Goal: Task Accomplishment & Management: Use online tool/utility

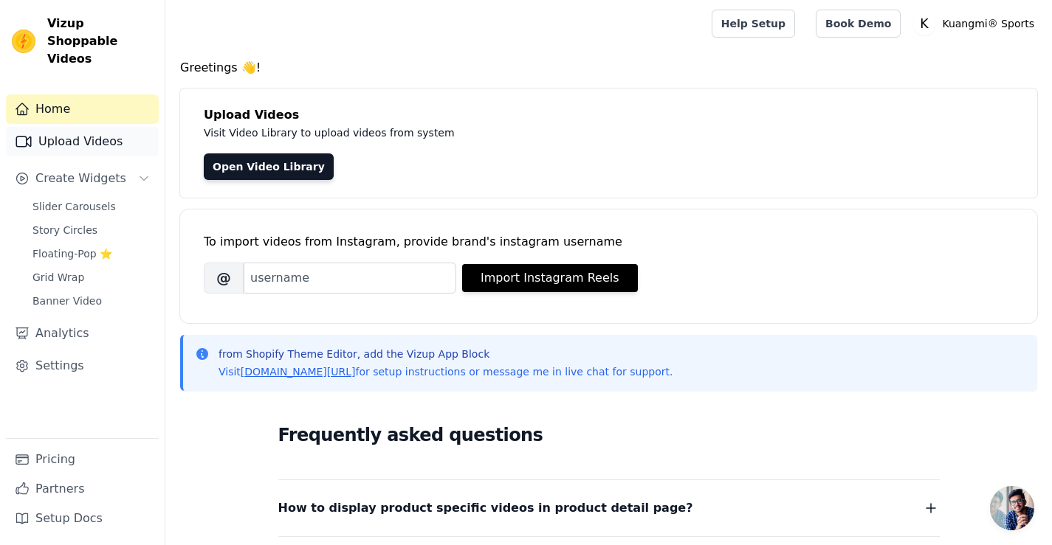
click at [39, 127] on link "Upload Videos" at bounding box center [82, 142] width 153 height 30
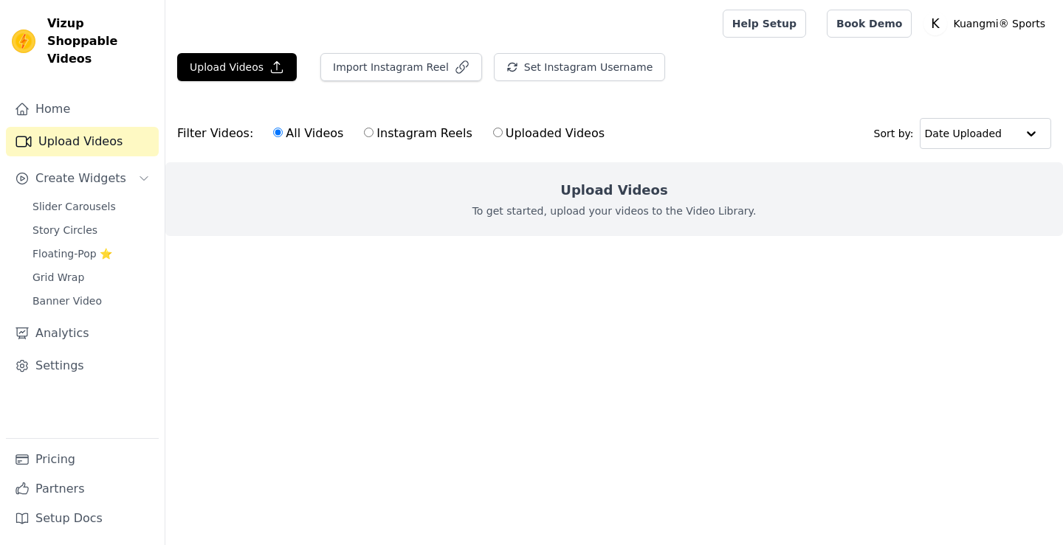
click at [257, 82] on div "Upload Videos Import Instagram Reel Set Instagram Username Import Latest IG Ree…" at bounding box center [613, 73] width 897 height 40
click at [259, 74] on button "Upload Videos" at bounding box center [237, 67] width 120 height 28
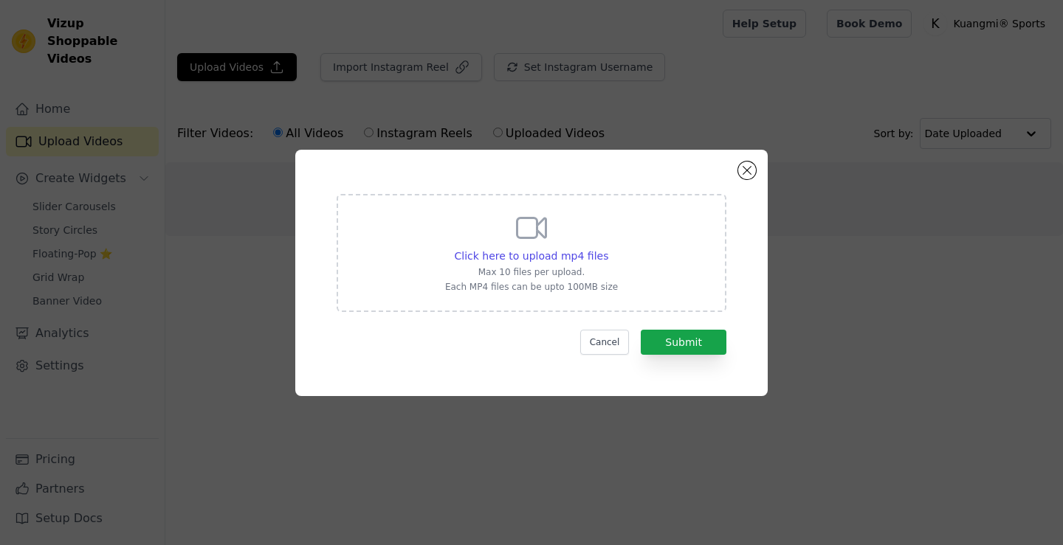
click at [536, 240] on icon at bounding box center [531, 227] width 35 height 35
click at [607, 248] on input "Click here to upload mp4 files Max 10 files per upload. Each MP4 files can be u…" at bounding box center [607, 248] width 1 height 1
type input "C:\fakepath\亚马逊 3.mp4"
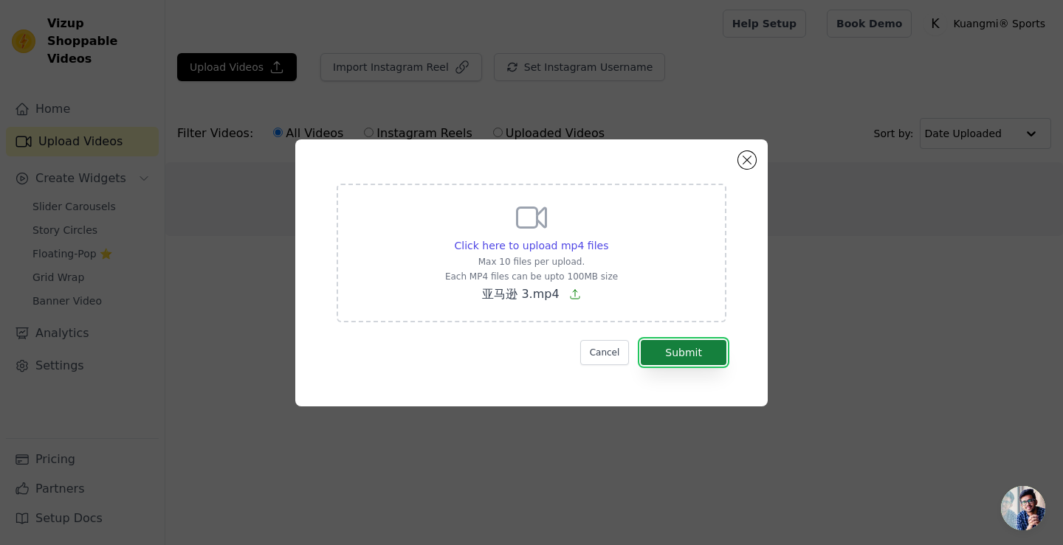
click at [686, 354] on button "Submit" at bounding box center [684, 352] width 86 height 25
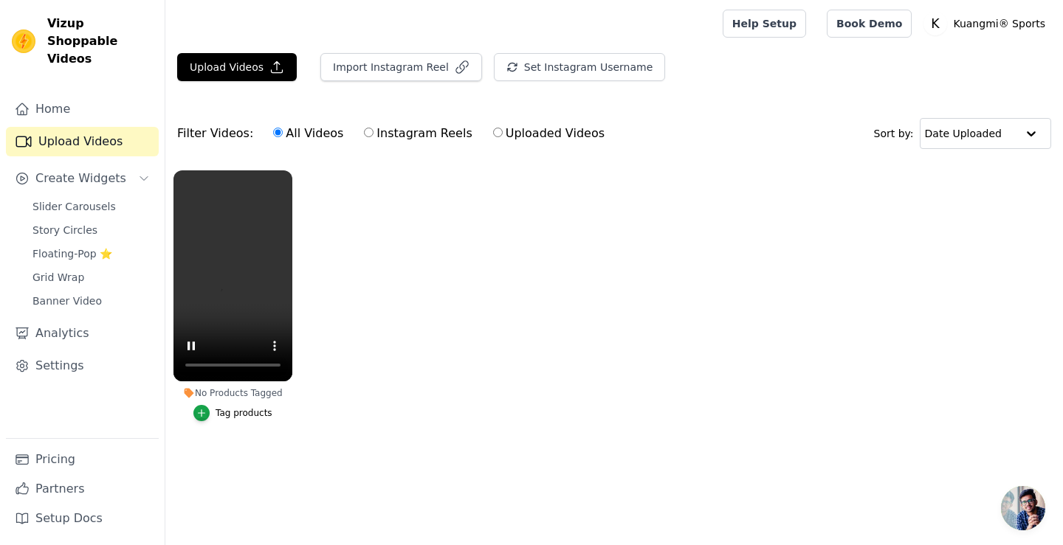
click at [374, 290] on ul "No Products Tagged Tag products" at bounding box center [613, 310] width 897 height 297
click at [414, 245] on ul "No Products Tagged Tag products" at bounding box center [613, 310] width 897 height 297
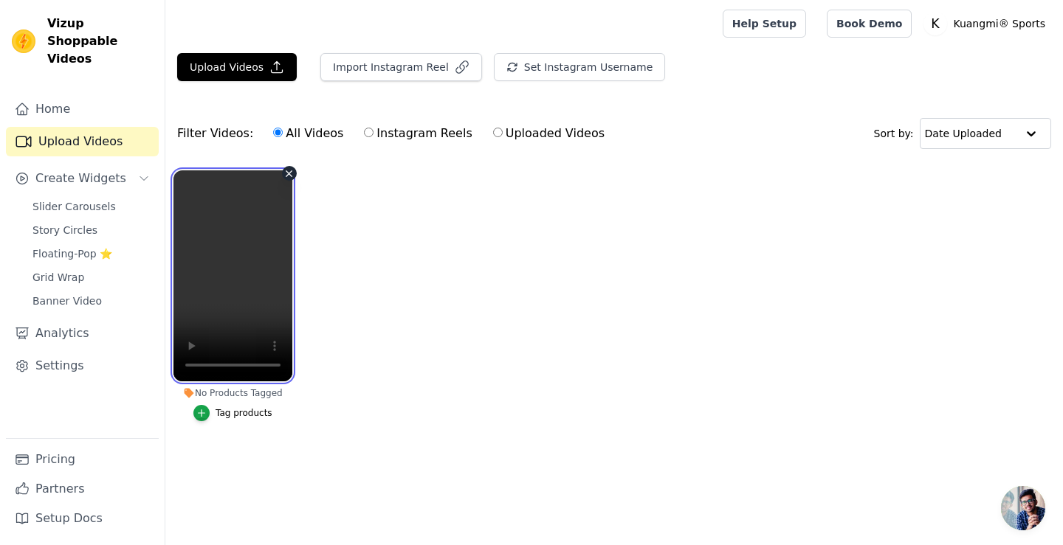
click at [263, 271] on video at bounding box center [232, 275] width 119 height 211
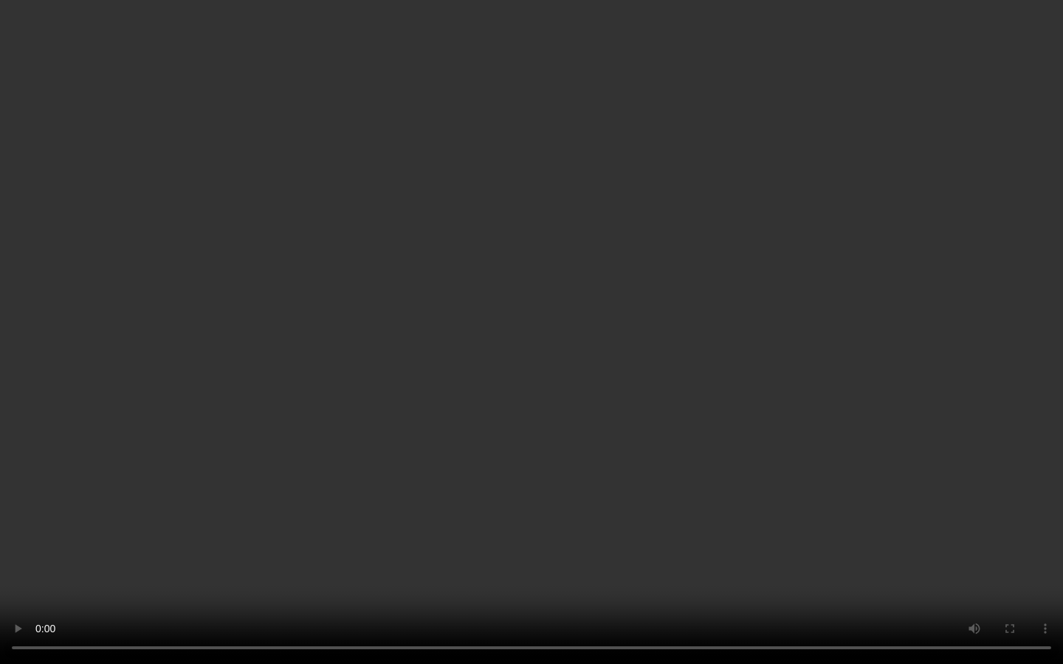
click at [263, 360] on video at bounding box center [531, 332] width 1063 height 664
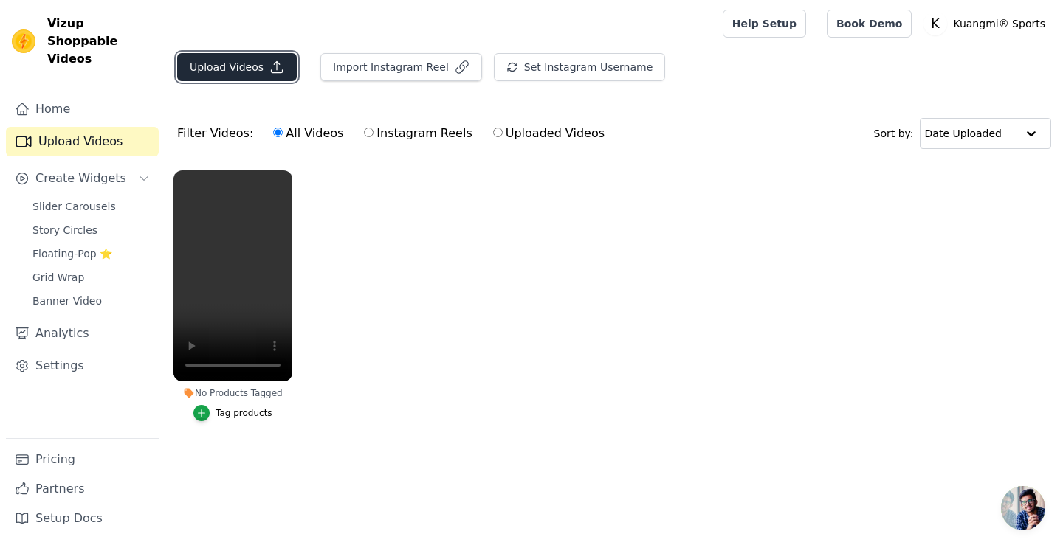
click at [236, 68] on button "Upload Videos" at bounding box center [237, 67] width 120 height 28
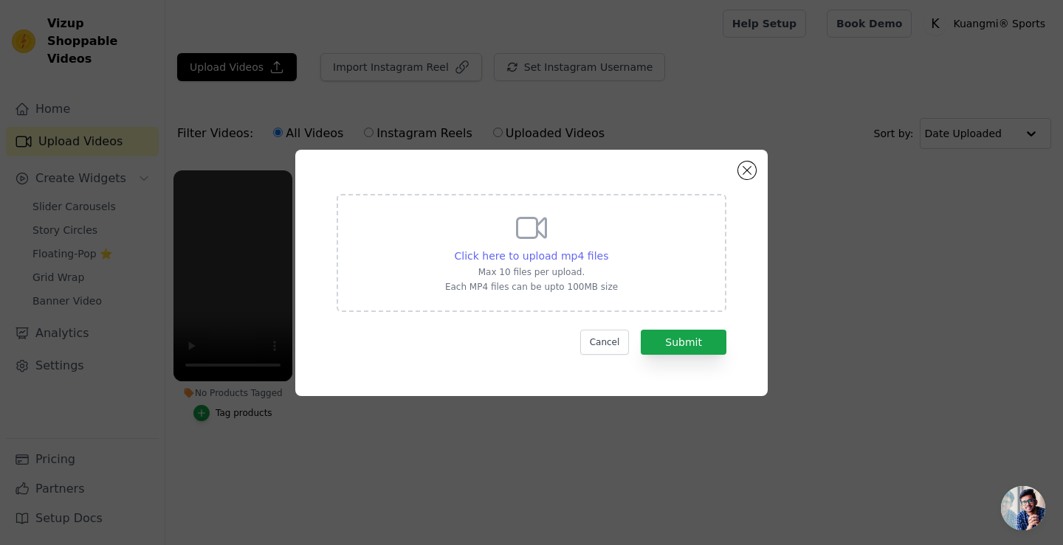
click at [557, 255] on span "Click here to upload mp4 files" at bounding box center [532, 256] width 154 height 12
click at [607, 249] on input "Click here to upload mp4 files Max 10 files per upload. Each MP4 files can be u…" at bounding box center [607, 248] width 1 height 1
type input "C:\fakepath\亚马逊1.mp4"
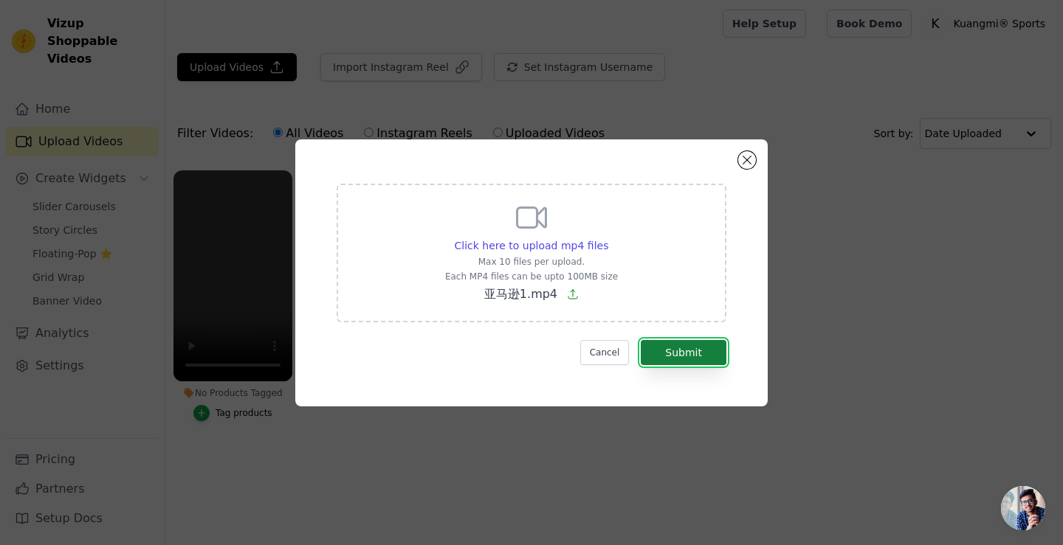
click at [691, 348] on button "Submit" at bounding box center [684, 352] width 86 height 25
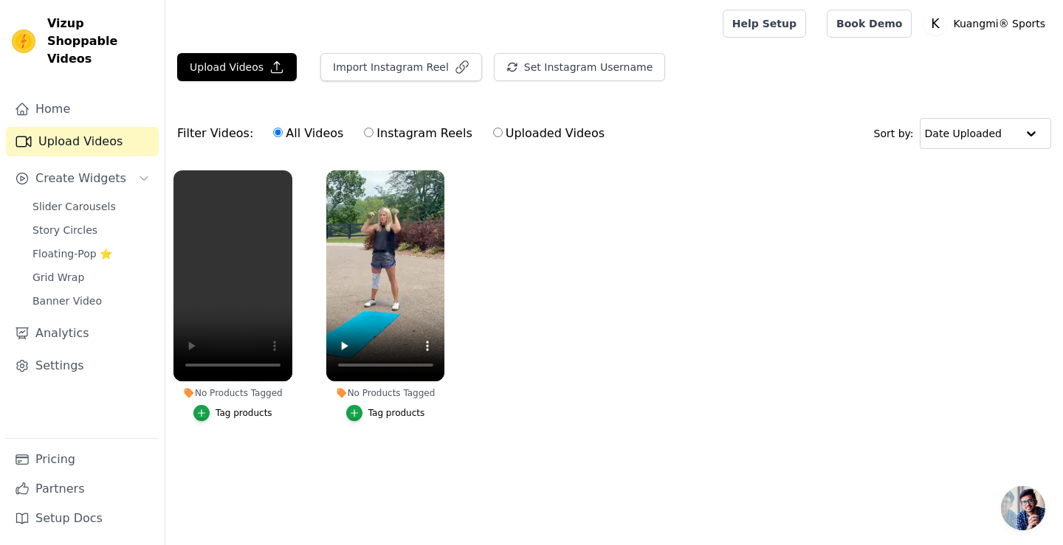
click at [612, 328] on ul "No Products Tagged Tag products No Products Tagged Tag products" at bounding box center [613, 310] width 897 height 297
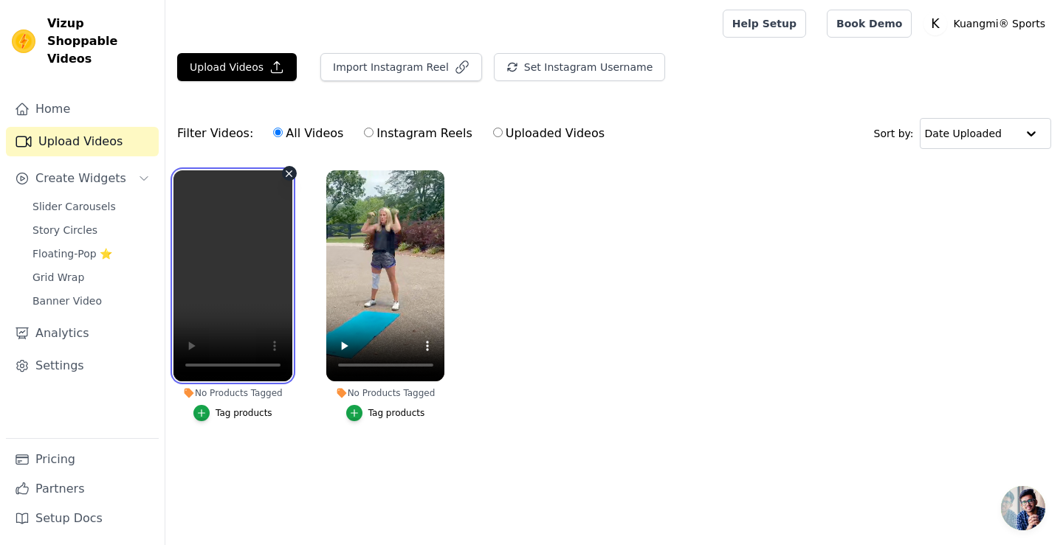
click at [225, 294] on video at bounding box center [232, 275] width 119 height 211
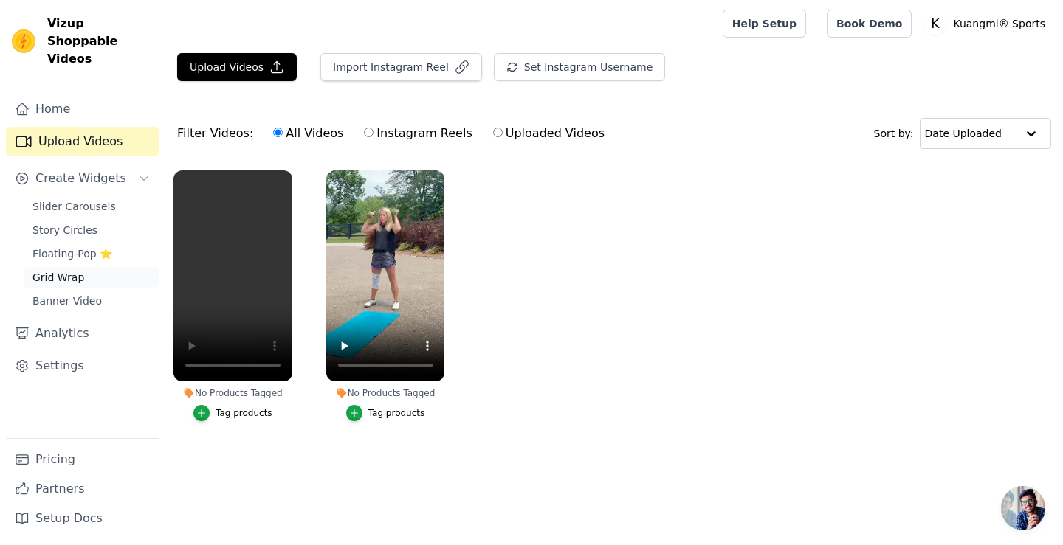
click at [66, 270] on span "Grid Wrap" at bounding box center [58, 277] width 52 height 15
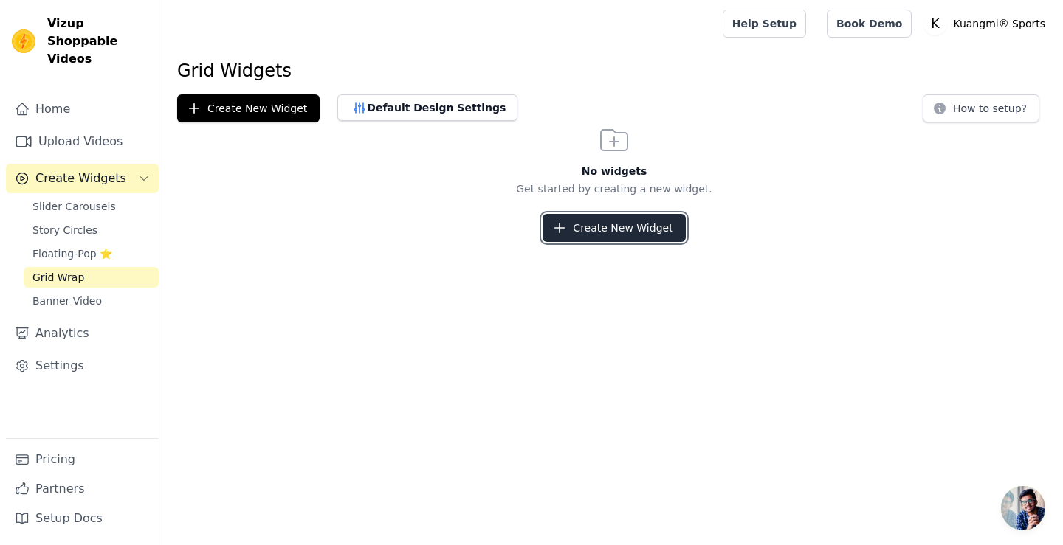
click at [568, 235] on button "Create New Widget" at bounding box center [613, 228] width 142 height 28
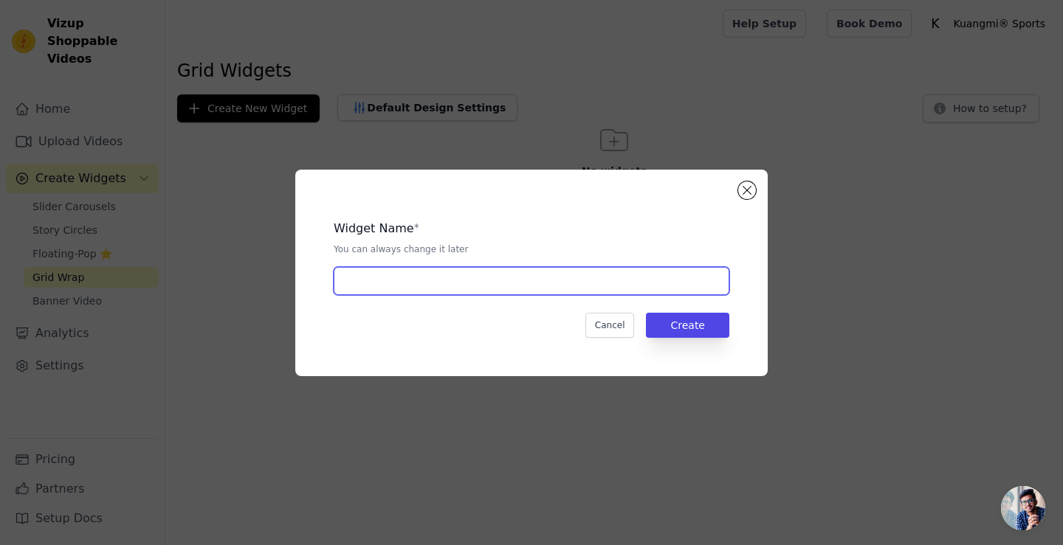
click at [513, 277] on input "text" at bounding box center [532, 281] width 396 height 28
type input "amazon2509181"
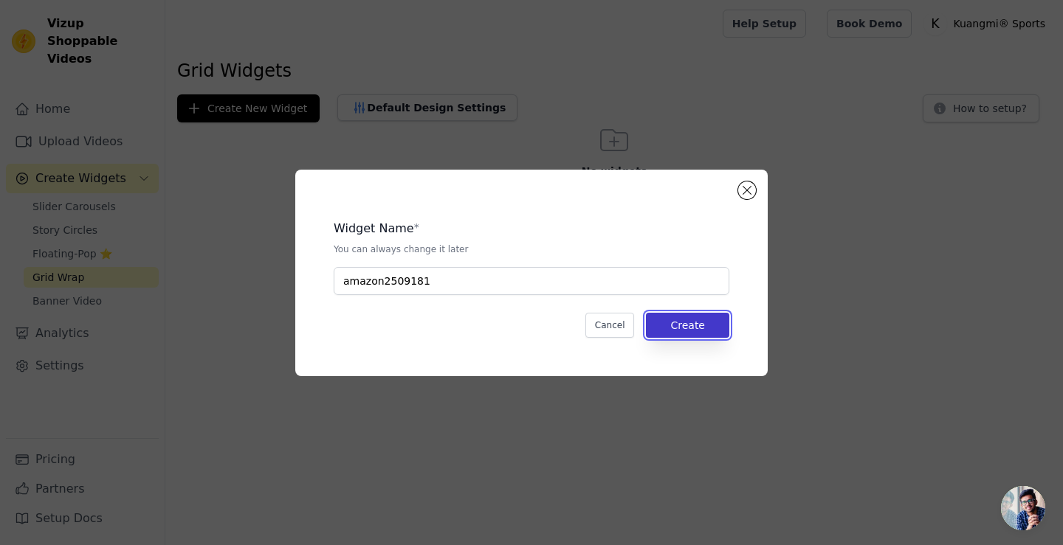
click at [674, 327] on button "Create" at bounding box center [687, 325] width 83 height 25
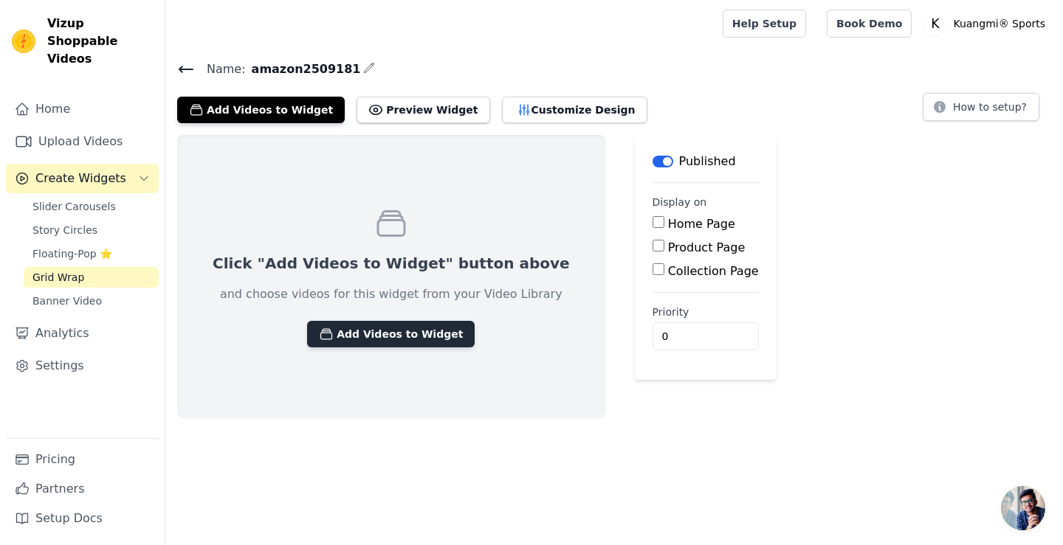
click at [383, 332] on button "Add Videos to Widget" at bounding box center [391, 334] width 168 height 27
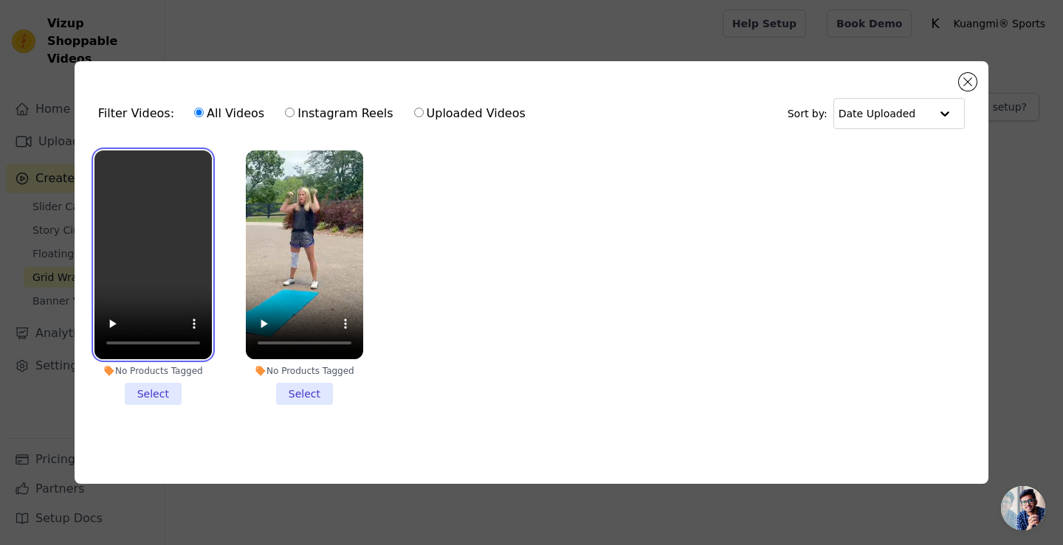
click at [154, 224] on video at bounding box center [152, 255] width 117 height 209
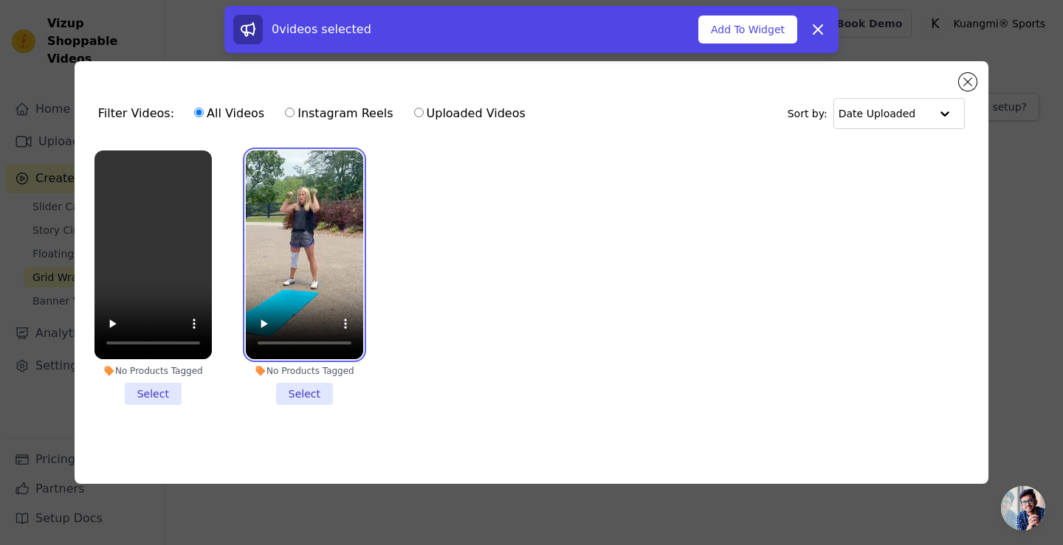
click at [276, 208] on video at bounding box center [304, 255] width 117 height 209
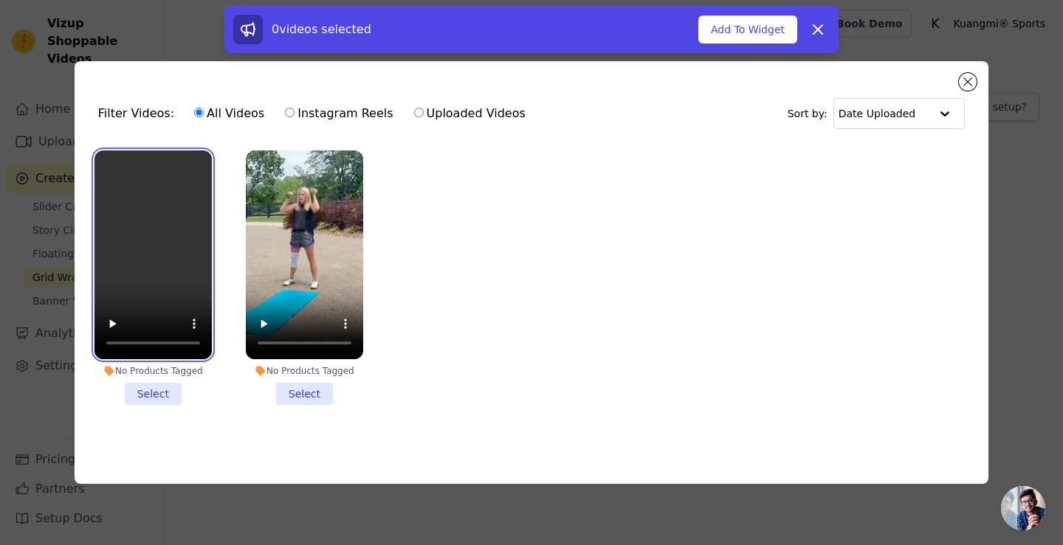
click at [187, 238] on video at bounding box center [152, 255] width 117 height 209
click at [153, 392] on li "No Products Tagged Select" at bounding box center [152, 278] width 117 height 255
click at [0, 0] on input "No Products Tagged Select" at bounding box center [0, 0] width 0 height 0
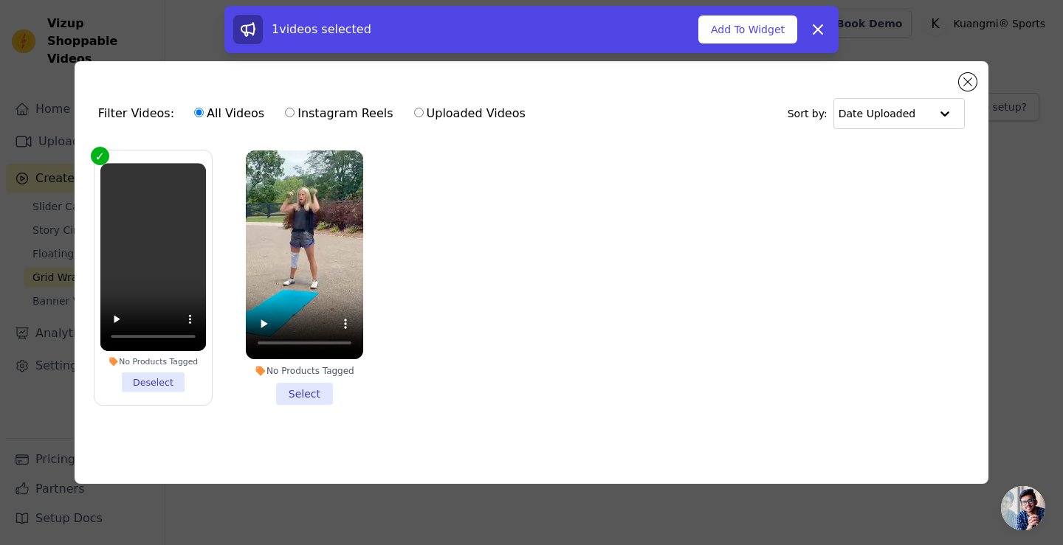
click at [297, 381] on li "No Products Tagged Select" at bounding box center [304, 278] width 117 height 255
click at [0, 0] on input "No Products Tagged Select" at bounding box center [0, 0] width 0 height 0
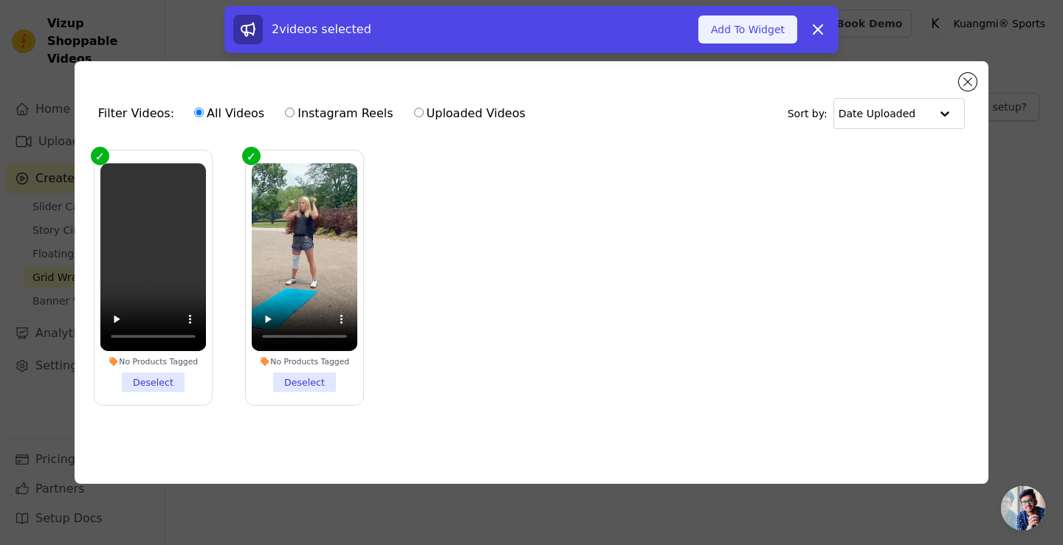
click at [769, 37] on button "Add To Widget" at bounding box center [747, 29] width 99 height 28
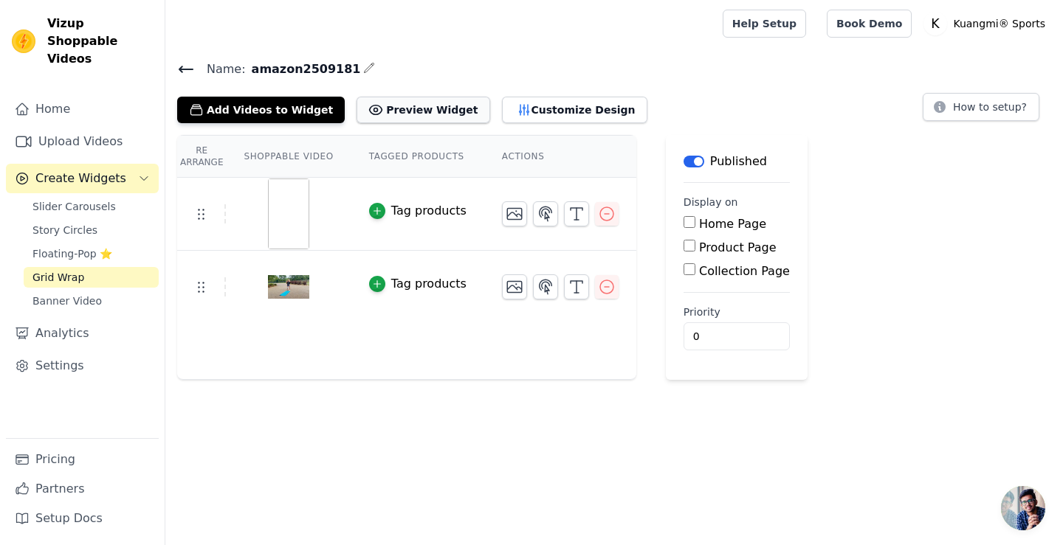
click at [419, 120] on button "Preview Widget" at bounding box center [422, 110] width 133 height 27
click at [47, 246] on span "Floating-Pop ⭐" at bounding box center [72, 253] width 80 height 15
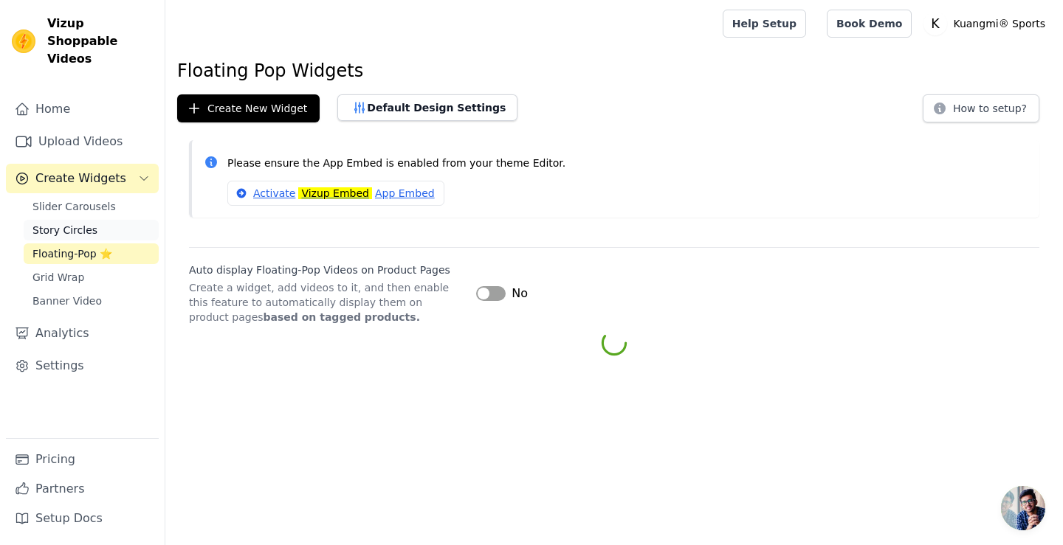
click at [56, 223] on span "Story Circles" at bounding box center [64, 230] width 65 height 15
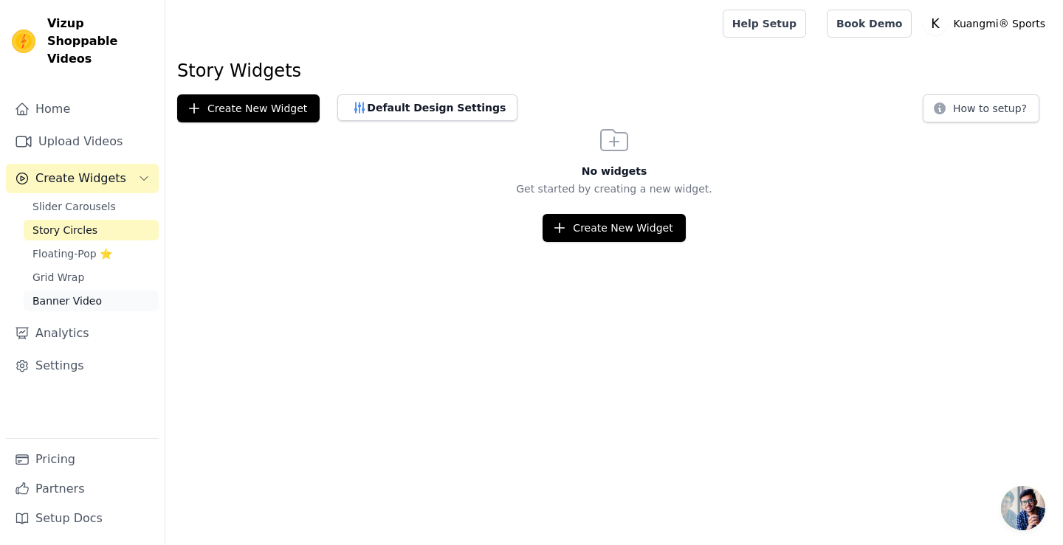
click at [80, 294] on span "Banner Video" at bounding box center [66, 301] width 69 height 15
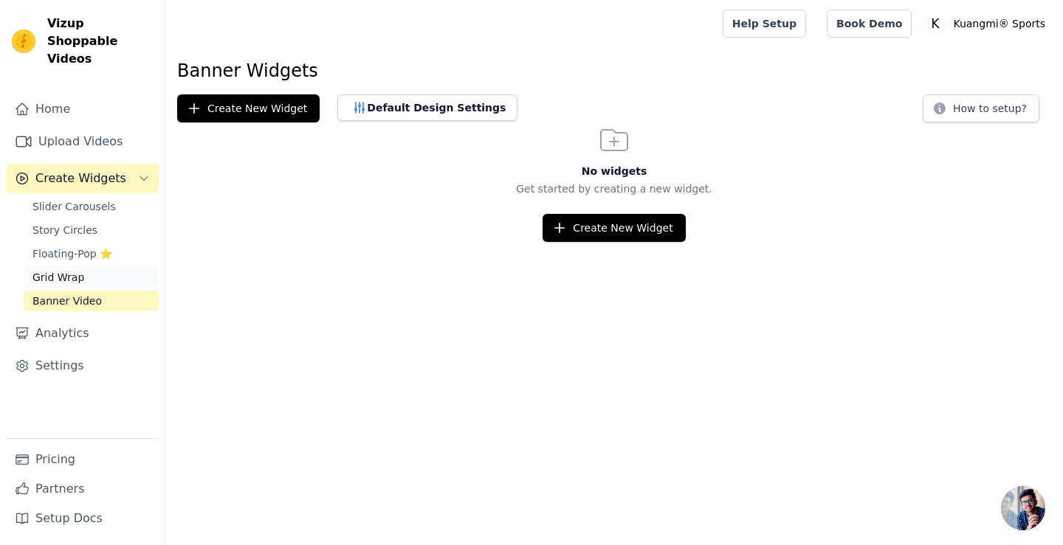
click at [57, 267] on link "Grid Wrap" at bounding box center [91, 277] width 135 height 21
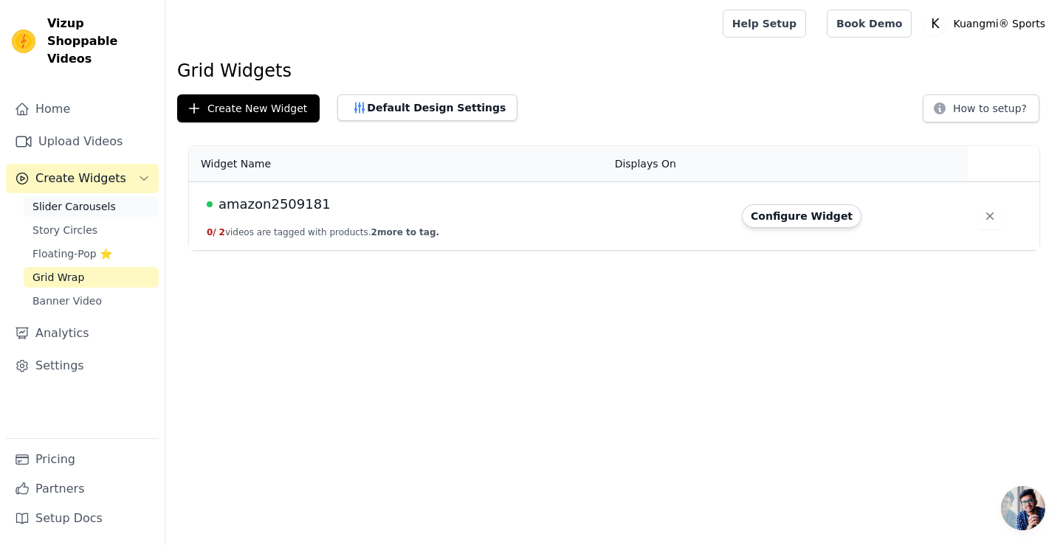
click at [61, 199] on span "Slider Carousels" at bounding box center [73, 206] width 83 height 15
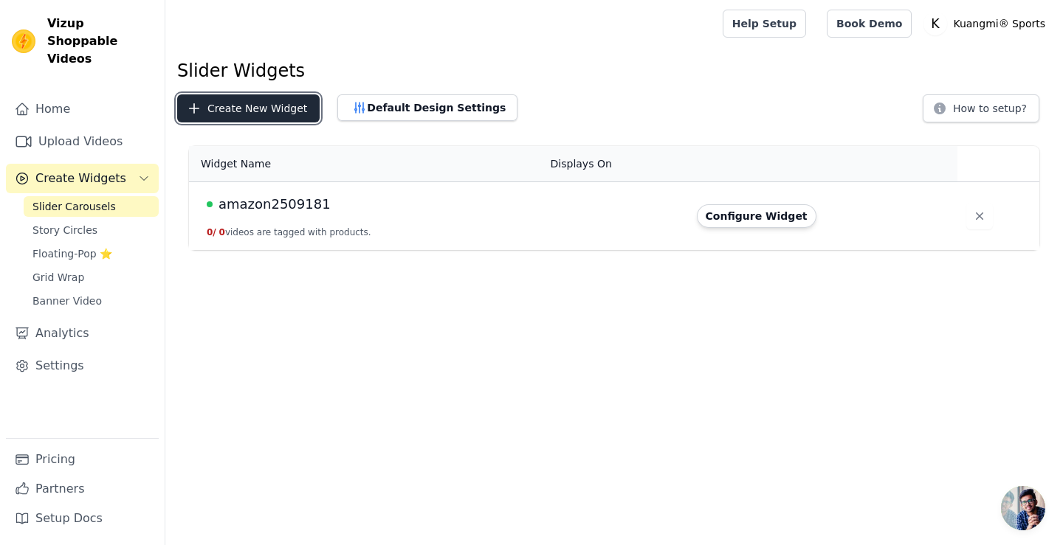
click at [235, 96] on button "Create New Widget" at bounding box center [248, 108] width 142 height 28
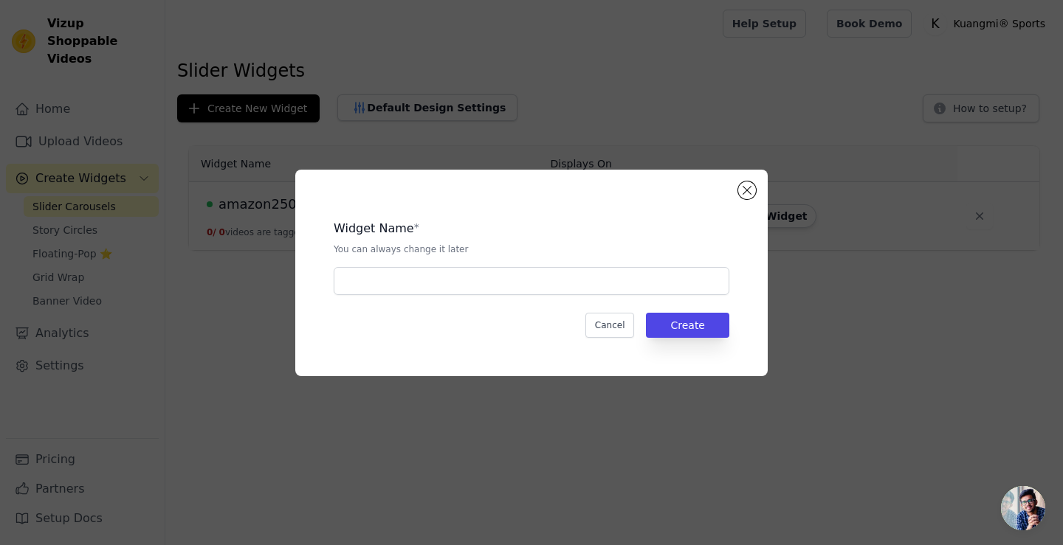
click at [736, 187] on div "Widget Name * You can always change it later Cancel Create" at bounding box center [531, 273] width 472 height 207
click at [733, 189] on div "Widget Name * You can always change it later Cancel Create" at bounding box center [531, 273] width 472 height 207
click at [741, 189] on button "Close modal" at bounding box center [747, 191] width 18 height 18
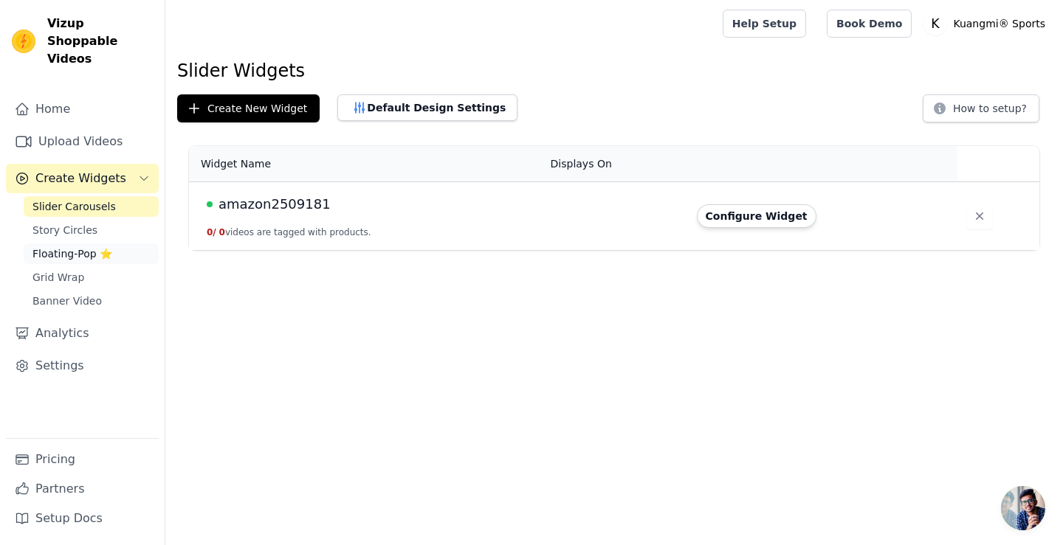
click at [73, 246] on span "Floating-Pop ⭐" at bounding box center [72, 253] width 80 height 15
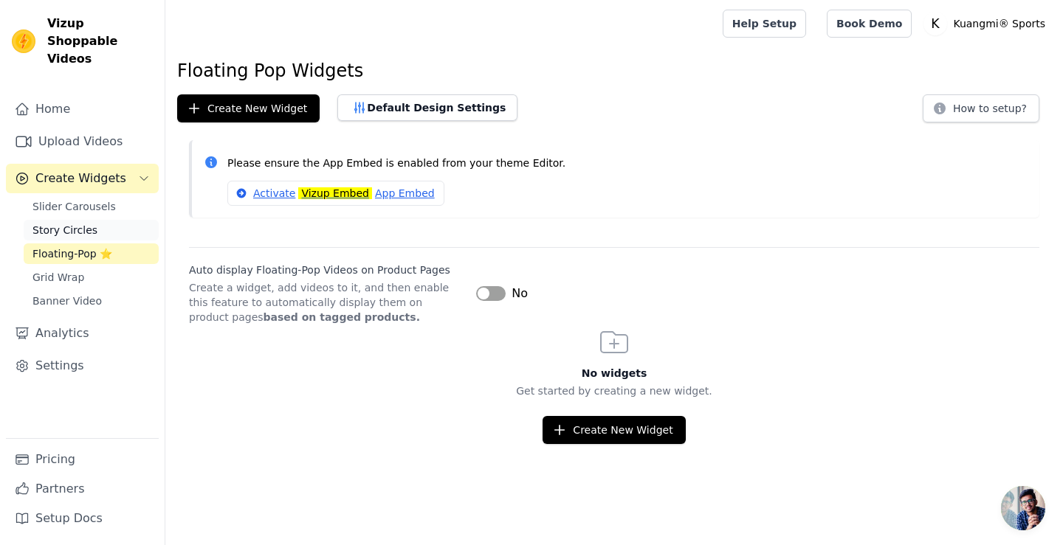
click at [49, 223] on span "Story Circles" at bounding box center [64, 230] width 65 height 15
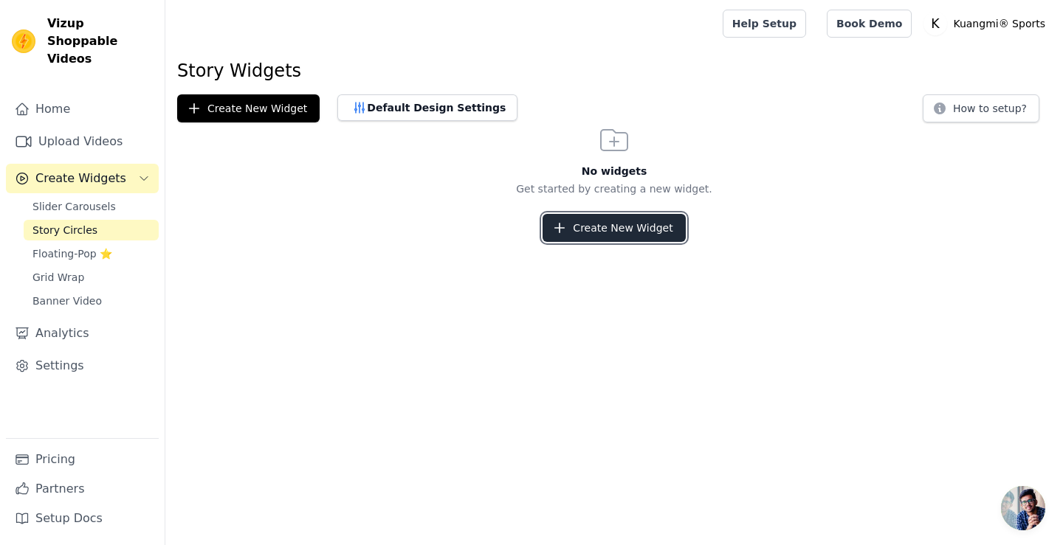
click at [606, 232] on button "Create New Widget" at bounding box center [613, 228] width 142 height 28
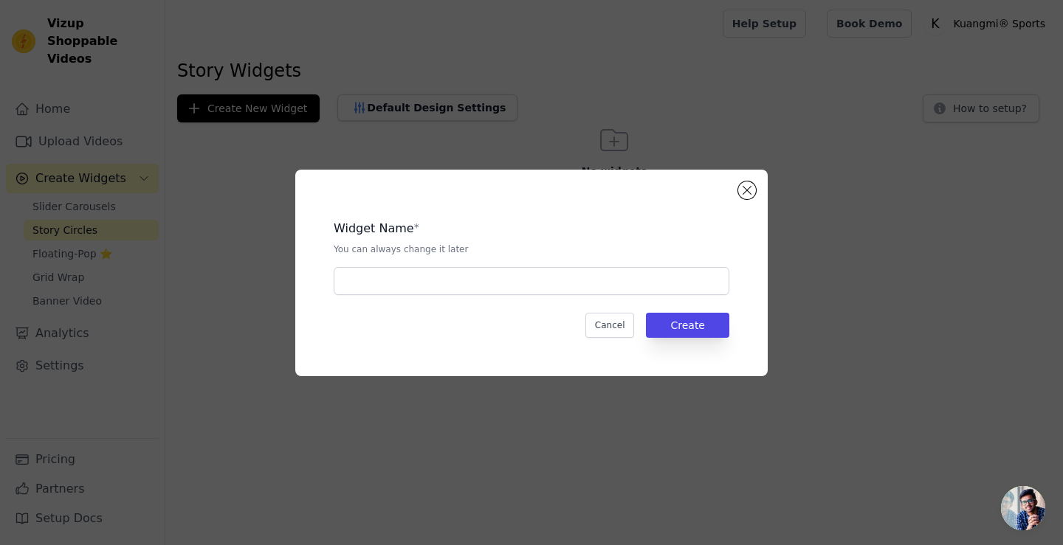
drag, startPoint x: 535, startPoint y: 264, endPoint x: 539, endPoint y: 280, distance: 16.1
click at [535, 265] on div "Widget Name * You can always change it later" at bounding box center [532, 251] width 396 height 87
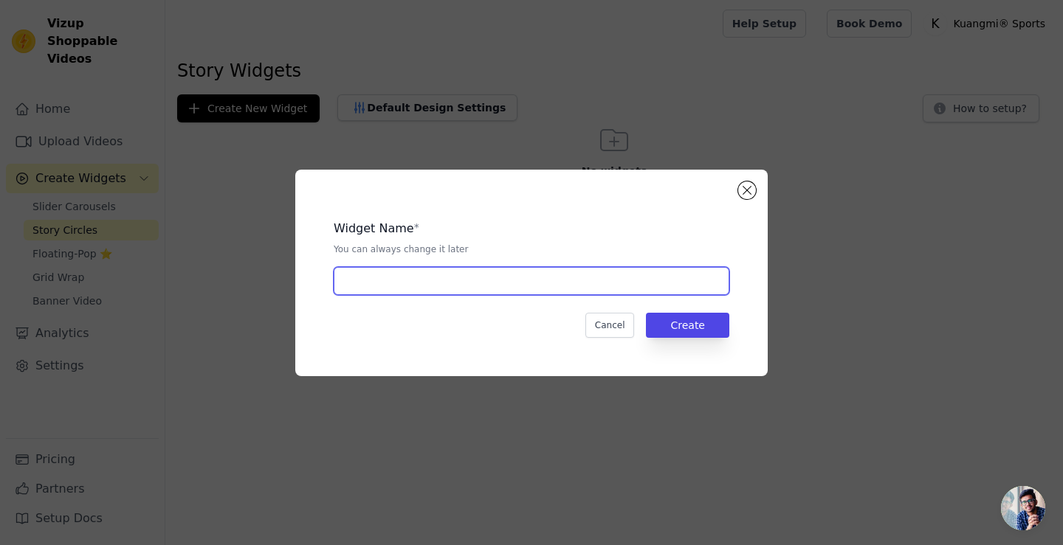
click at [539, 280] on input "text" at bounding box center [532, 281] width 396 height 28
click at [476, 277] on input "amazon2509181" at bounding box center [532, 281] width 396 height 28
type input "amazon2509182"
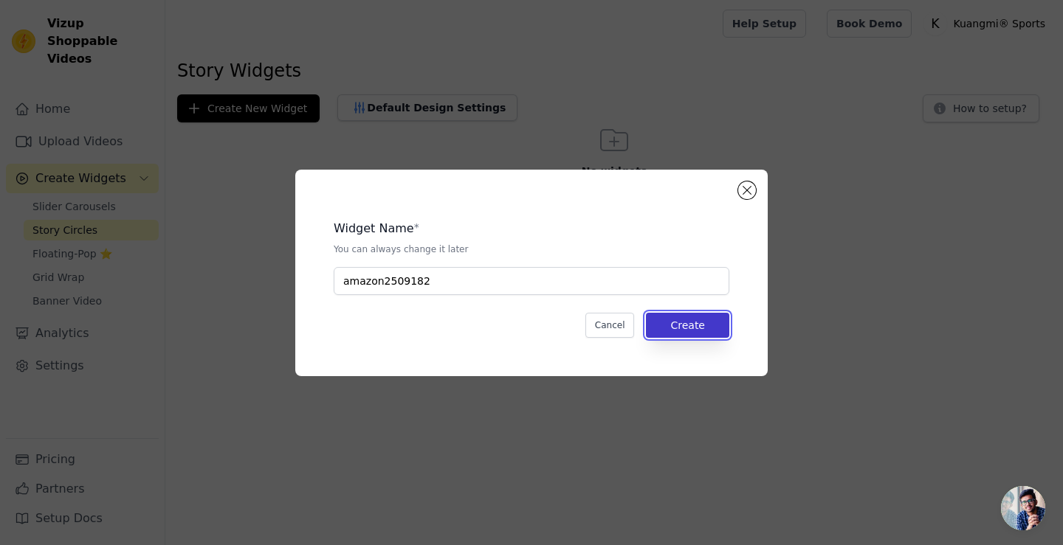
click at [682, 325] on button "Create" at bounding box center [687, 325] width 83 height 25
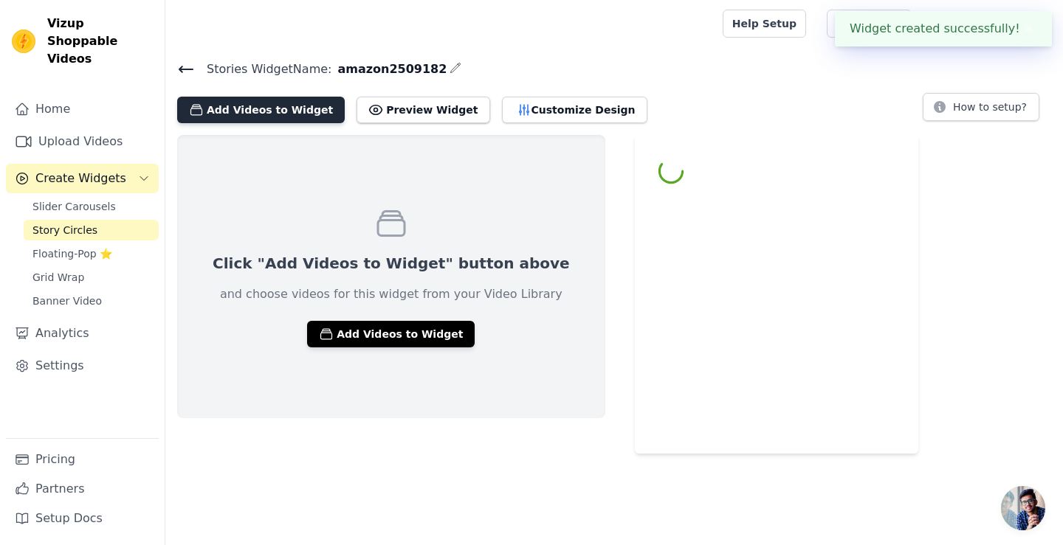
click at [248, 108] on button "Add Videos to Widget" at bounding box center [261, 110] width 168 height 27
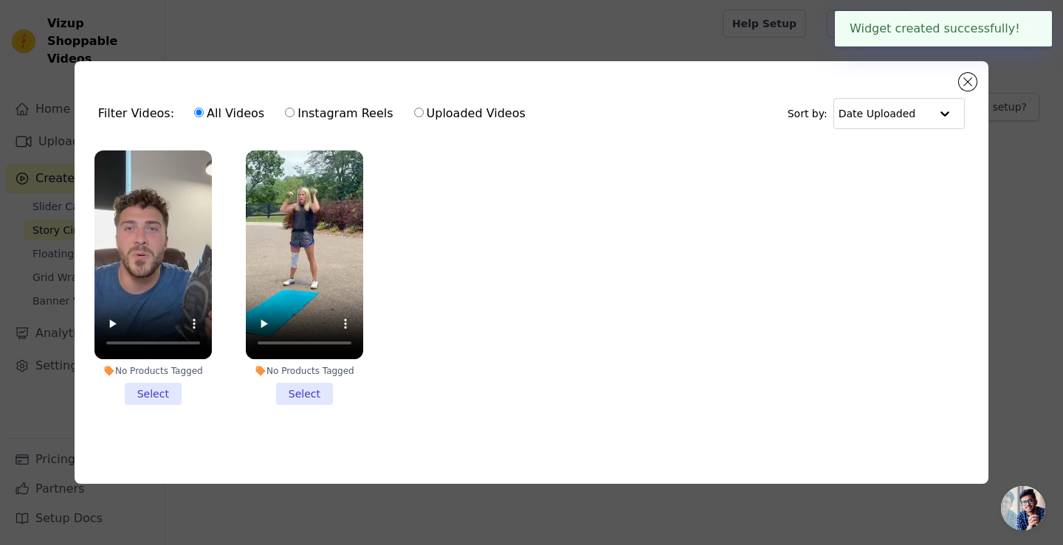
click at [151, 389] on li "No Products Tagged Select" at bounding box center [152, 278] width 117 height 255
click at [0, 0] on input "No Products Tagged Select" at bounding box center [0, 0] width 0 height 0
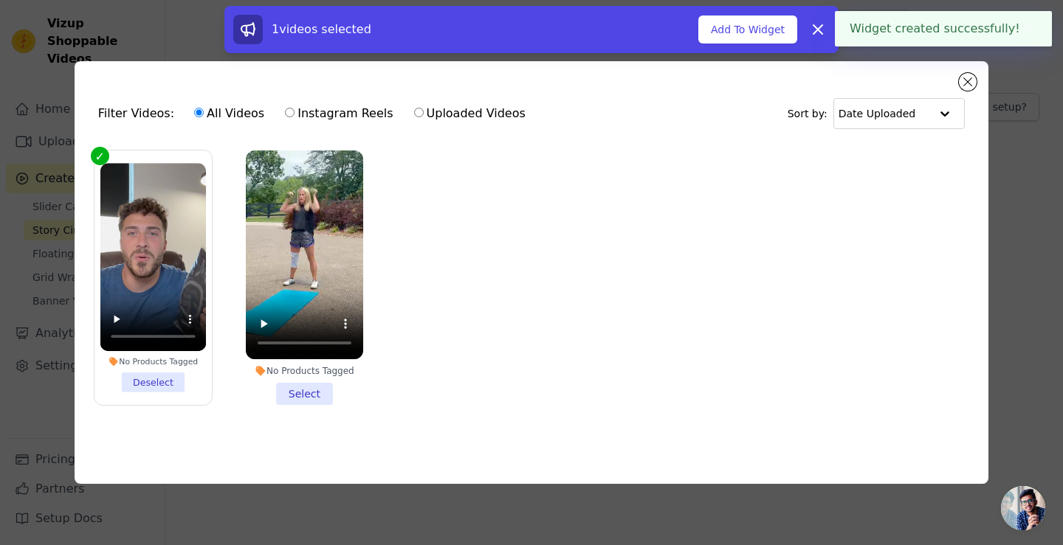
click at [292, 390] on li "No Products Tagged Select" at bounding box center [304, 278] width 117 height 255
click at [0, 0] on input "No Products Tagged Select" at bounding box center [0, 0] width 0 height 0
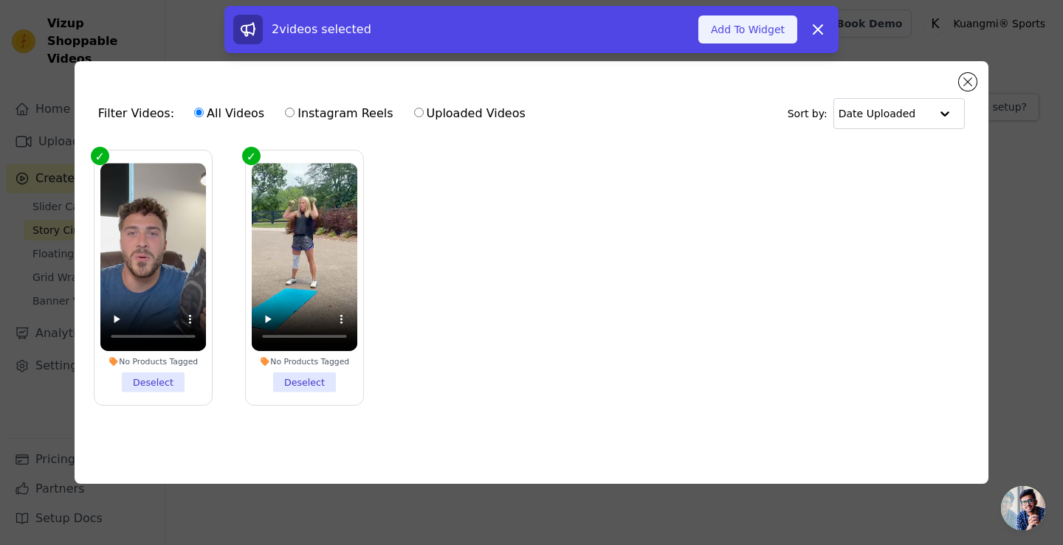
click at [729, 29] on button "Add To Widget" at bounding box center [747, 29] width 99 height 28
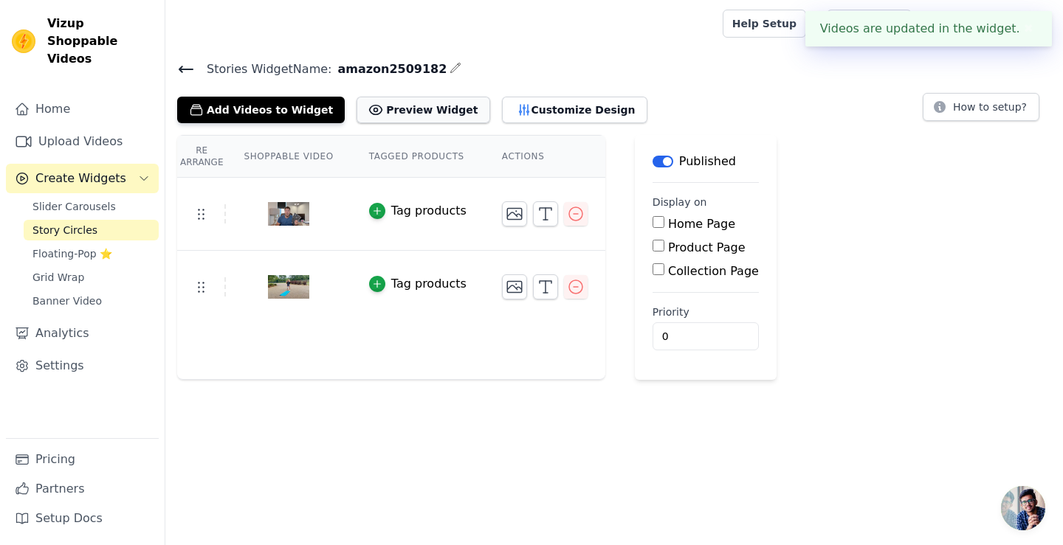
click at [394, 115] on button "Preview Widget" at bounding box center [422, 110] width 133 height 27
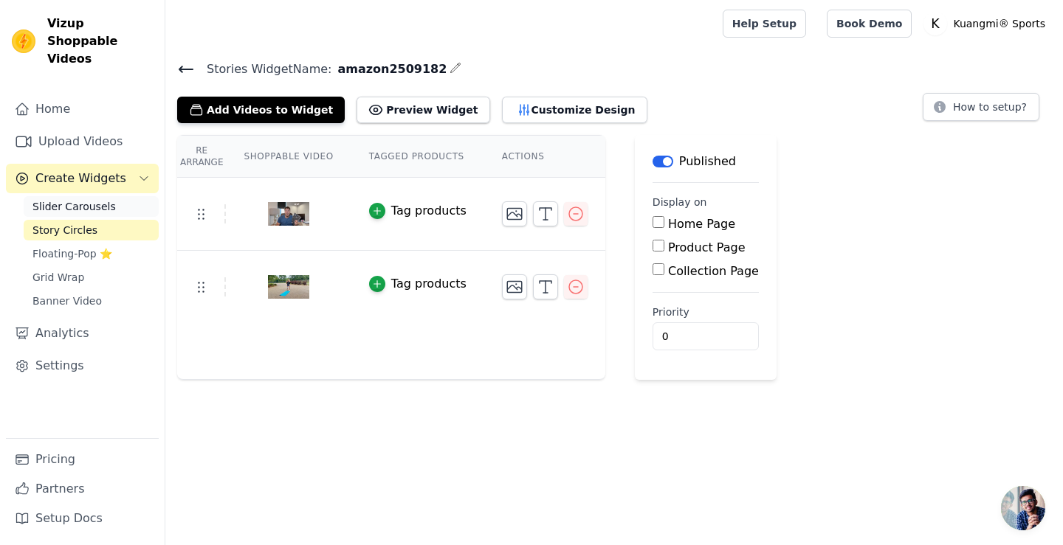
click at [80, 199] on span "Slider Carousels" at bounding box center [73, 206] width 83 height 15
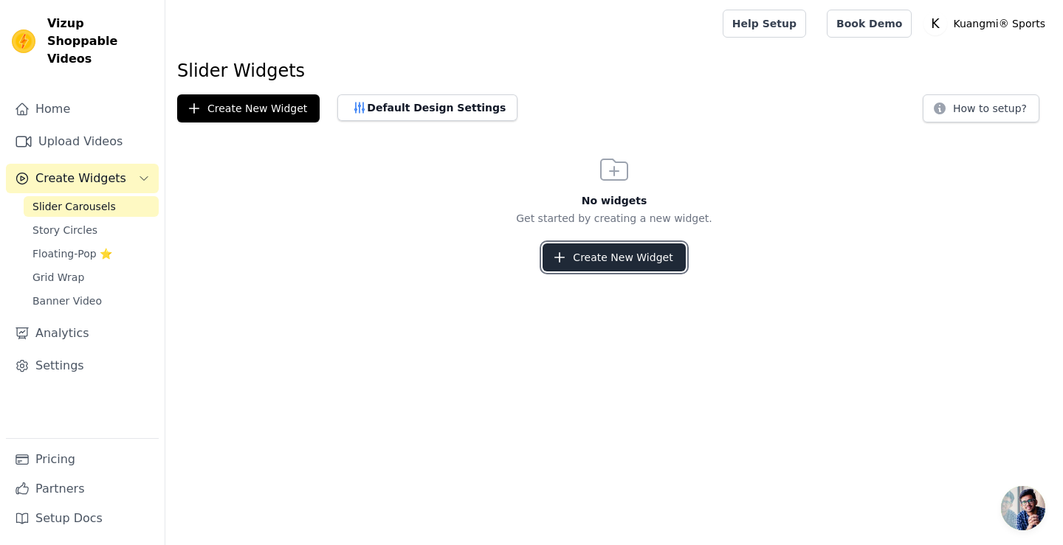
click at [589, 268] on button "Create New Widget" at bounding box center [613, 258] width 142 height 28
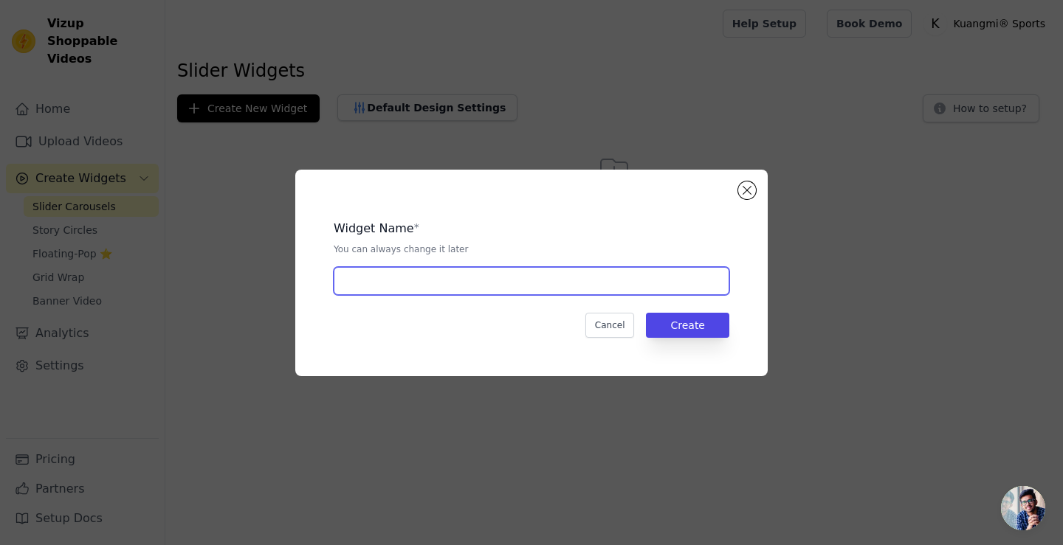
click at [486, 269] on input "text" at bounding box center [532, 281] width 396 height 28
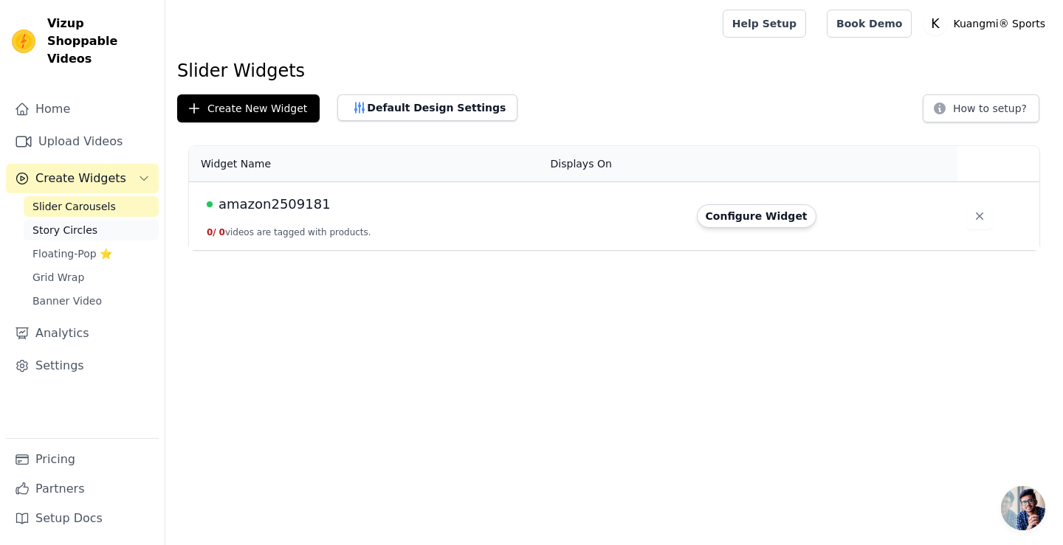
click at [79, 223] on span "Story Circles" at bounding box center [64, 230] width 65 height 15
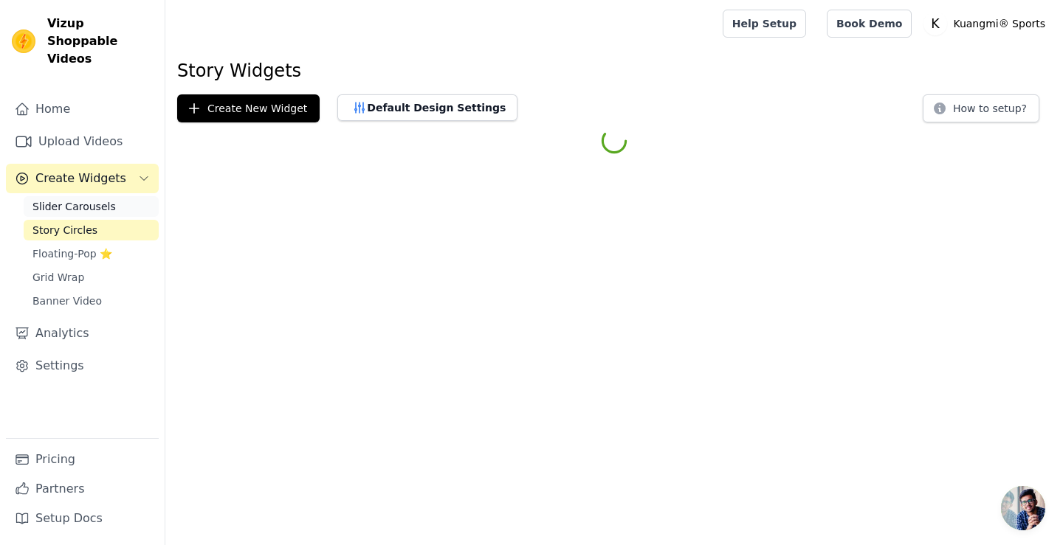
click at [84, 199] on span "Slider Carousels" at bounding box center [73, 206] width 83 height 15
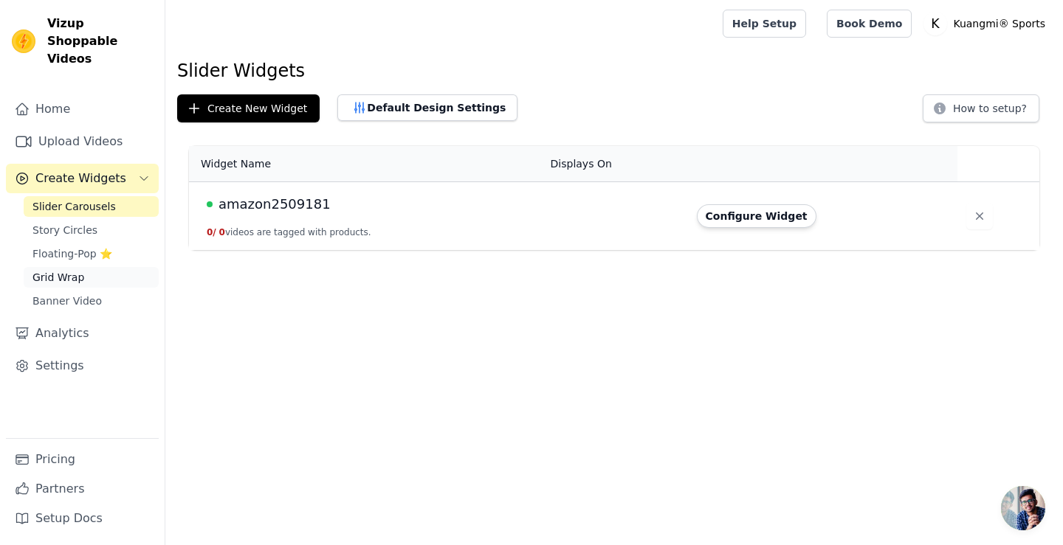
click at [66, 270] on span "Grid Wrap" at bounding box center [58, 277] width 52 height 15
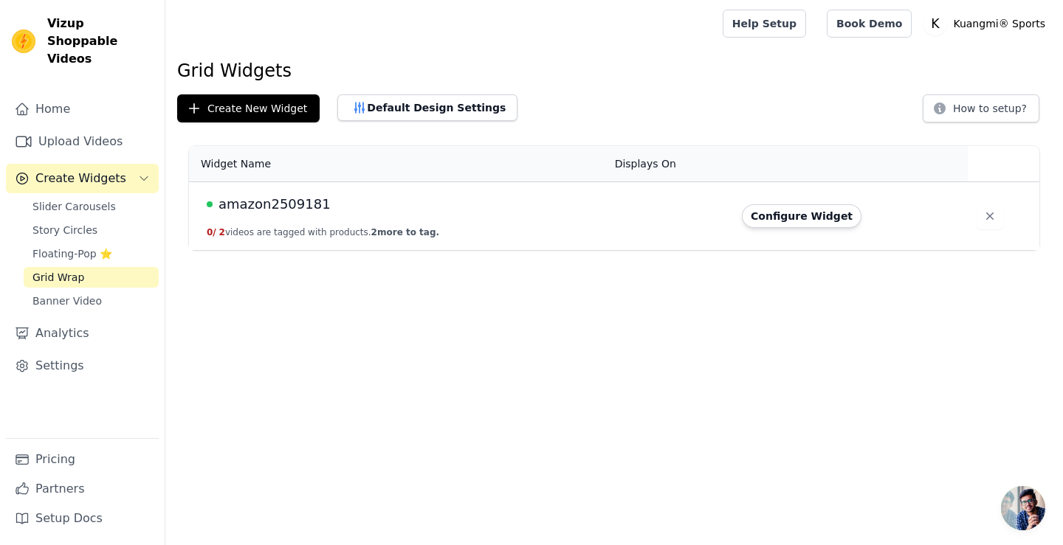
click at [83, 178] on div "Home Upload Videos Create Widgets Slider Carousels Story Circles Floating-Pop ⭐…" at bounding box center [82, 266] width 153 height 344
click at [83, 199] on span "Slider Carousels" at bounding box center [73, 206] width 83 height 15
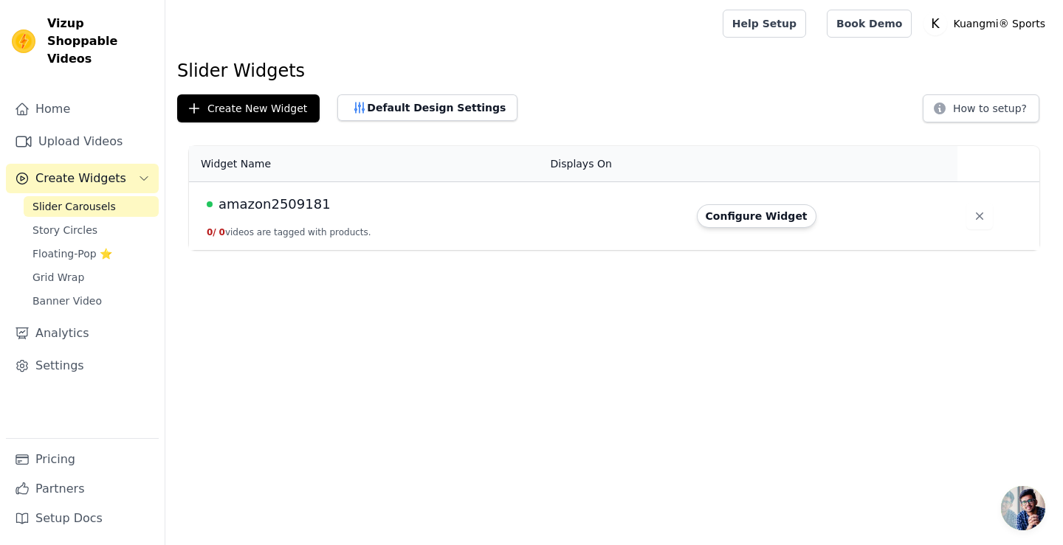
click at [615, 216] on td at bounding box center [615, 216] width 146 height 69
click at [58, 294] on span "Banner Video" at bounding box center [66, 301] width 69 height 15
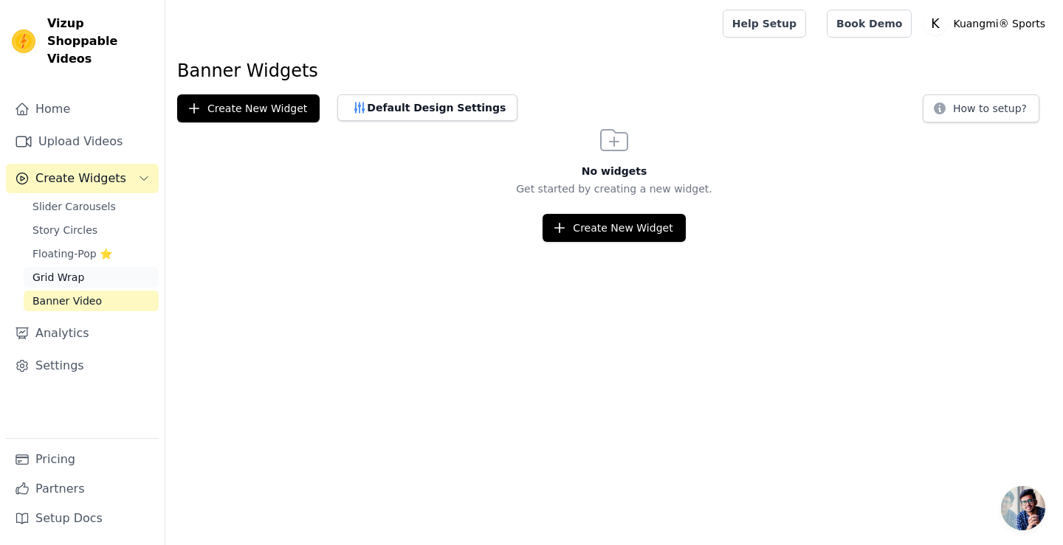
click at [64, 270] on span "Grid Wrap" at bounding box center [58, 277] width 52 height 15
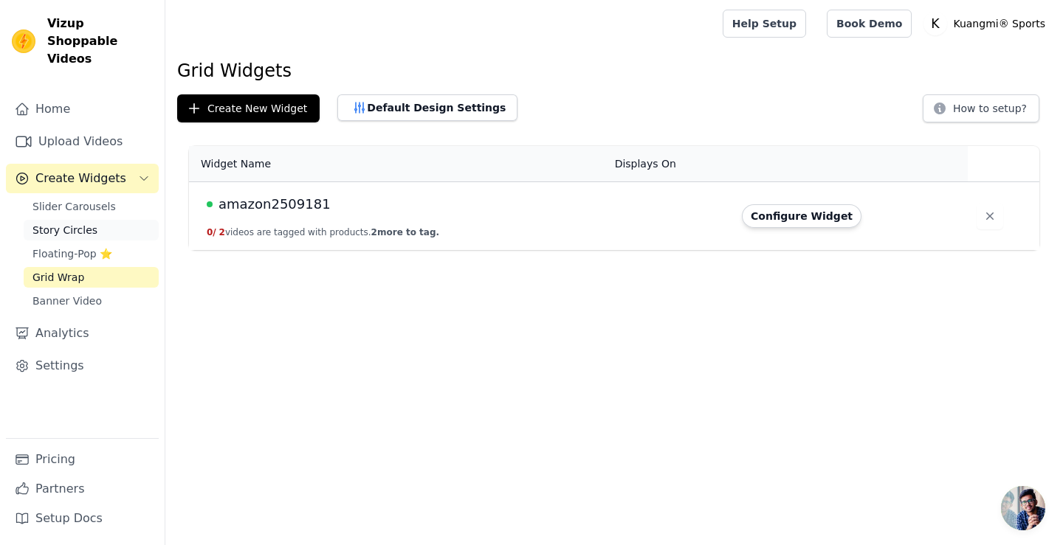
click at [78, 223] on span "Story Circles" at bounding box center [64, 230] width 65 height 15
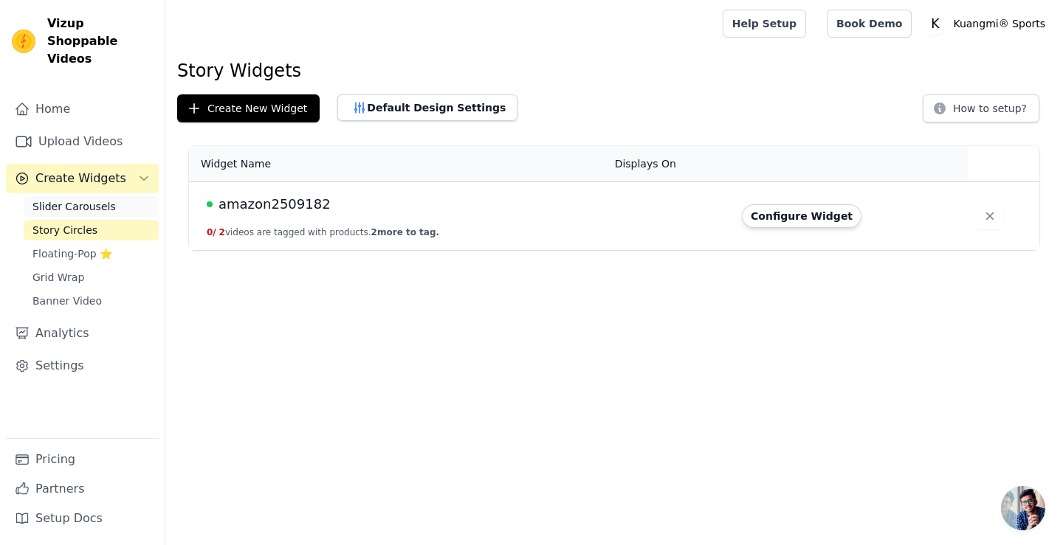
click at [84, 199] on span "Slider Carousels" at bounding box center [73, 206] width 83 height 15
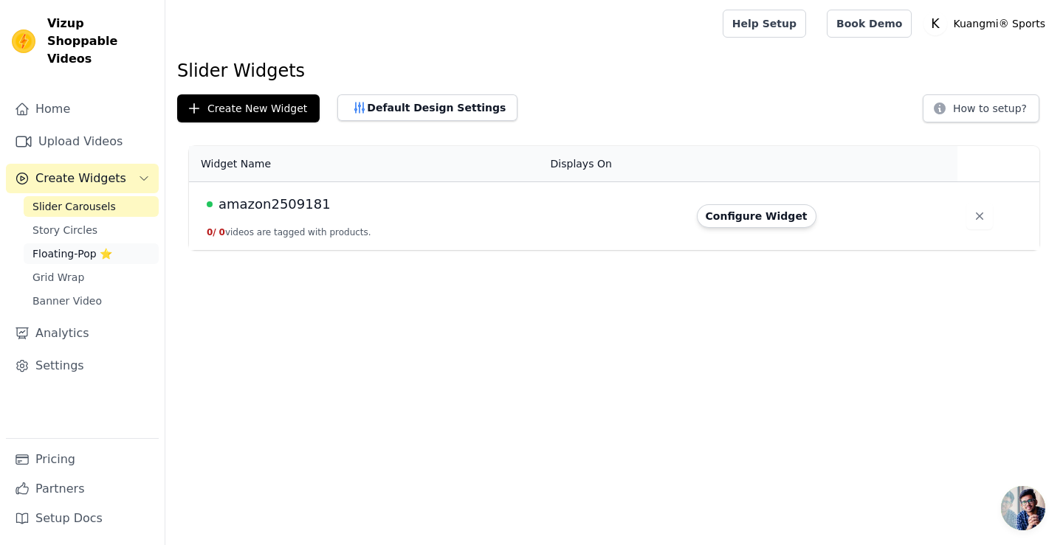
click at [88, 244] on link "Floating-Pop ⭐" at bounding box center [91, 254] width 135 height 21
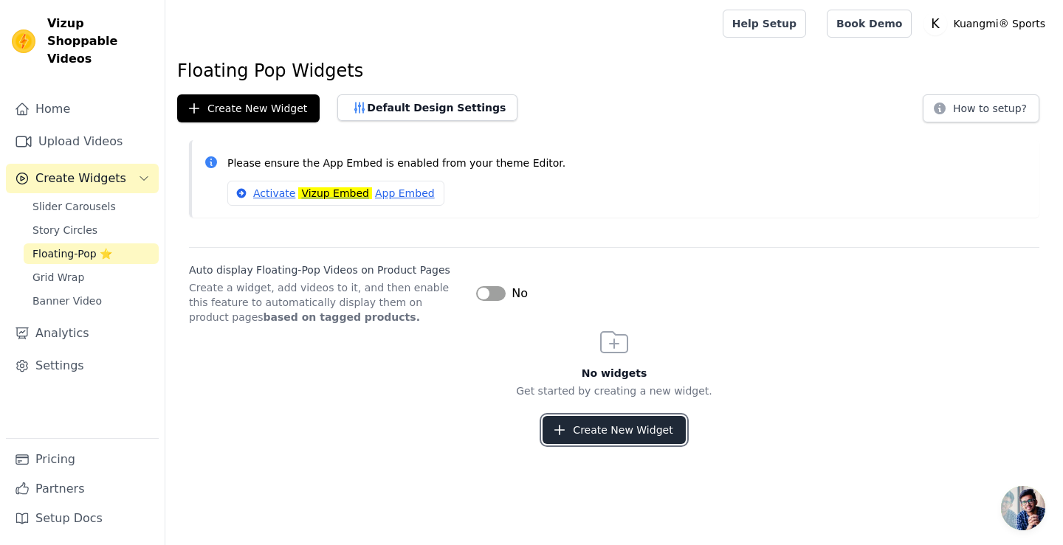
click at [601, 419] on button "Create New Widget" at bounding box center [613, 430] width 142 height 28
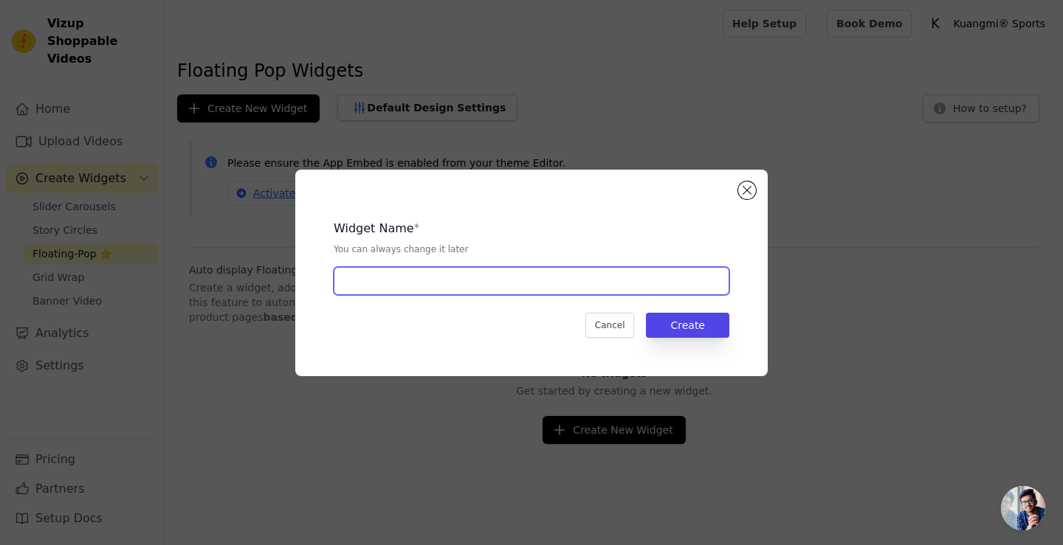
click at [497, 287] on input "text" at bounding box center [532, 281] width 396 height 28
drag, startPoint x: 419, startPoint y: 280, endPoint x: 430, endPoint y: 281, distance: 11.2
click at [430, 281] on input "amazon2509182" at bounding box center [532, 281] width 396 height 28
type input "amazon2509183"
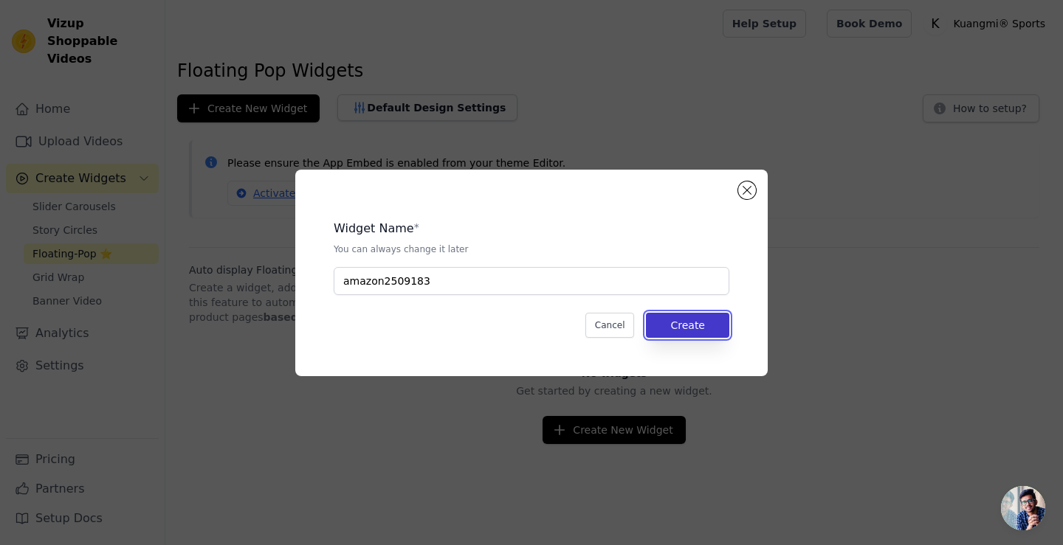
click at [697, 325] on button "Create" at bounding box center [687, 325] width 83 height 25
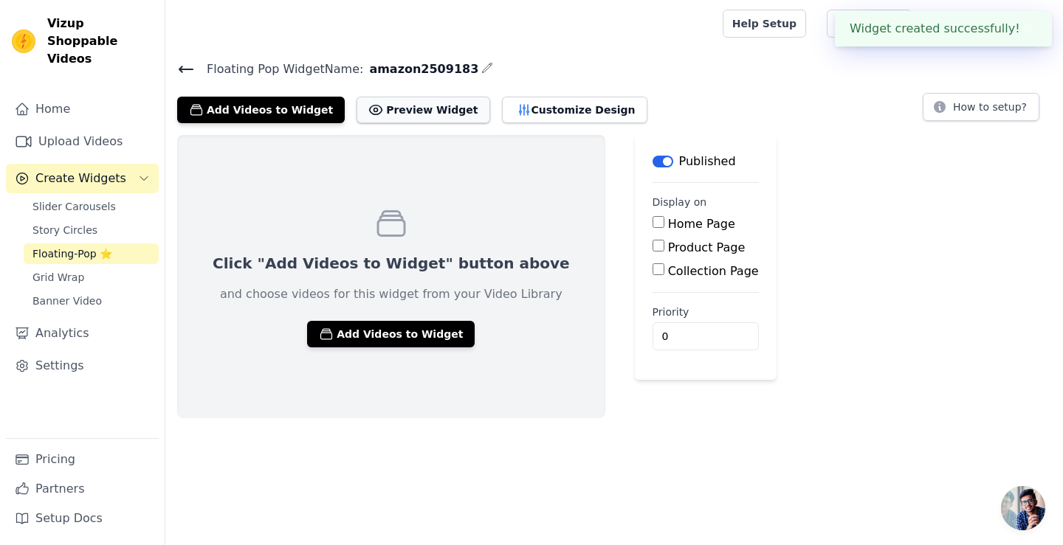
click at [379, 107] on button "Preview Widget" at bounding box center [422, 110] width 133 height 27
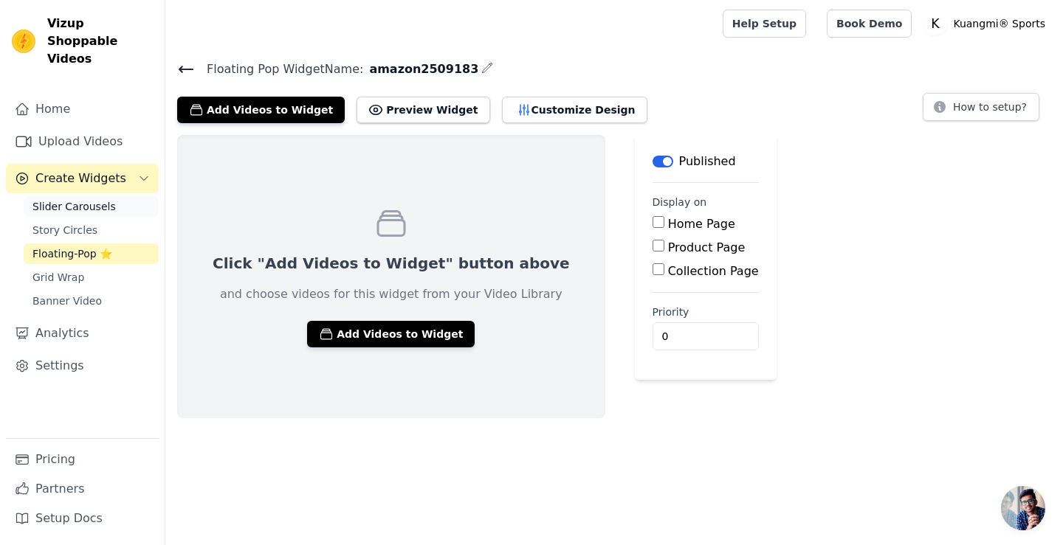
click at [80, 199] on span "Slider Carousels" at bounding box center [73, 206] width 83 height 15
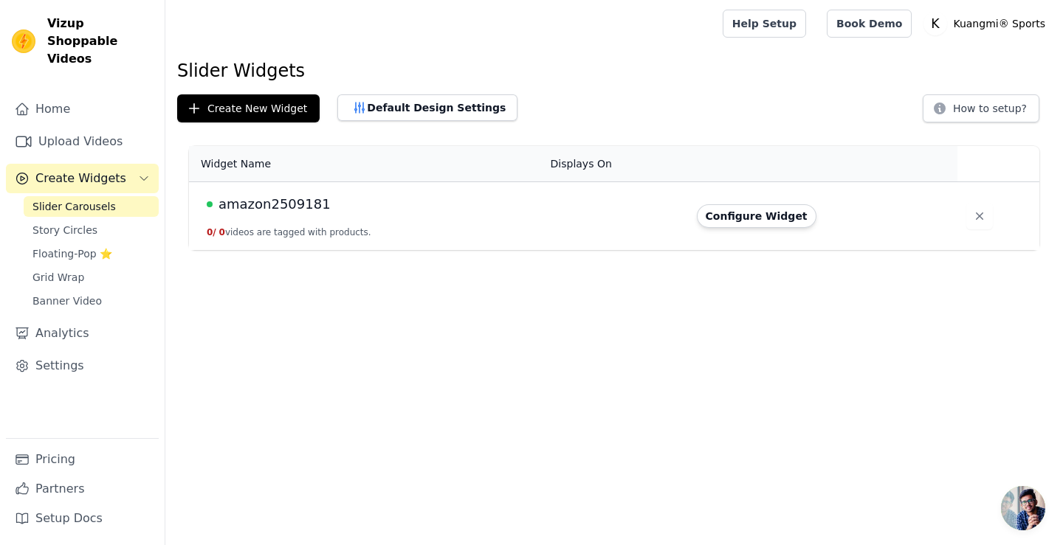
drag, startPoint x: 534, startPoint y: 223, endPoint x: 703, endPoint y: 228, distance: 169.1
click at [542, 221] on td "amazon2509181 0 / 0 videos are tagged with products." at bounding box center [365, 216] width 353 height 69
click at [758, 222] on button "Configure Widget" at bounding box center [757, 216] width 120 height 24
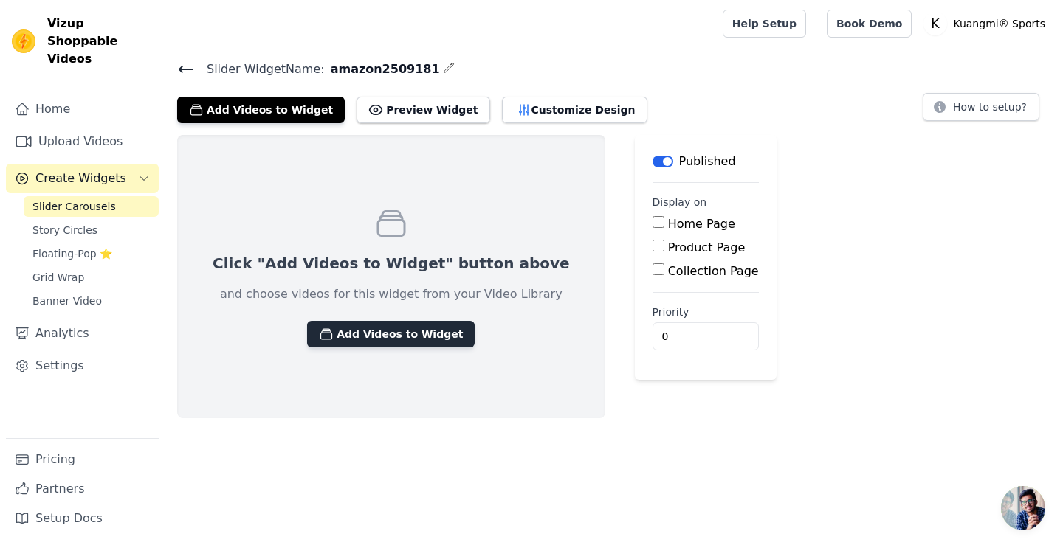
click at [397, 331] on button "Add Videos to Widget" at bounding box center [391, 334] width 168 height 27
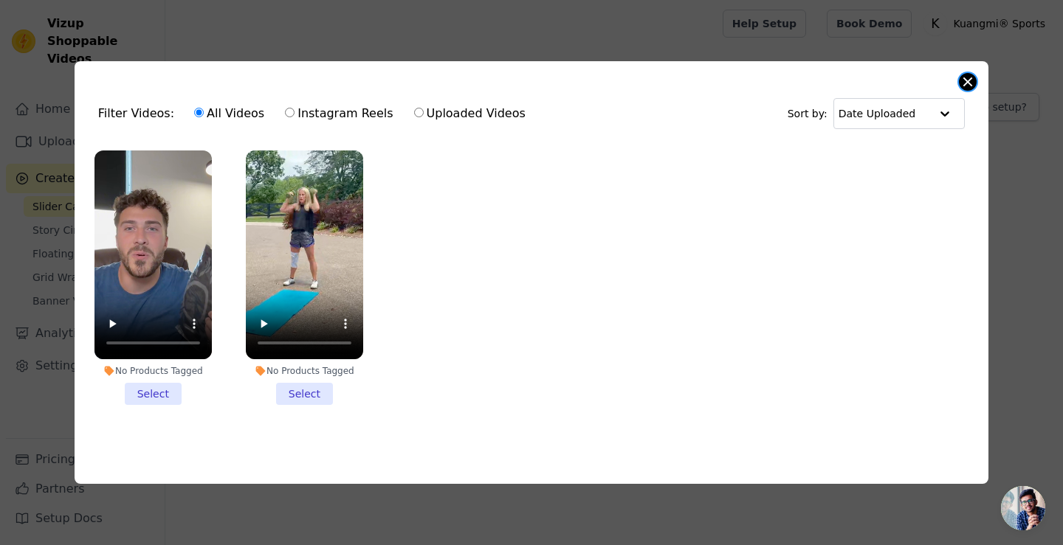
click at [965, 77] on button "Close modal" at bounding box center [968, 82] width 18 height 18
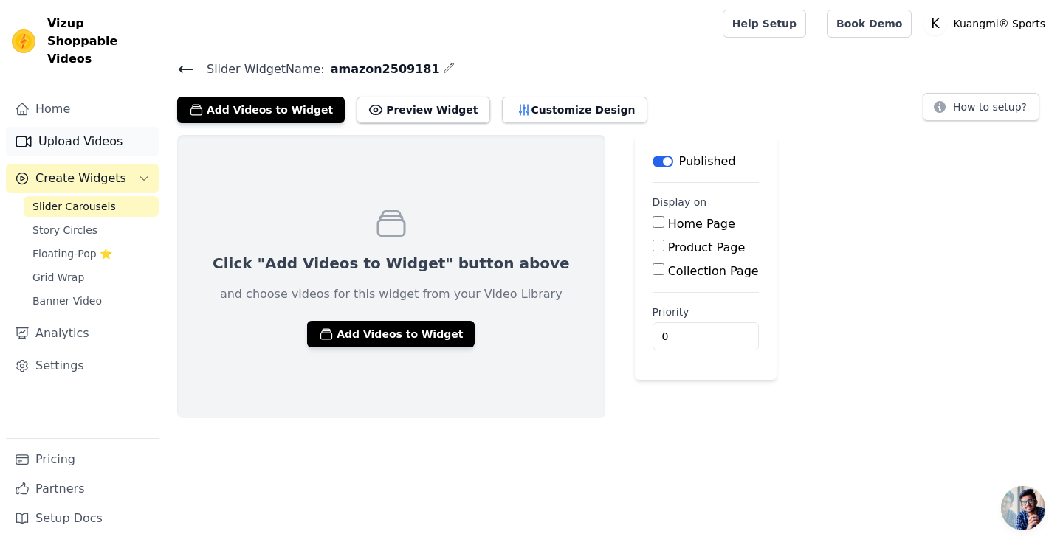
click at [55, 127] on link "Upload Videos" at bounding box center [82, 142] width 153 height 30
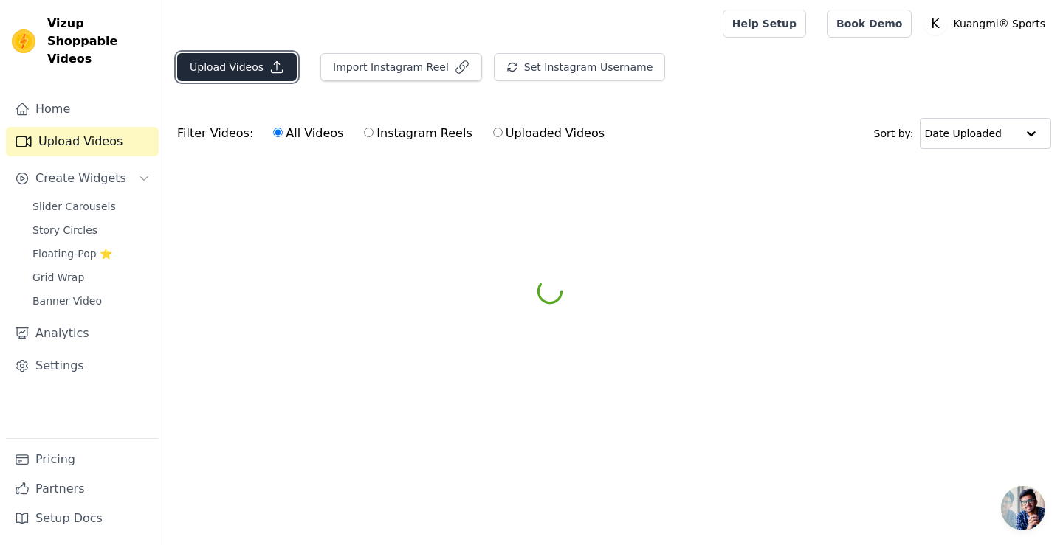
click at [234, 77] on button "Upload Videos" at bounding box center [237, 67] width 120 height 28
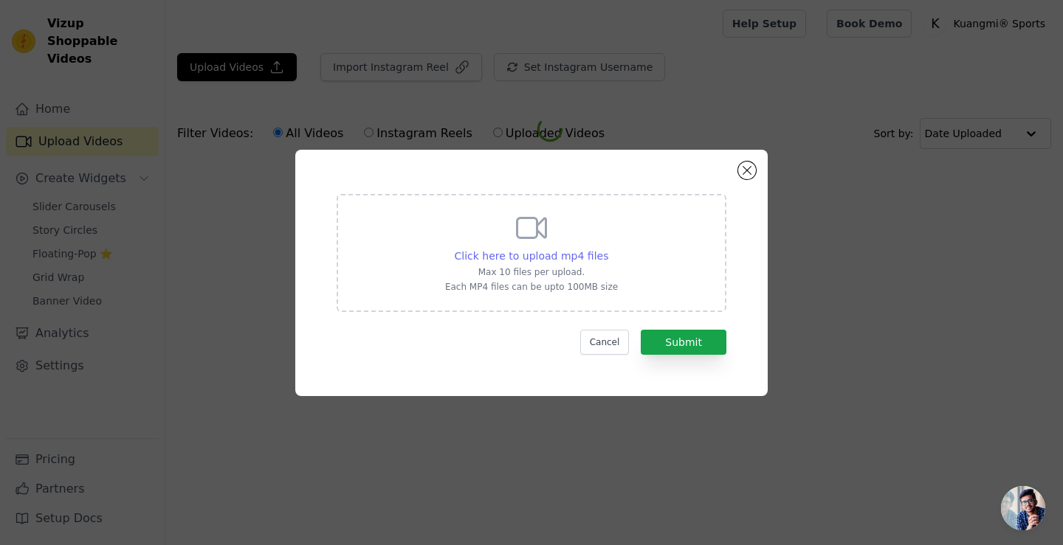
click at [555, 255] on span "Click here to upload mp4 files" at bounding box center [532, 256] width 154 height 12
click at [607, 249] on input "Click here to upload mp4 files Max 10 files per upload. Each MP4 files can be u…" at bounding box center [607, 248] width 1 height 1
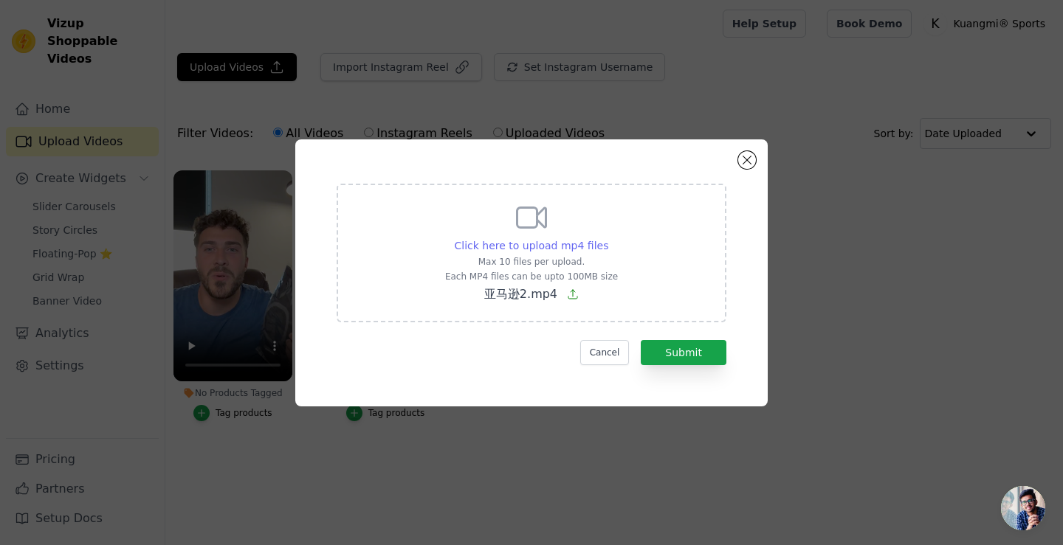
click at [560, 250] on span "Click here to upload mp4 files" at bounding box center [532, 246] width 154 height 12
click at [607, 238] on input "Click here to upload mp4 files Max 10 files per upload. Each MP4 files can be u…" at bounding box center [607, 238] width 1 height 1
type input "C:\fakepath\亚马逊4.mp4"
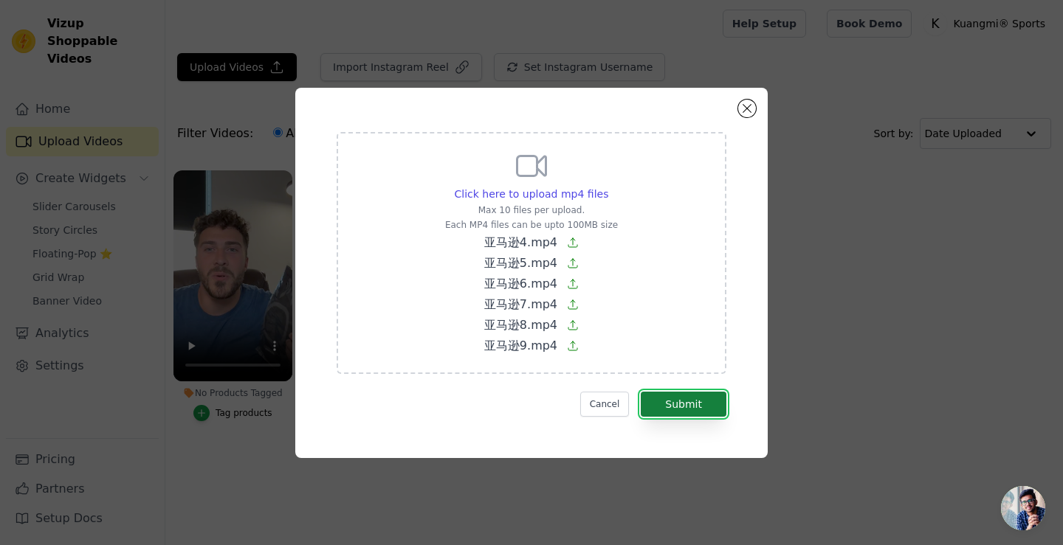
click at [697, 407] on button "Submit" at bounding box center [684, 404] width 86 height 25
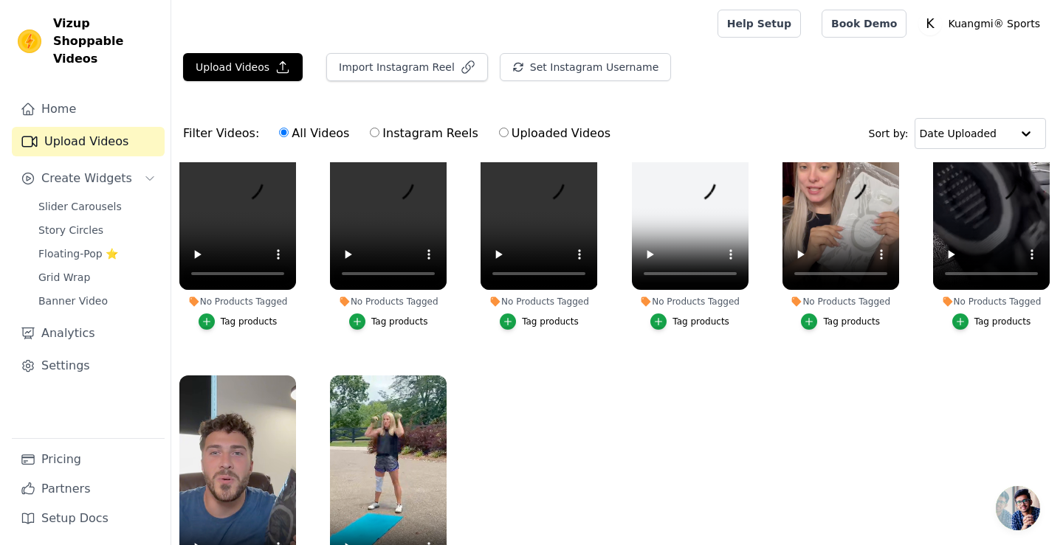
scroll to position [91, 0]
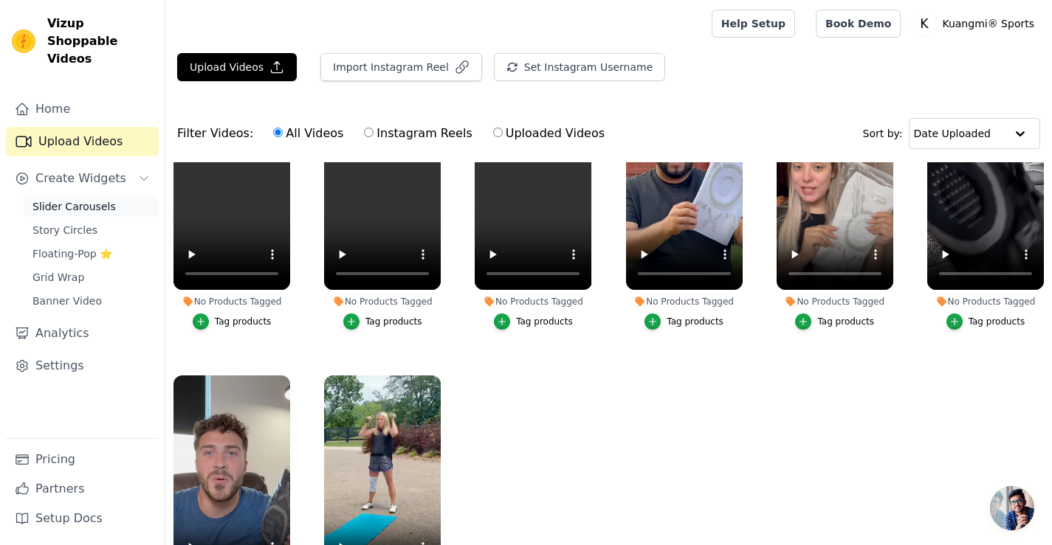
click at [112, 196] on link "Slider Carousels" at bounding box center [91, 206] width 135 height 21
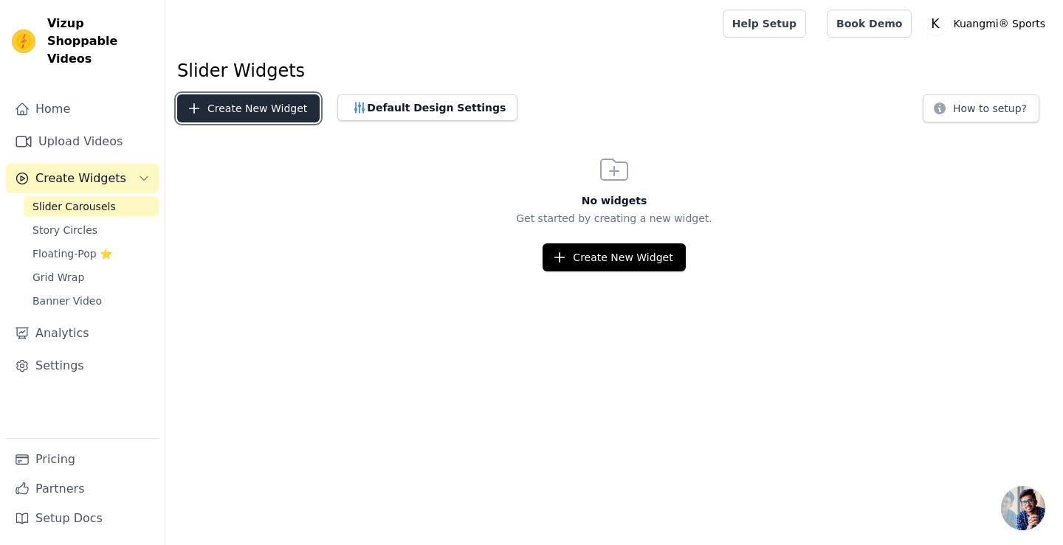
click at [258, 115] on button "Create New Widget" at bounding box center [248, 108] width 142 height 28
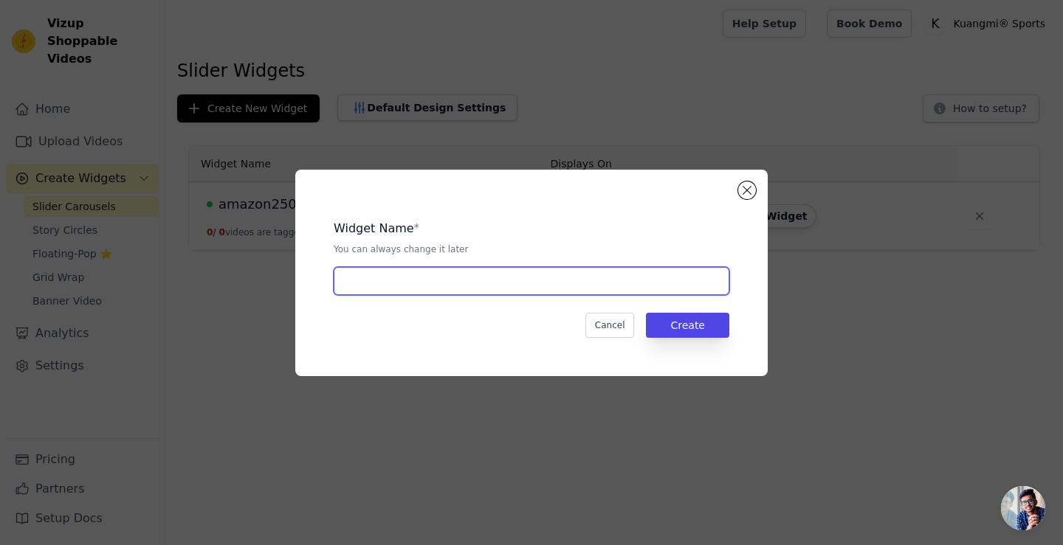
click at [525, 289] on input "text" at bounding box center [532, 281] width 396 height 28
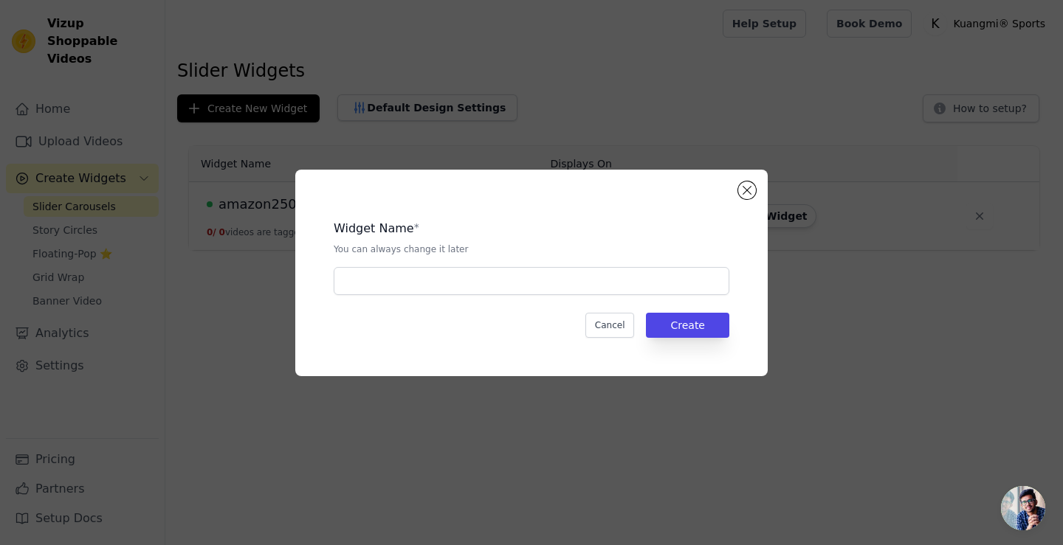
click at [753, 198] on div "Widget Name * You can always change it later Cancel Create" at bounding box center [531, 273] width 472 height 207
click at [751, 191] on button "Close modal" at bounding box center [747, 191] width 18 height 18
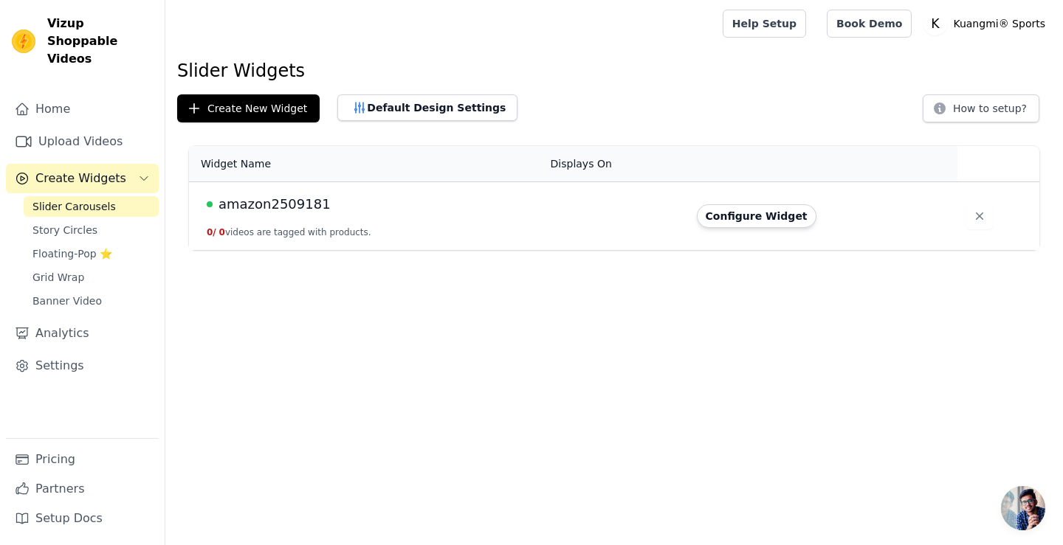
click at [503, 225] on td "amazon2509181 0 / 0 videos are tagged with products." at bounding box center [365, 216] width 353 height 69
click at [753, 215] on button "Configure Widget" at bounding box center [757, 216] width 120 height 24
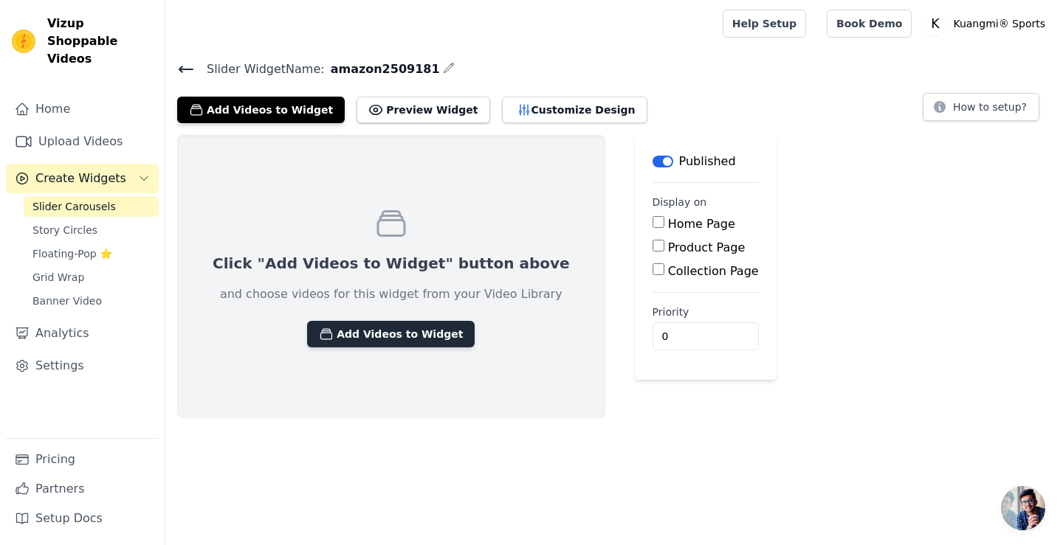
click at [375, 329] on button "Add Videos to Widget" at bounding box center [391, 334] width 168 height 27
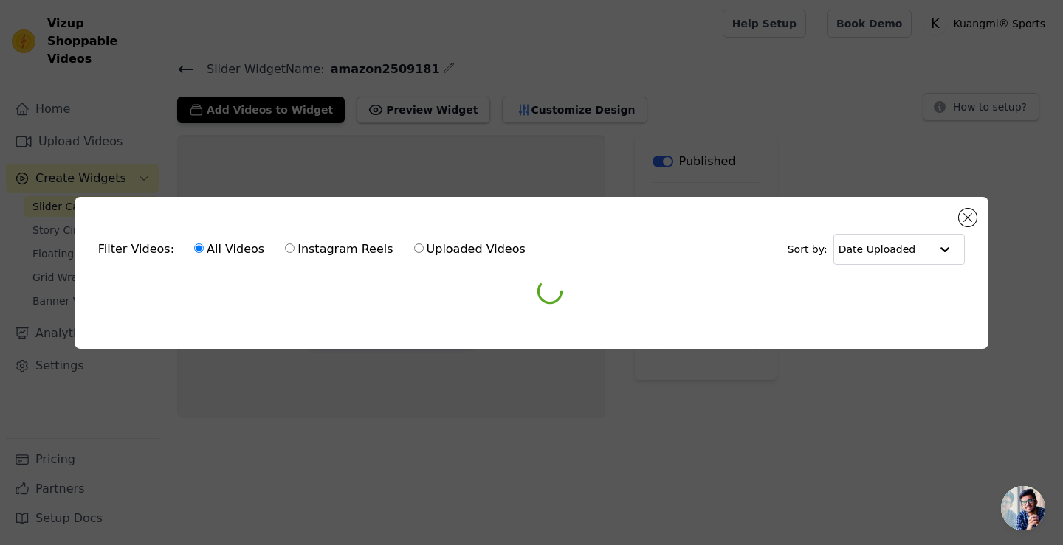
click at [897, 126] on div "Filter Videos: All Videos Instagram Reels Uploaded Videos Sort by: Date Uploade…" at bounding box center [531, 272] width 1063 height 545
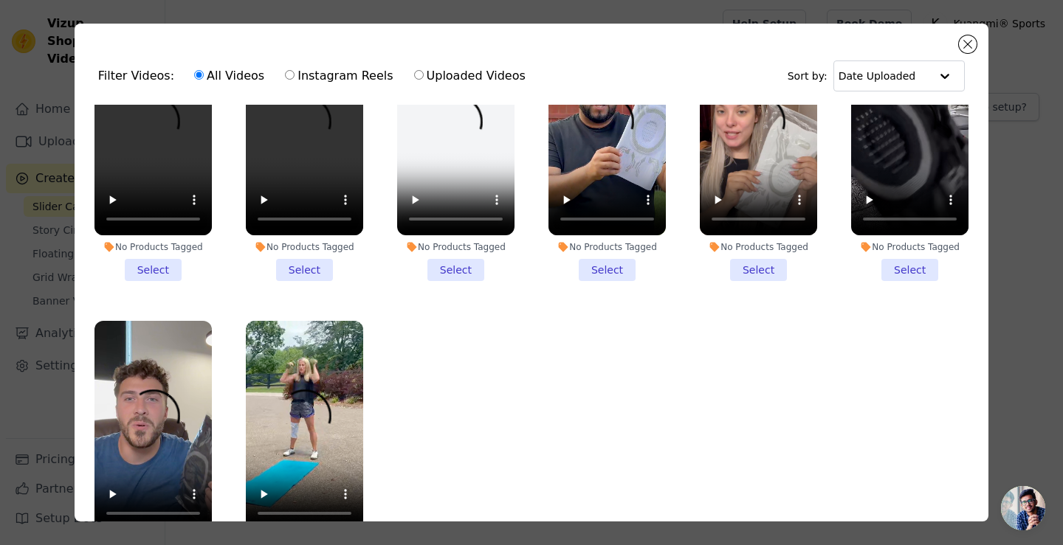
scroll to position [87, 0]
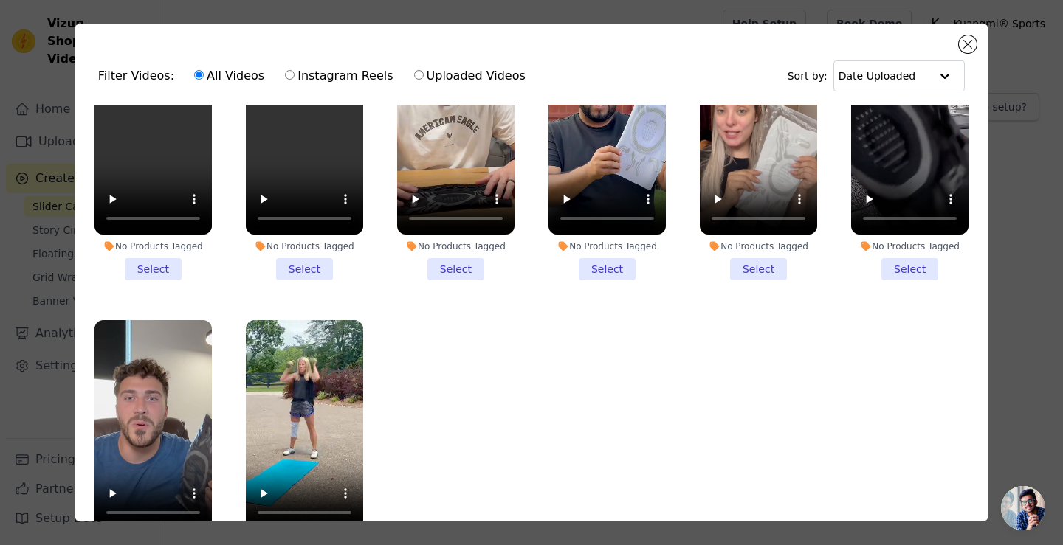
click at [544, 352] on ul "No Products Tagged Select No Products Tagged Select No Products Tagged Select N…" at bounding box center [531, 354] width 890 height 498
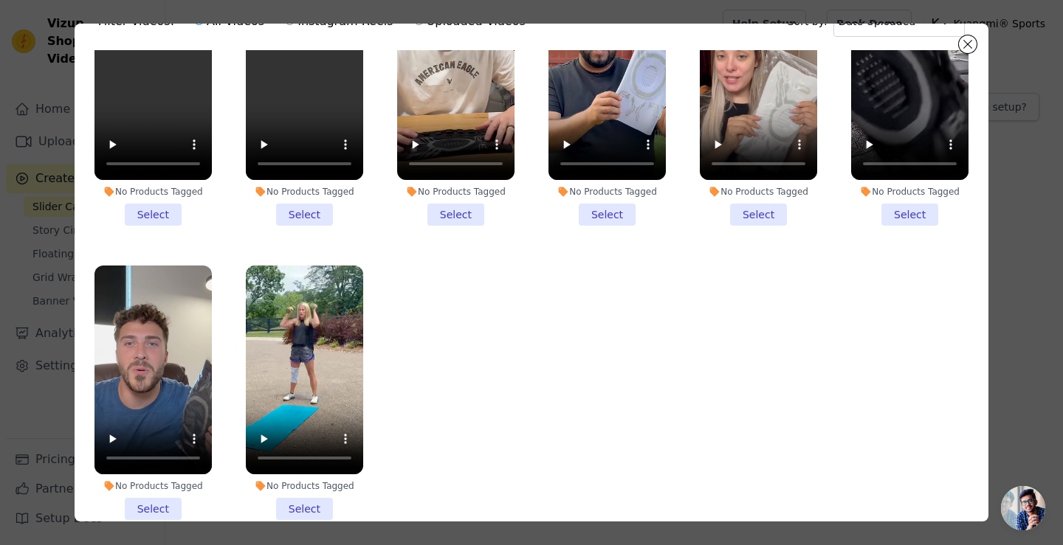
scroll to position [128, 0]
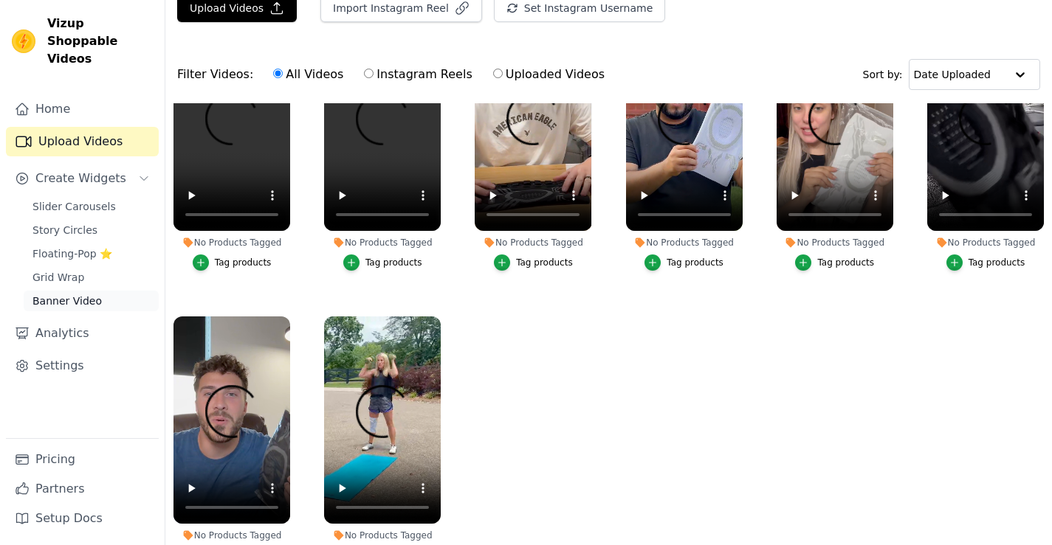
scroll to position [148, 0]
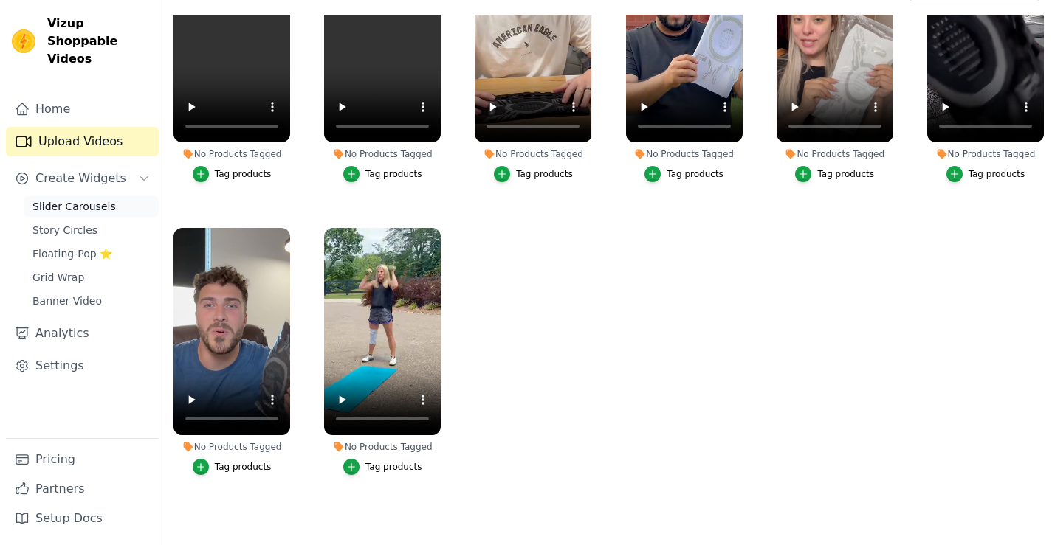
click at [70, 196] on link "Slider Carousels" at bounding box center [91, 206] width 135 height 21
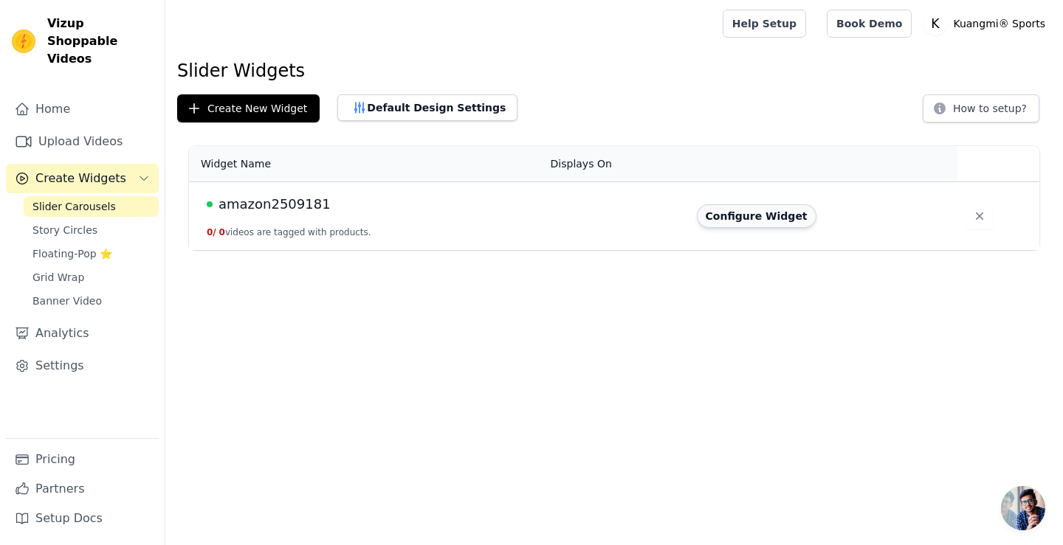
click at [737, 215] on button "Configure Widget" at bounding box center [757, 216] width 120 height 24
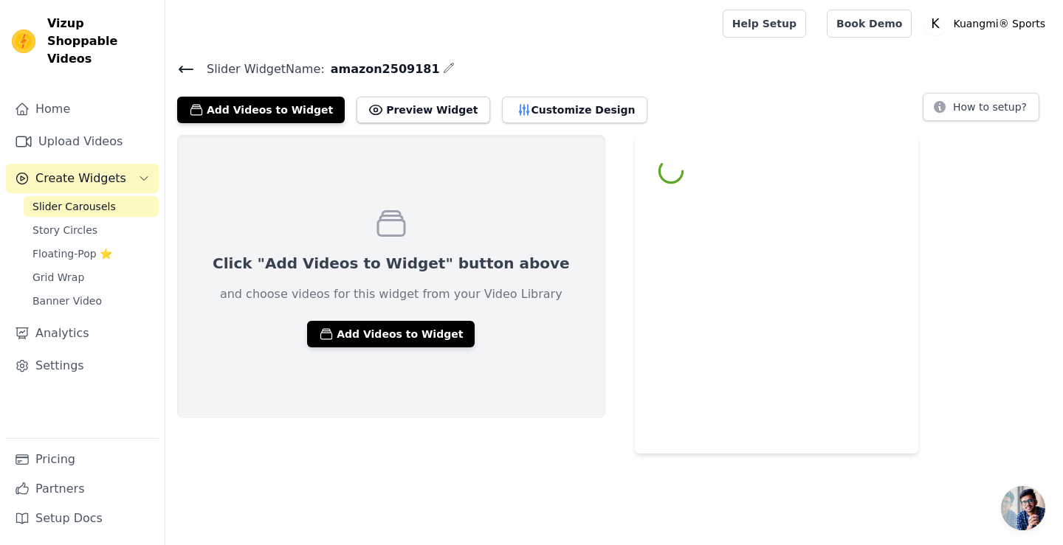
click at [189, 73] on icon at bounding box center [186, 70] width 18 height 18
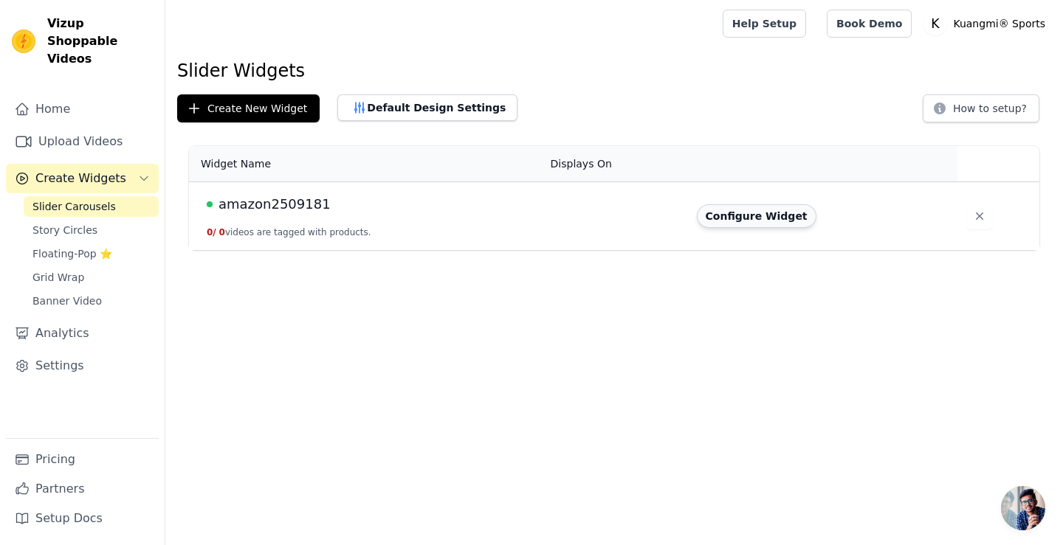
click at [737, 218] on button "Configure Widget" at bounding box center [757, 216] width 120 height 24
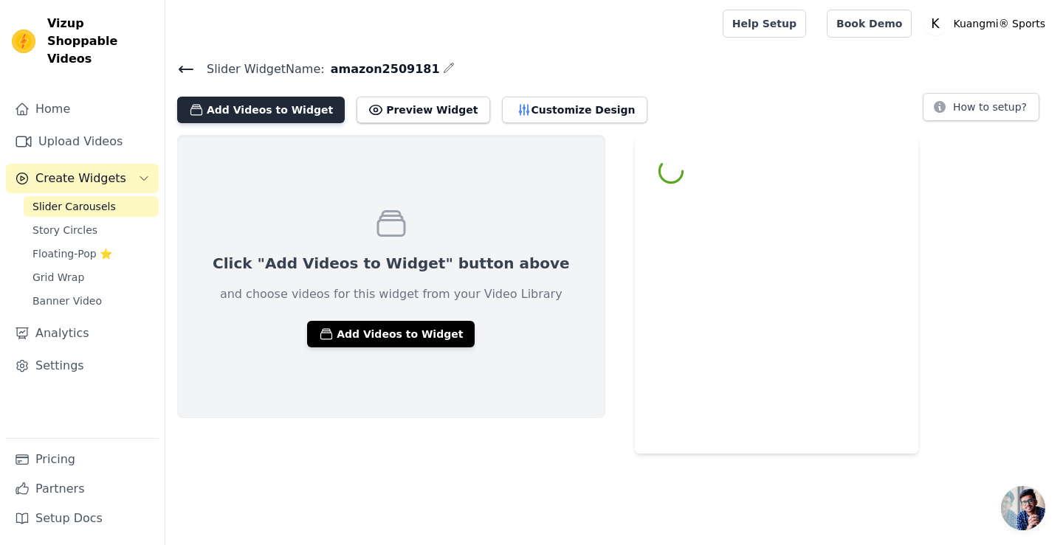
click at [273, 108] on button "Add Videos to Widget" at bounding box center [261, 110] width 168 height 27
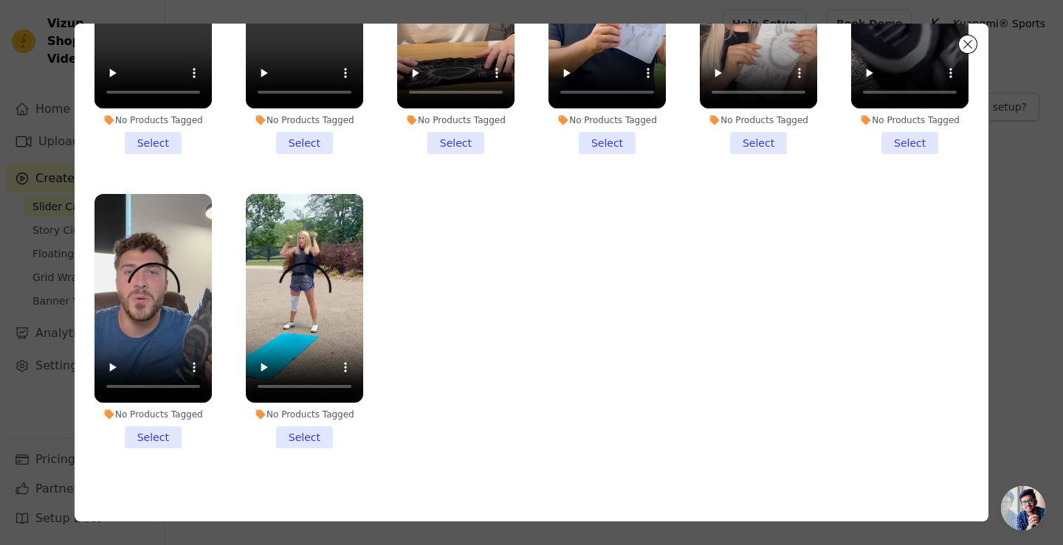
scroll to position [128, 0]
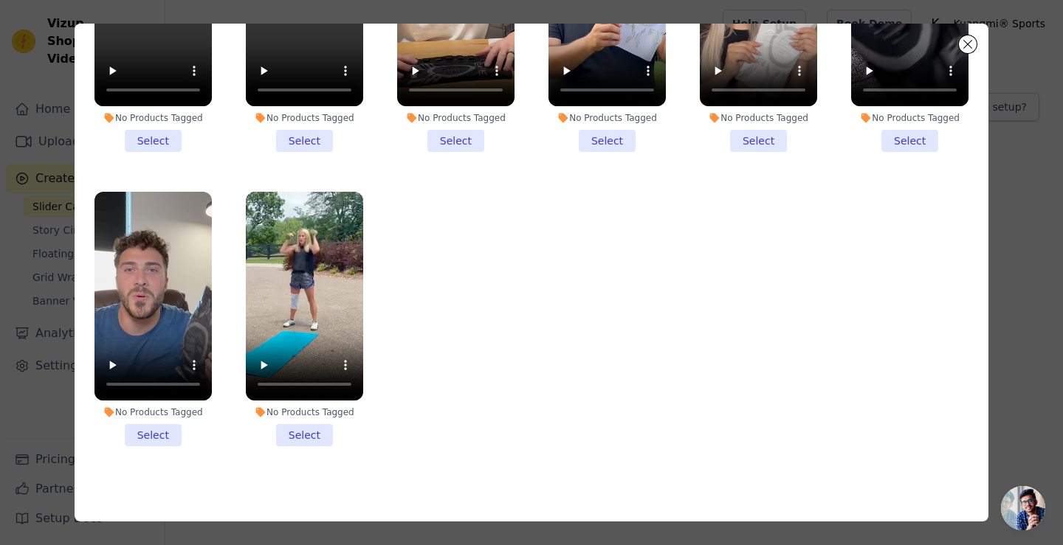
click at [153, 426] on li "No Products Tagged Select" at bounding box center [152, 319] width 117 height 255
click at [0, 0] on input "No Products Tagged Select" at bounding box center [0, 0] width 0 height 0
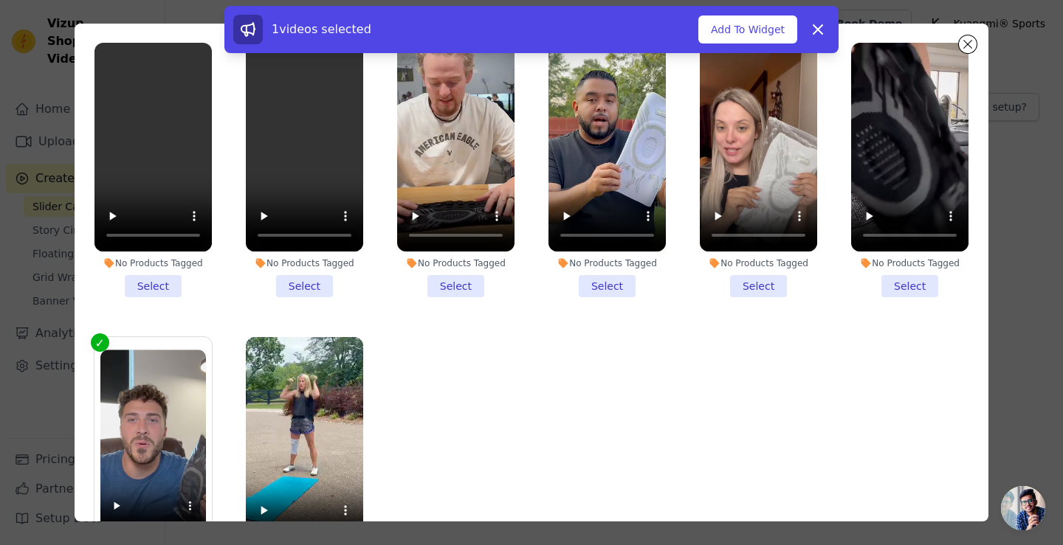
scroll to position [0, 0]
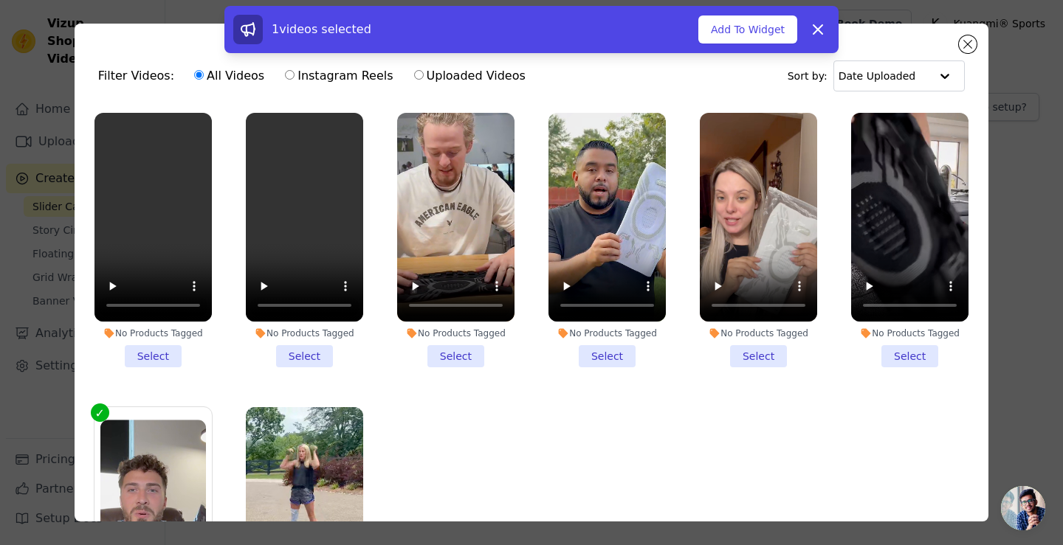
click at [604, 350] on li "No Products Tagged Select" at bounding box center [606, 240] width 117 height 255
click at [0, 0] on input "No Products Tagged Select" at bounding box center [0, 0] width 0 height 0
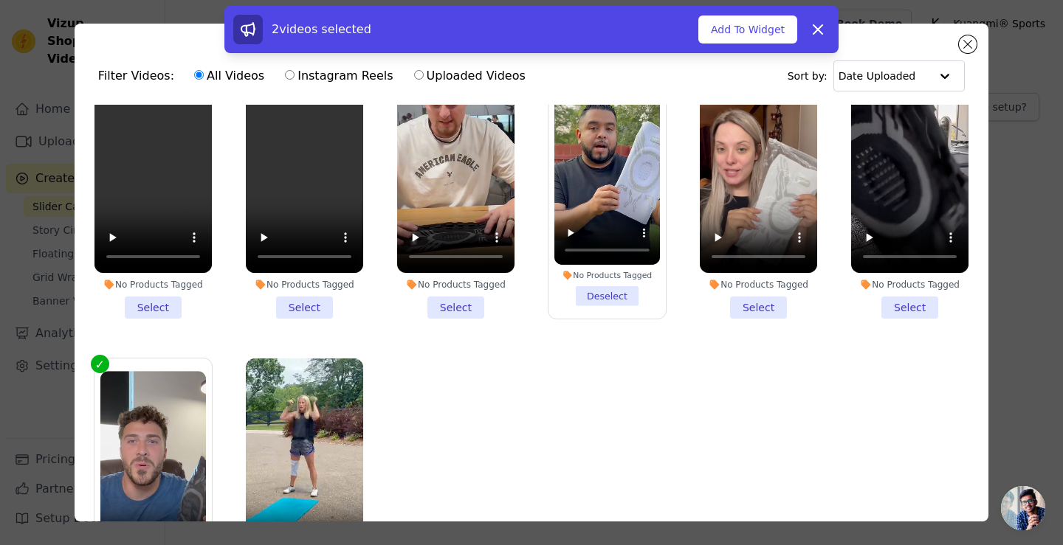
scroll to position [74, 0]
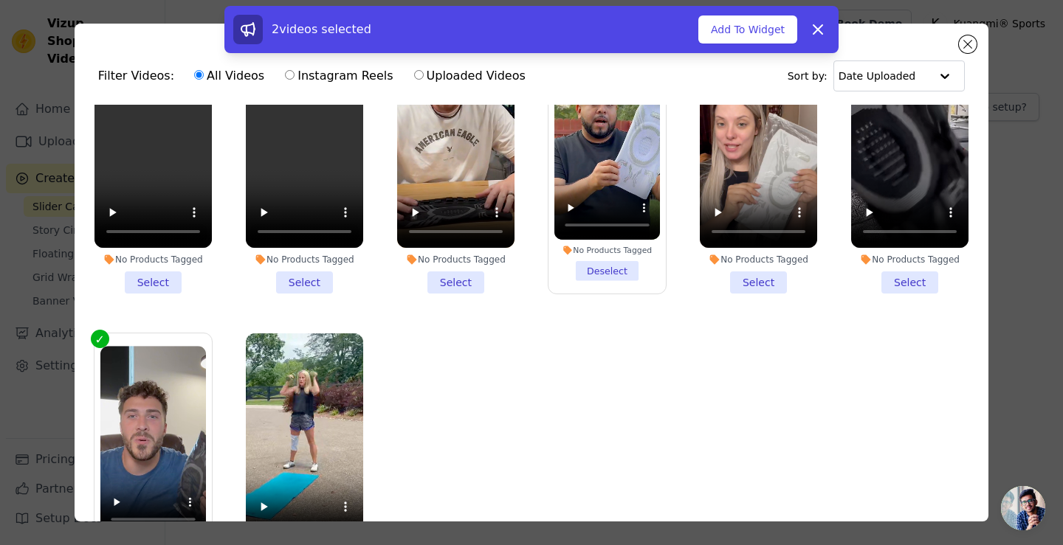
click at [745, 275] on li "No Products Tagged Select" at bounding box center [758, 166] width 117 height 255
click at [0, 0] on input "No Products Tagged Select" at bounding box center [0, 0] width 0 height 0
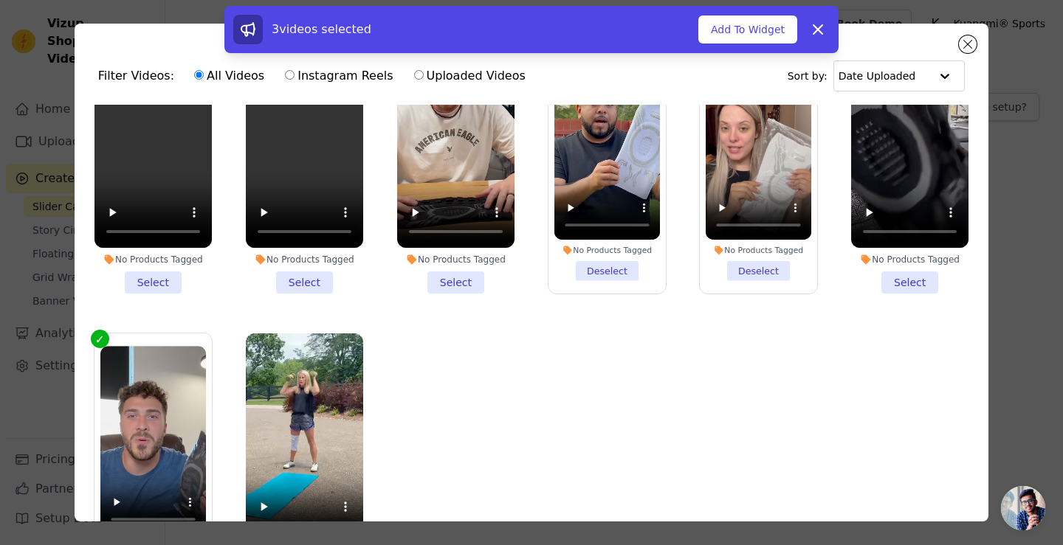
click at [428, 277] on li "No Products Tagged Select" at bounding box center [455, 166] width 117 height 255
click at [0, 0] on input "No Products Tagged Select" at bounding box center [0, 0] width 0 height 0
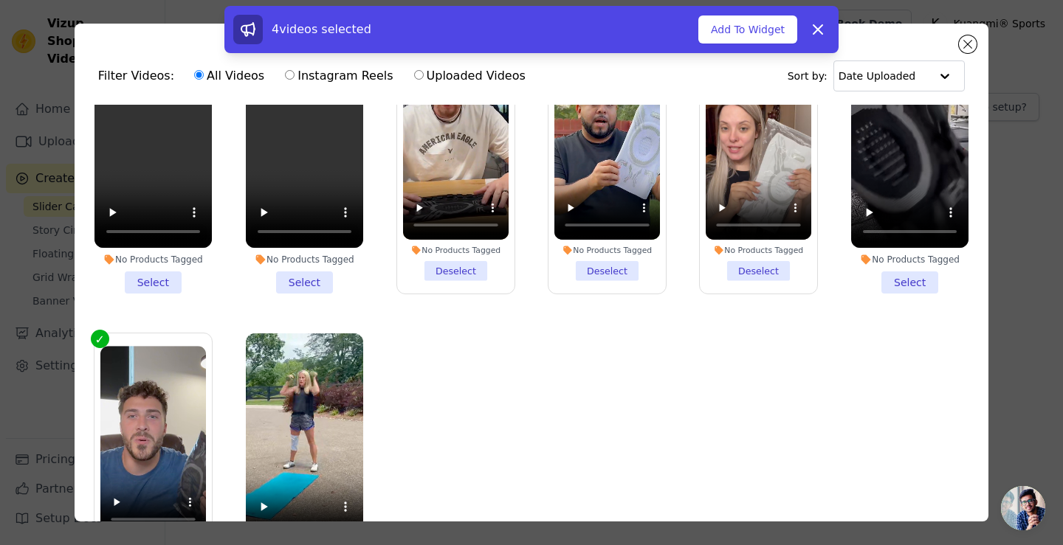
scroll to position [87, 0]
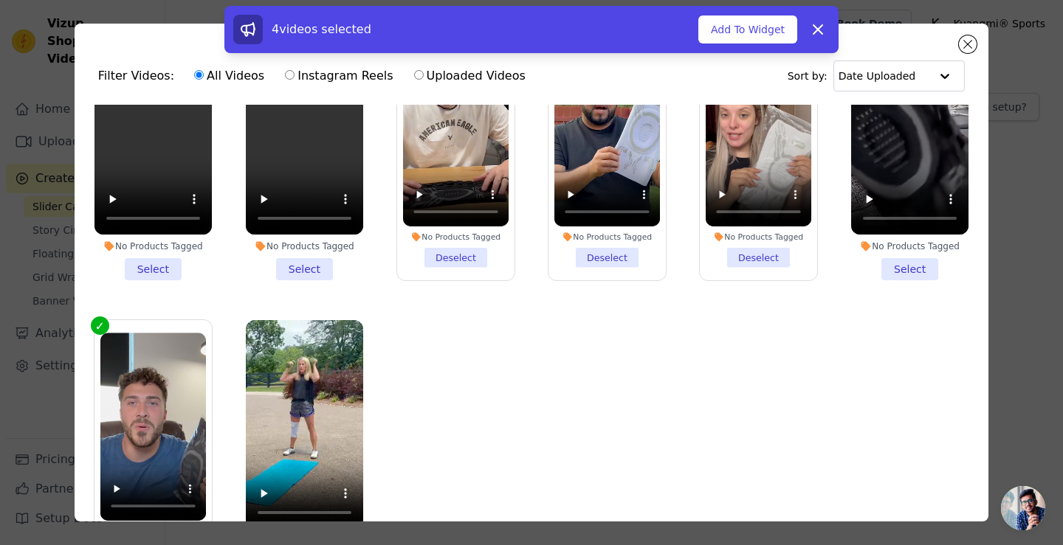
drag, startPoint x: 147, startPoint y: 257, endPoint x: 190, endPoint y: 263, distance: 43.3
click at [150, 257] on li "No Products Tagged Select" at bounding box center [152, 153] width 117 height 255
click at [0, 0] on input "No Products Tagged Select" at bounding box center [0, 0] width 0 height 0
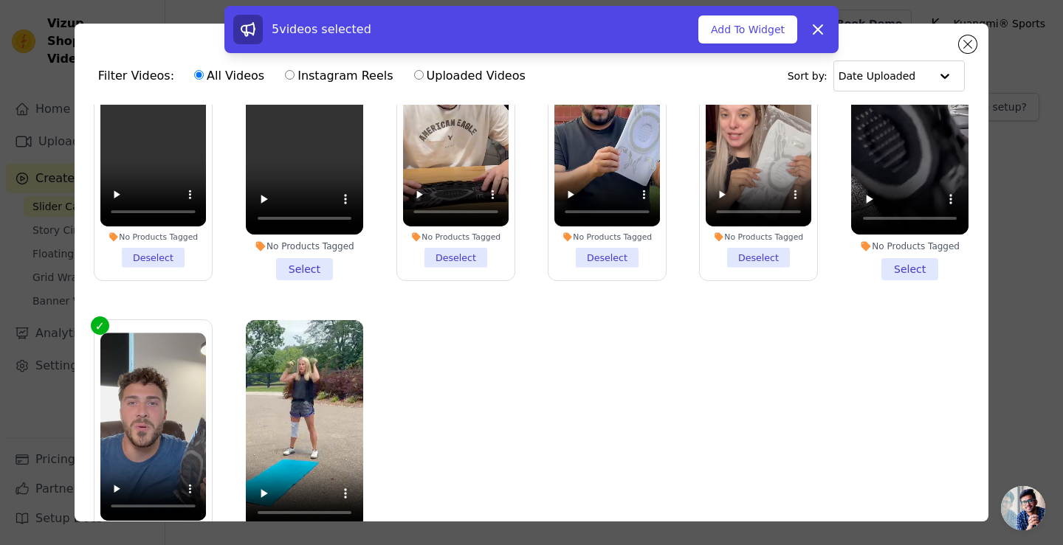
click at [292, 263] on li "No Products Tagged Select" at bounding box center [304, 153] width 117 height 255
click at [0, 0] on input "No Products Tagged Select" at bounding box center [0, 0] width 0 height 0
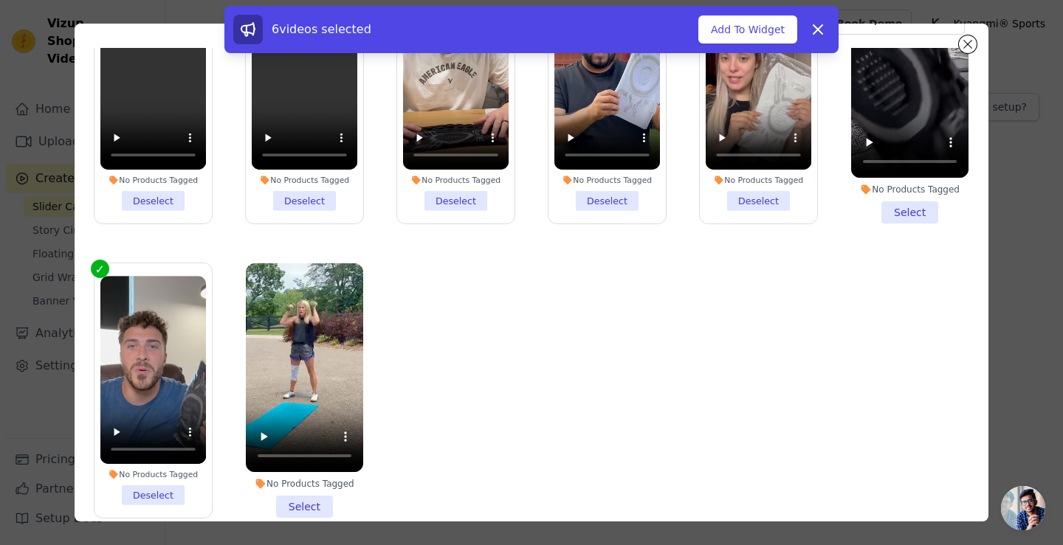
scroll to position [128, 0]
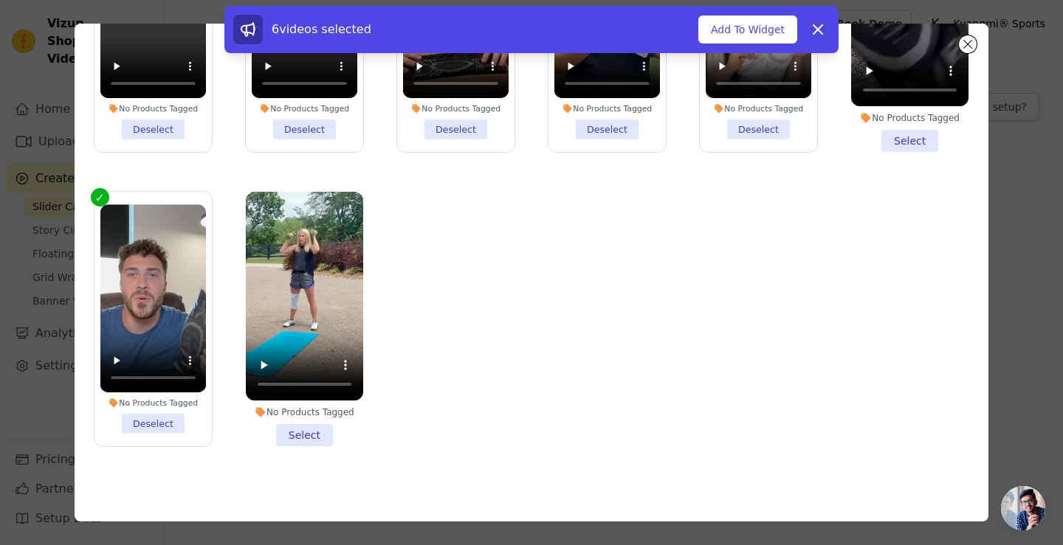
click at [298, 420] on li "No Products Tagged Select" at bounding box center [304, 319] width 117 height 255
click at [0, 0] on input "No Products Tagged Select" at bounding box center [0, 0] width 0 height 0
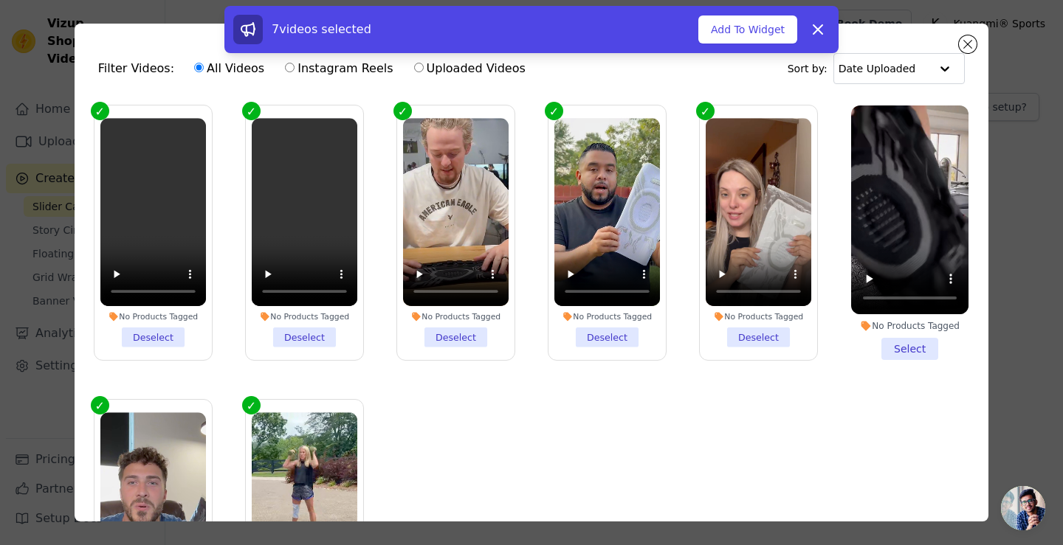
scroll to position [0, 0]
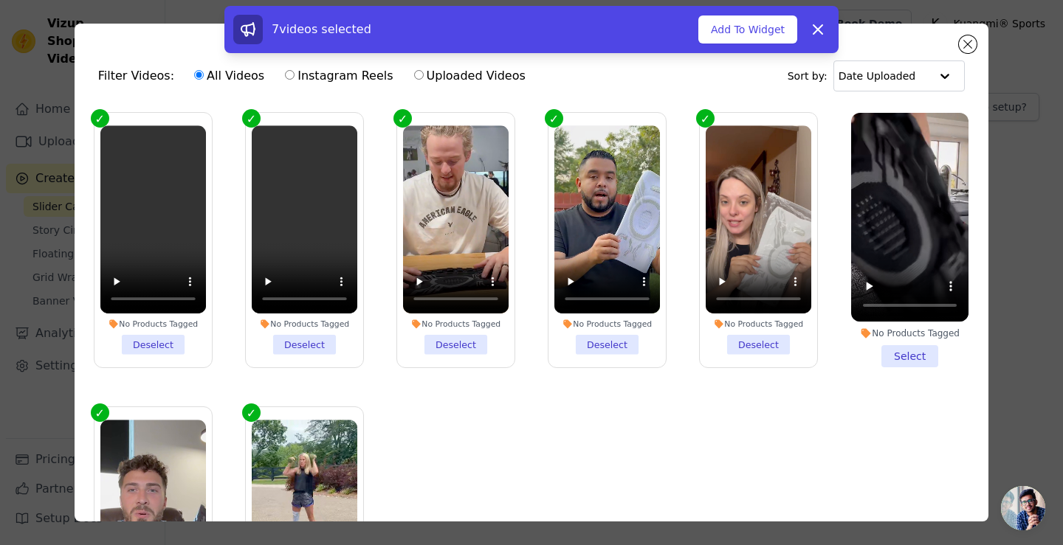
click at [893, 356] on li "No Products Tagged Select" at bounding box center [909, 240] width 117 height 255
click at [0, 0] on input "No Products Tagged Select" at bounding box center [0, 0] width 0 height 0
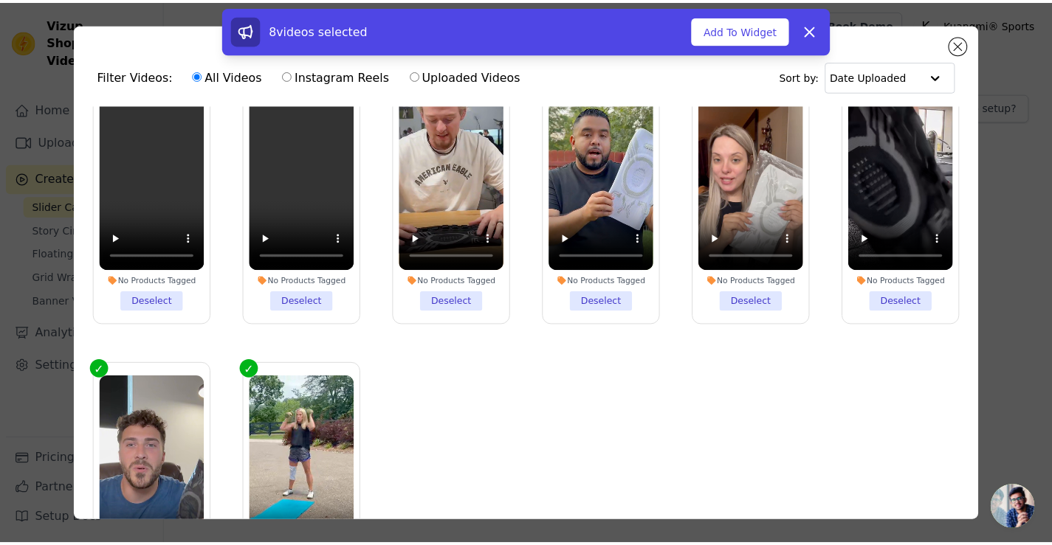
scroll to position [87, 0]
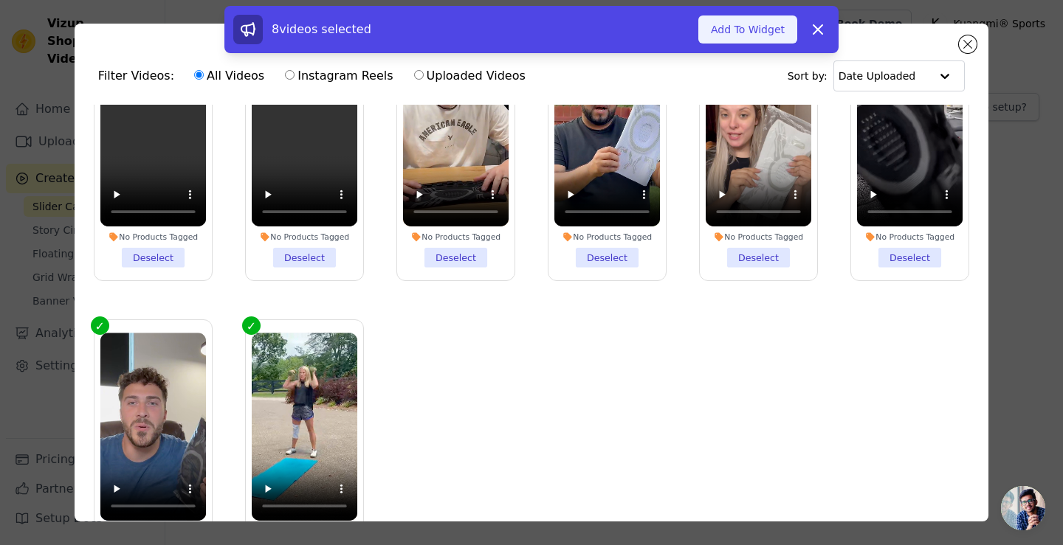
click at [765, 28] on button "Add To Widget" at bounding box center [747, 29] width 99 height 28
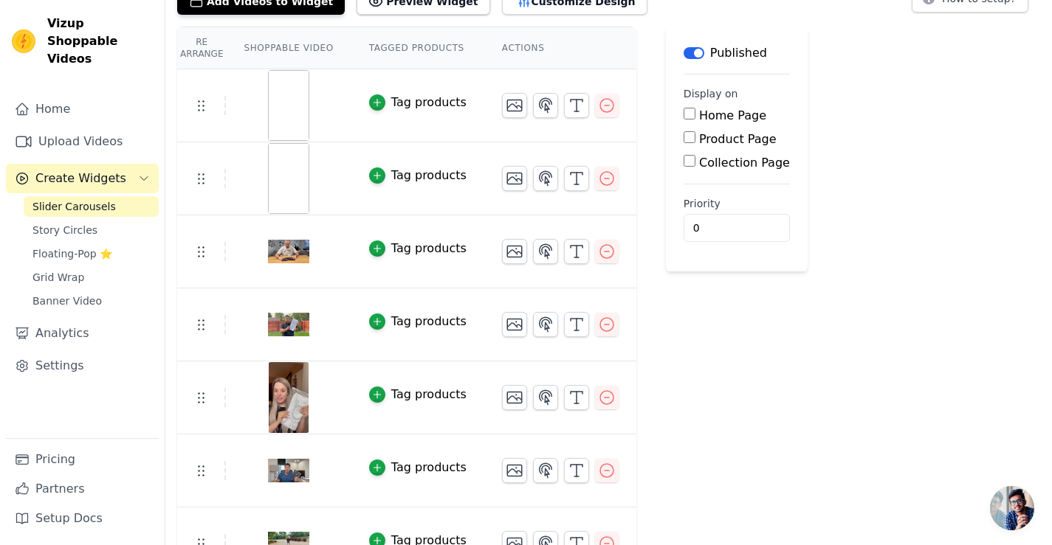
scroll to position [0, 0]
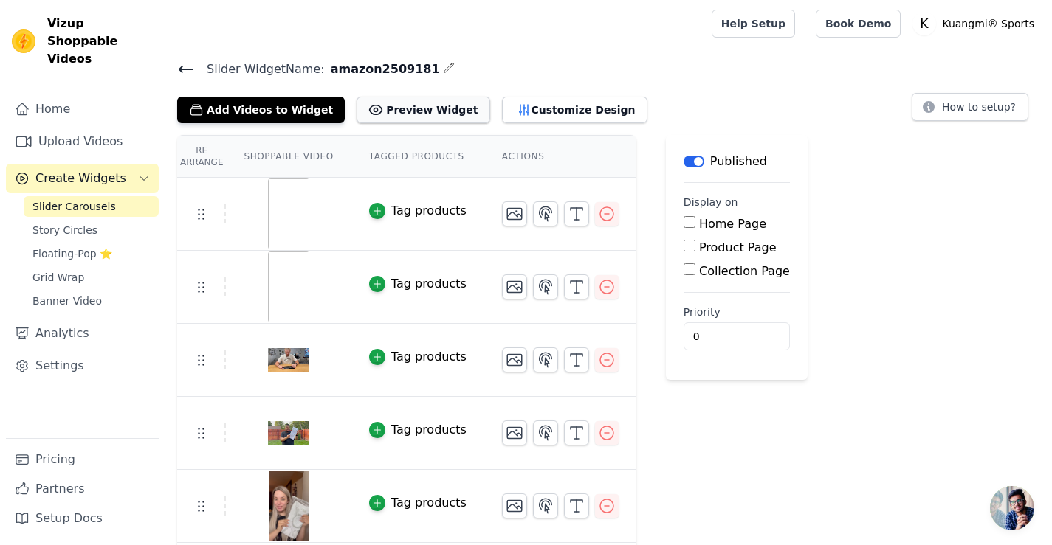
click at [407, 111] on button "Preview Widget" at bounding box center [422, 110] width 133 height 27
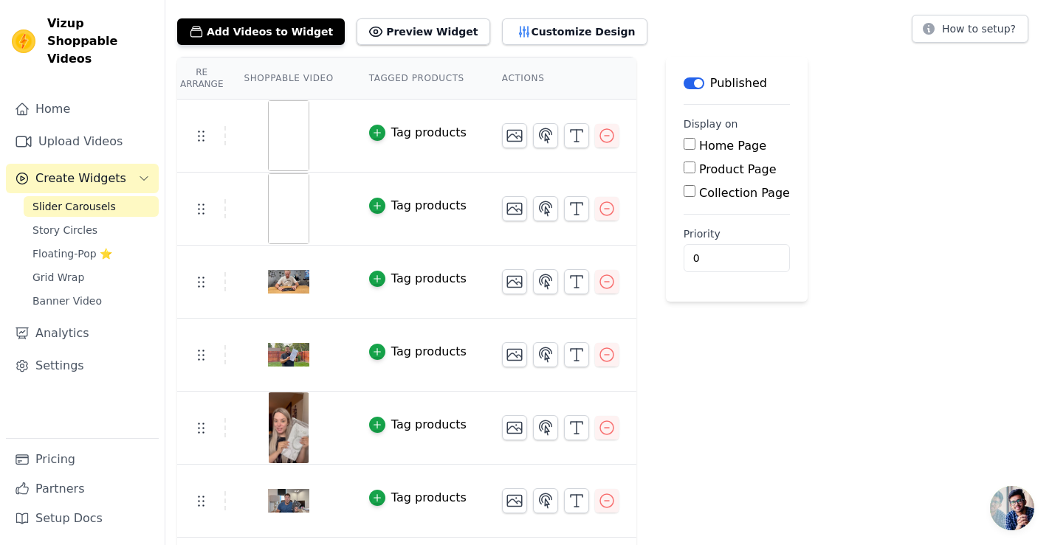
scroll to position [69, 0]
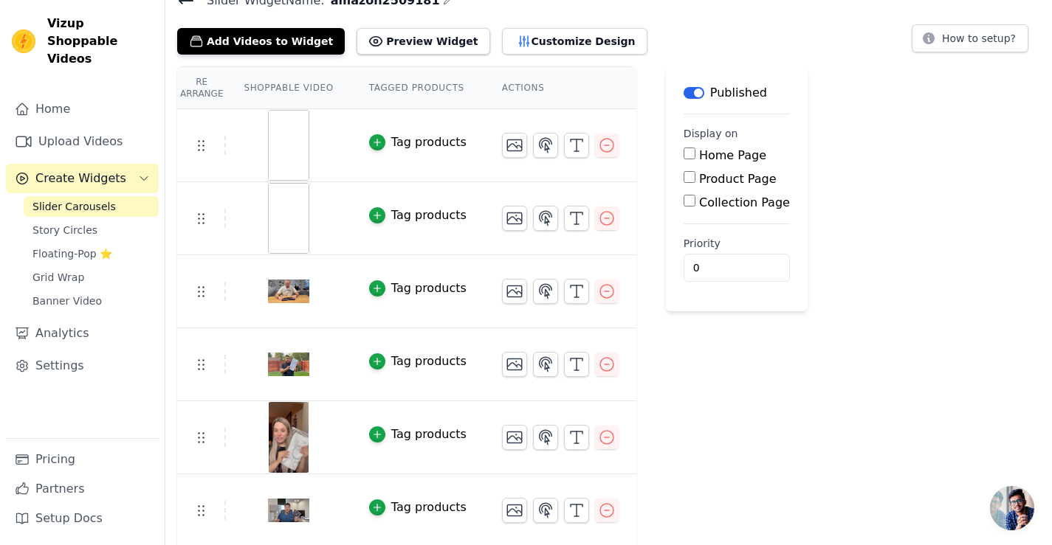
click at [332, 227] on div at bounding box center [288, 218] width 123 height 71
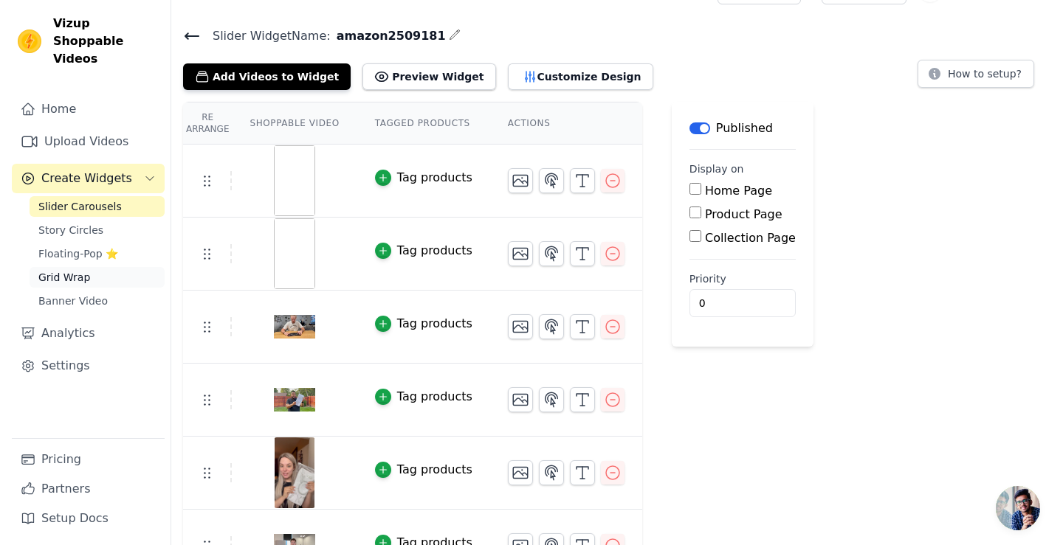
scroll to position [0, 0]
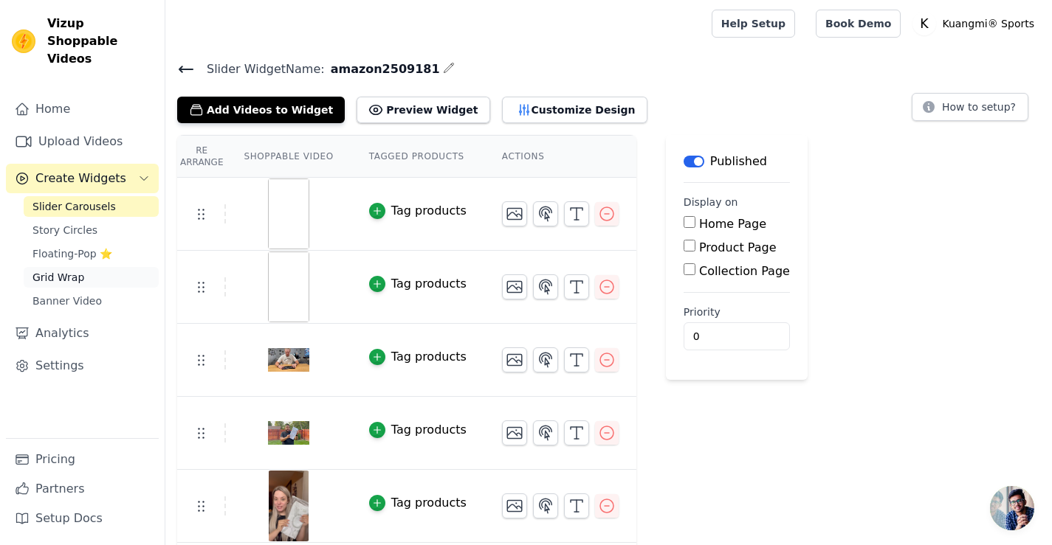
click at [63, 270] on span "Grid Wrap" at bounding box center [58, 277] width 52 height 15
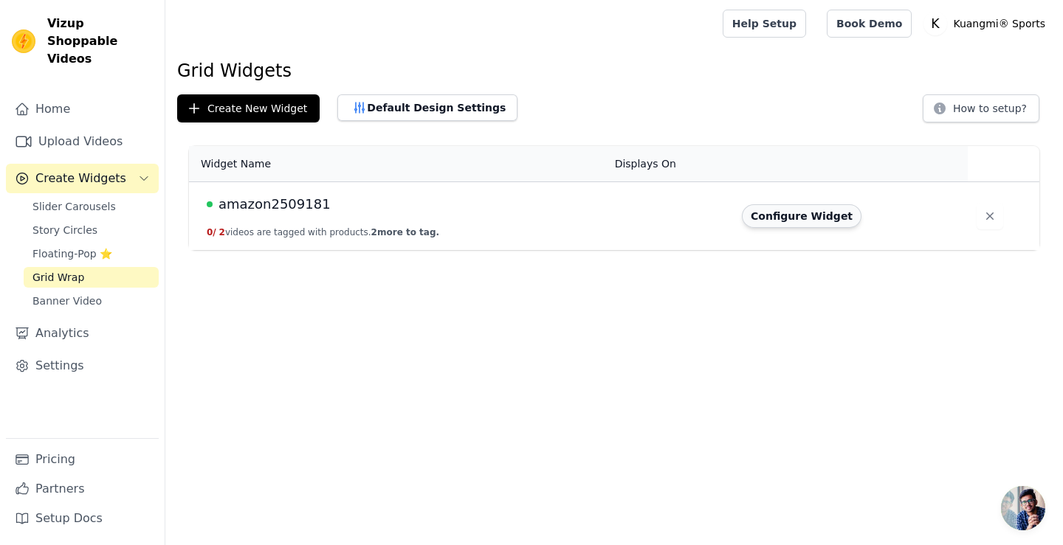
click at [778, 217] on button "Configure Widget" at bounding box center [802, 216] width 120 height 24
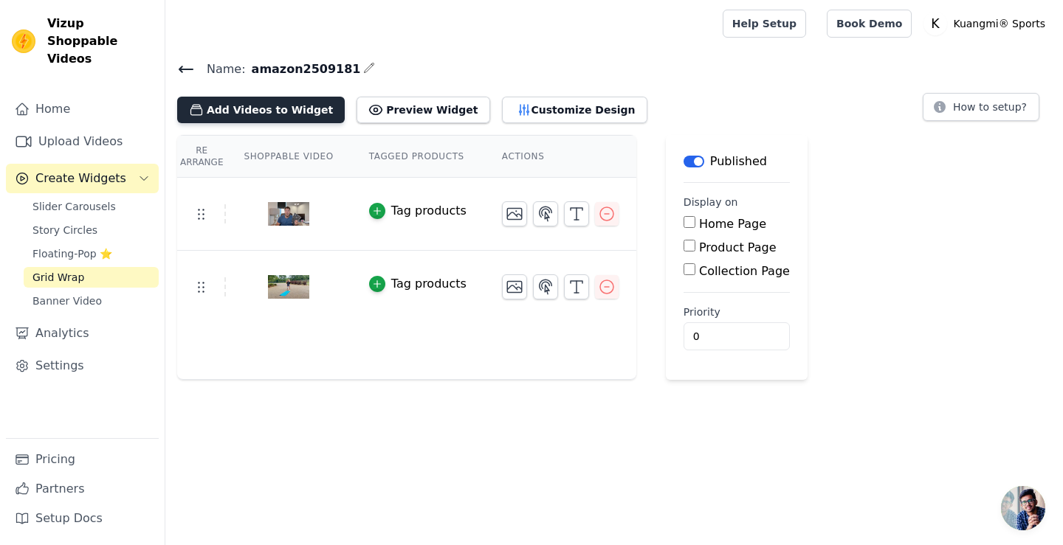
click at [291, 111] on button "Add Videos to Widget" at bounding box center [261, 110] width 168 height 27
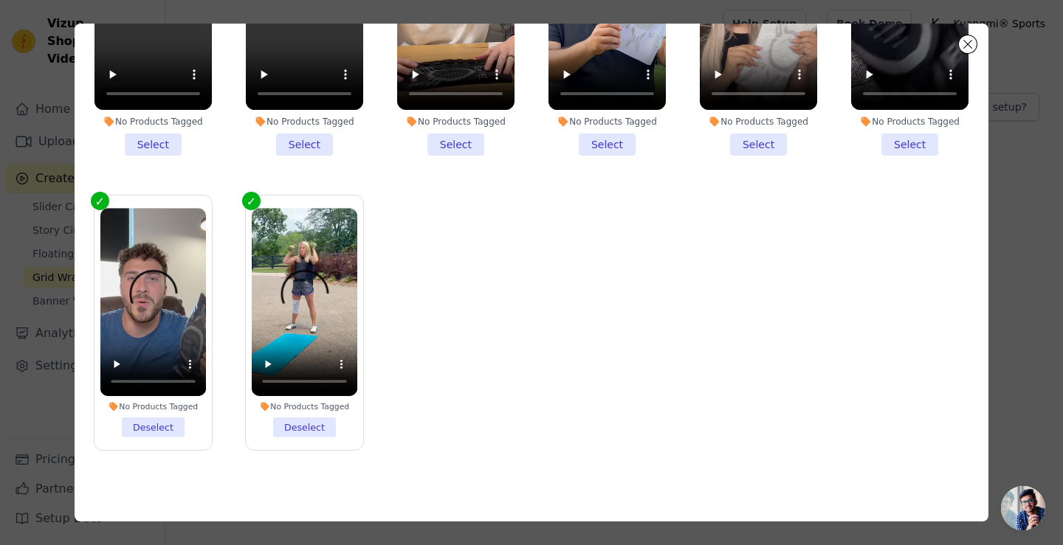
scroll to position [128, 0]
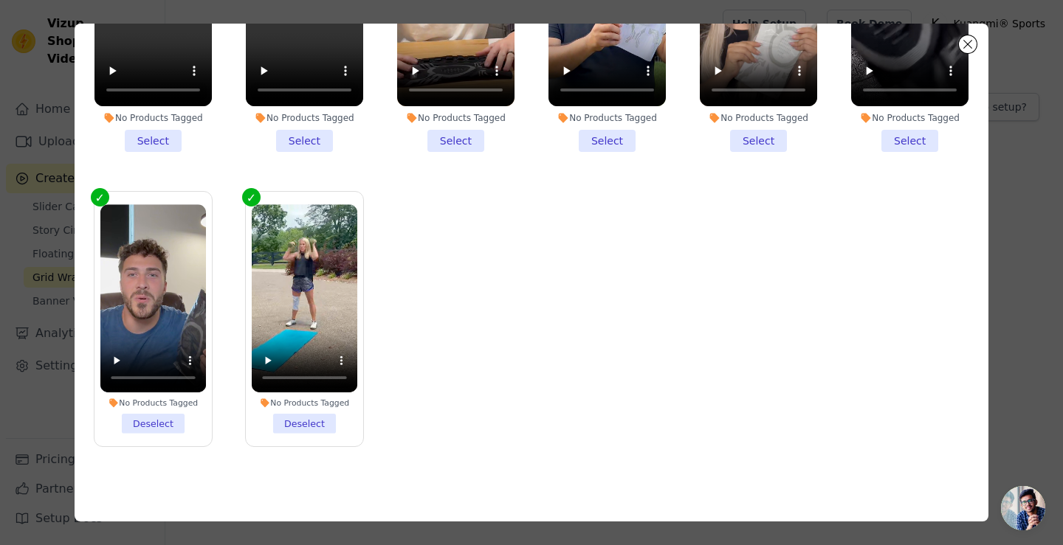
click at [313, 418] on li "No Products Tagged Deselect" at bounding box center [305, 318] width 106 height 229
click at [0, 0] on input "No Products Tagged Deselect" at bounding box center [0, 0] width 0 height 0
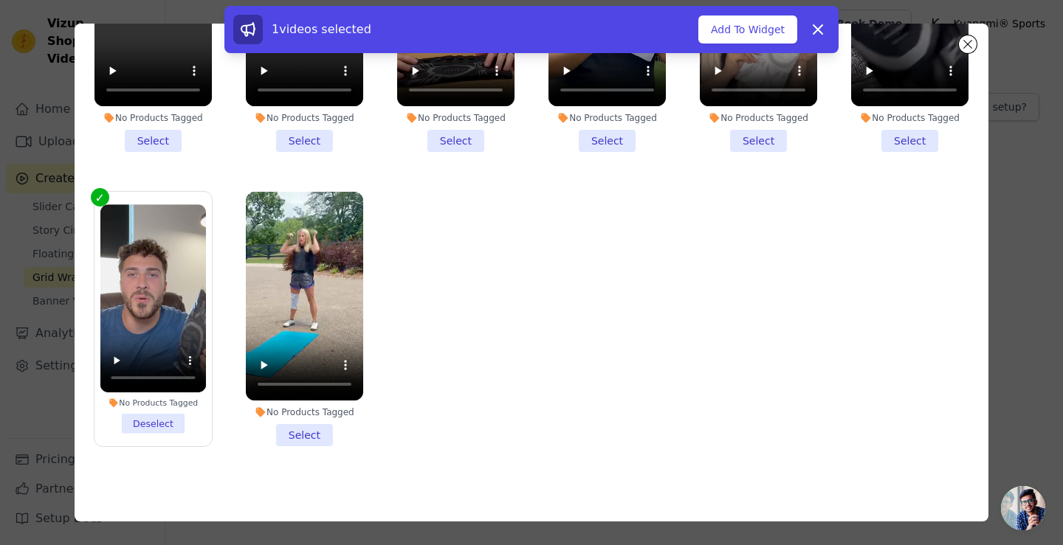
scroll to position [0, 0]
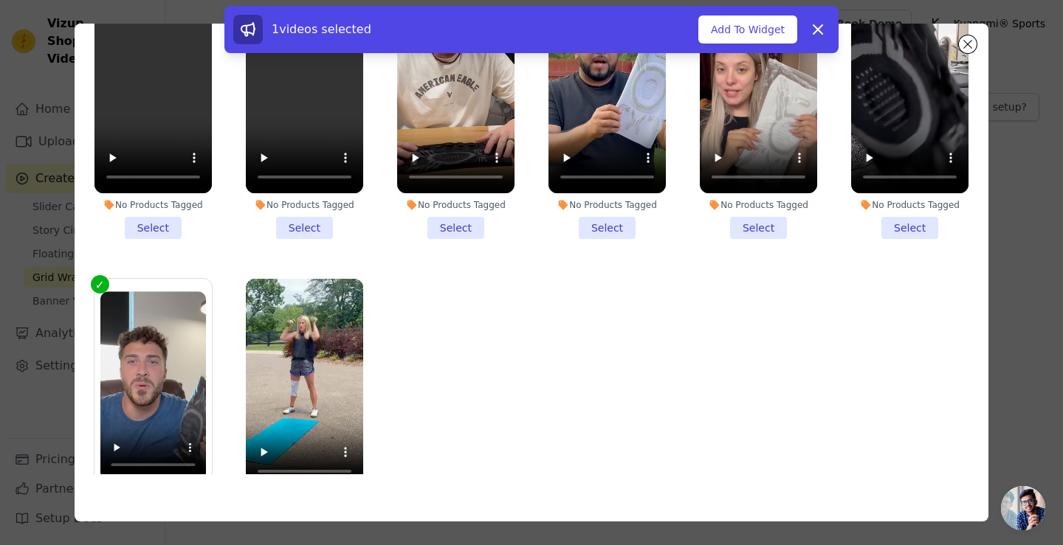
click at [593, 222] on li "No Products Tagged Select" at bounding box center [606, 112] width 117 height 255
click at [0, 0] on input "No Products Tagged Select" at bounding box center [0, 0] width 0 height 0
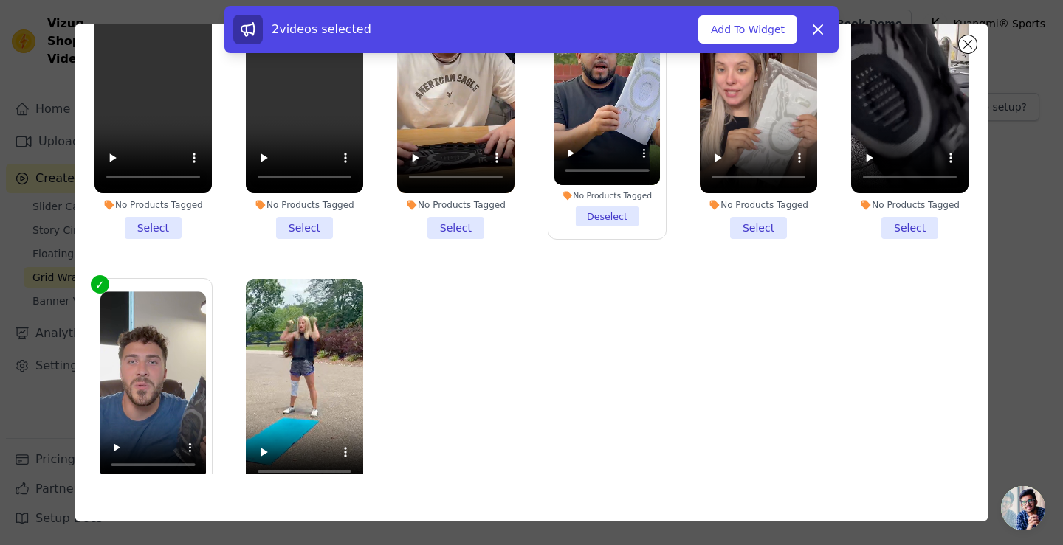
click at [456, 218] on li "No Products Tagged Select" at bounding box center [455, 112] width 117 height 255
click at [0, 0] on input "No Products Tagged Select" at bounding box center [0, 0] width 0 height 0
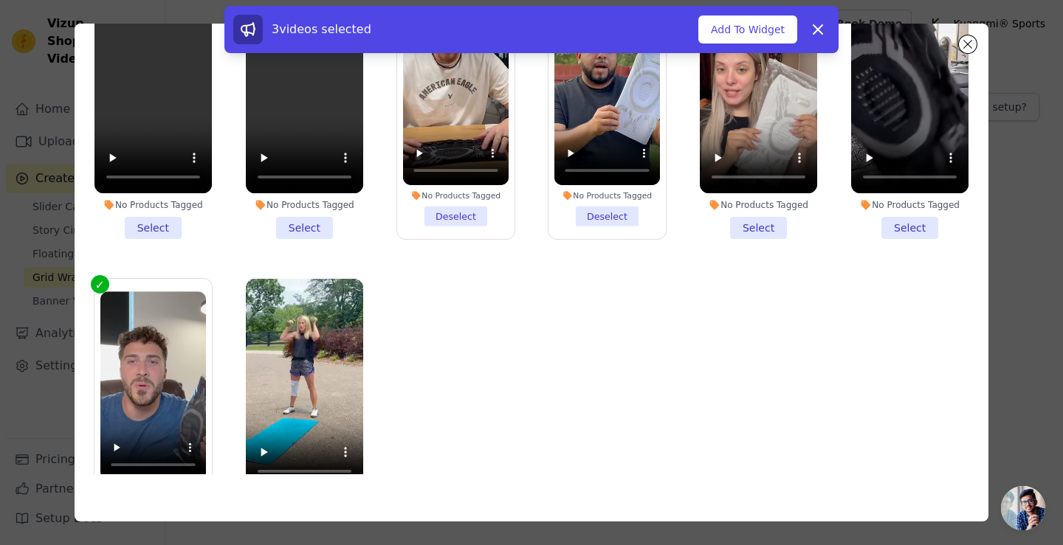
click at [752, 213] on li "No Products Tagged Select" at bounding box center [758, 112] width 117 height 255
click at [0, 0] on input "No Products Tagged Select" at bounding box center [0, 0] width 0 height 0
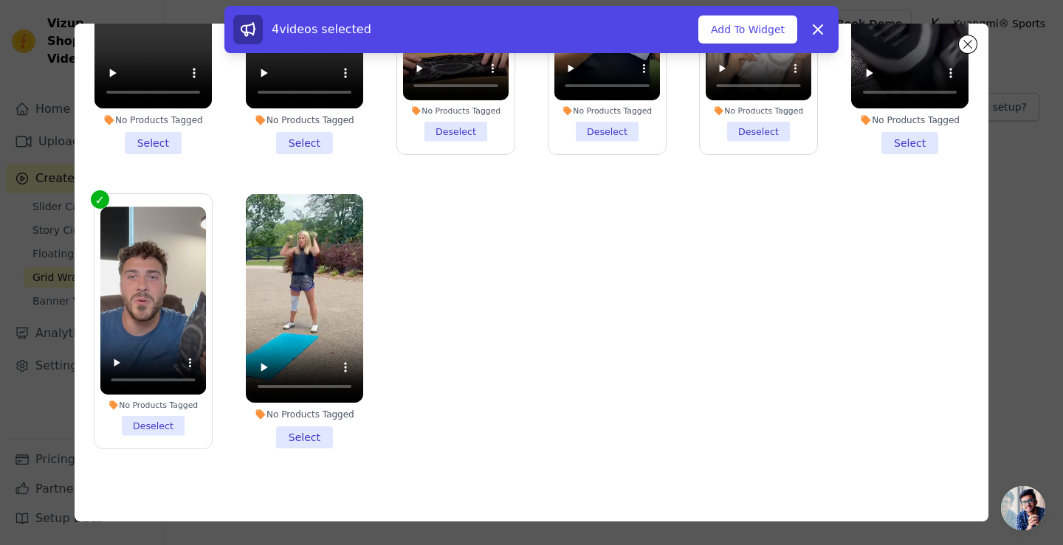
scroll to position [87, 0]
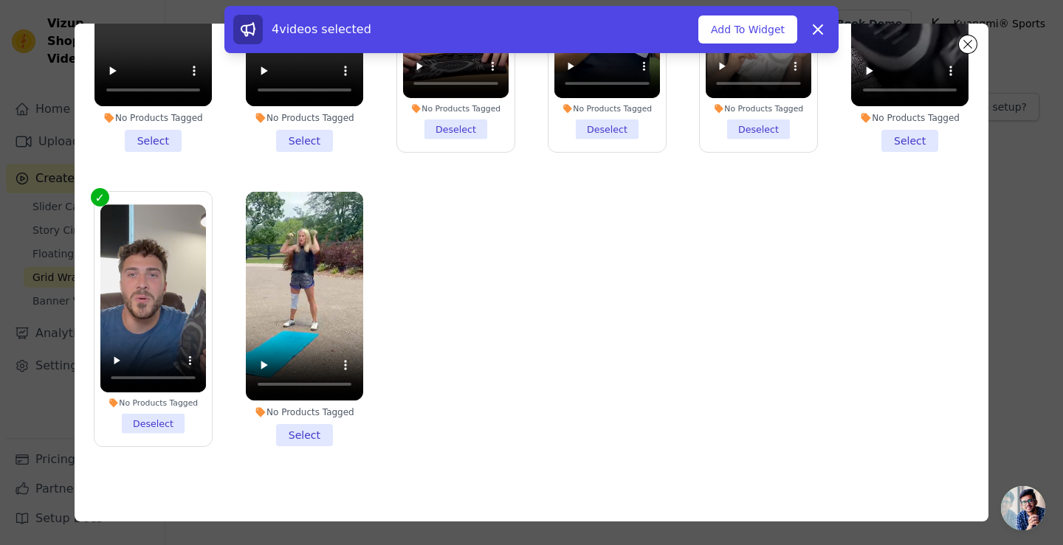
click at [290, 414] on li "No Products Tagged Select" at bounding box center [304, 319] width 117 height 255
click at [0, 0] on input "No Products Tagged Select" at bounding box center [0, 0] width 0 height 0
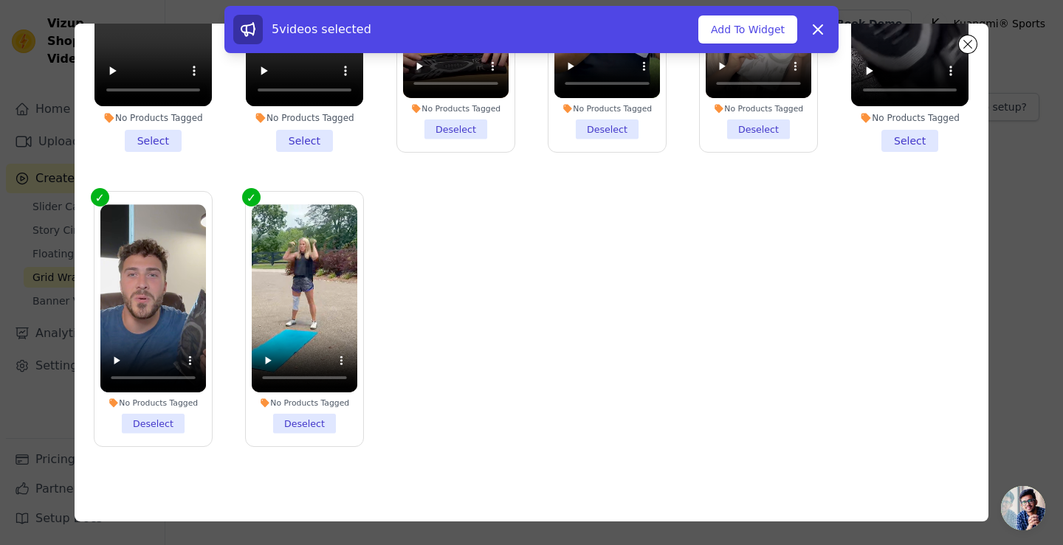
click at [301, 133] on li "No Products Tagged Select" at bounding box center [304, 24] width 117 height 255
click at [0, 0] on input "No Products Tagged Select" at bounding box center [0, 0] width 0 height 0
drag, startPoint x: 178, startPoint y: 140, endPoint x: 168, endPoint y: 141, distance: 10.4
click at [174, 140] on li "No Products Tagged Select" at bounding box center [152, 24] width 117 height 255
click at [0, 0] on input "No Products Tagged Select" at bounding box center [0, 0] width 0 height 0
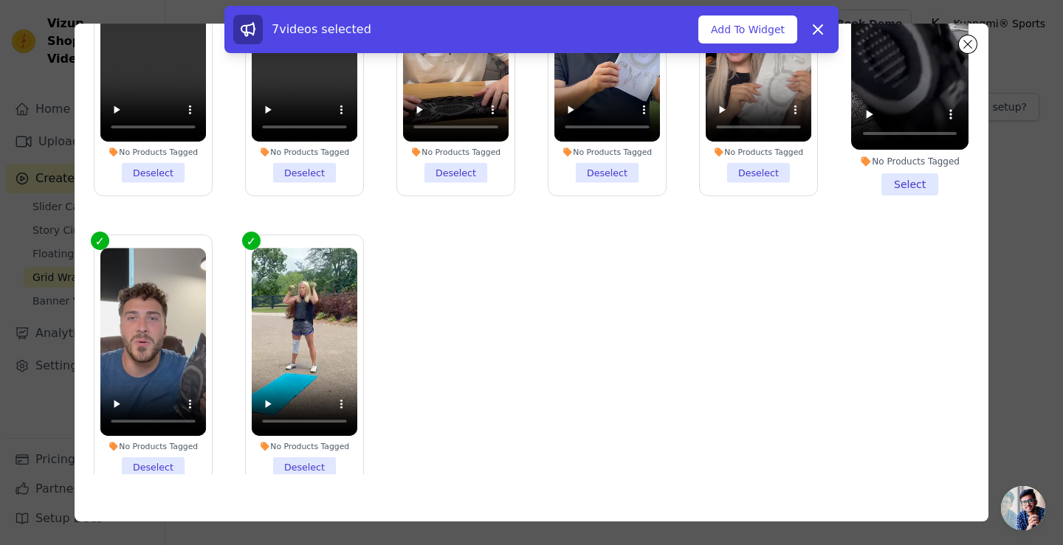
scroll to position [0, 0]
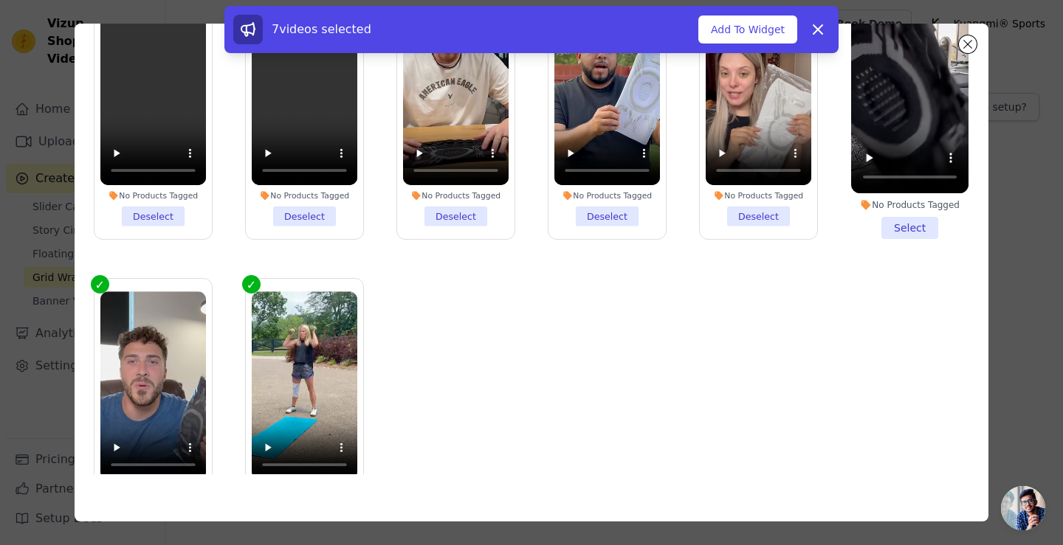
click at [880, 215] on li "No Products Tagged Select" at bounding box center [909, 112] width 117 height 255
click at [0, 0] on input "No Products Tagged Select" at bounding box center [0, 0] width 0 height 0
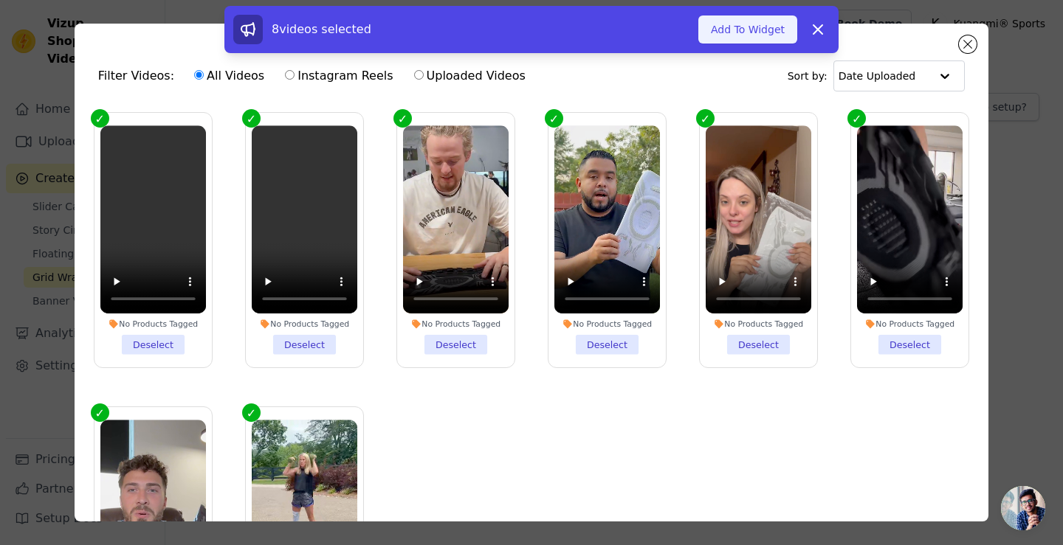
click at [733, 22] on button "Add To Widget" at bounding box center [747, 29] width 99 height 28
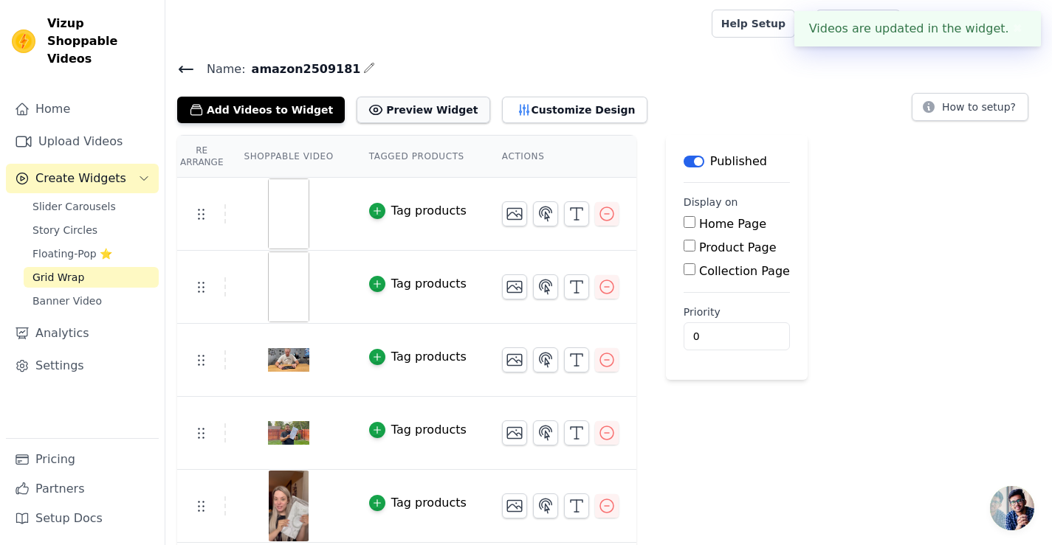
click at [376, 103] on button "Preview Widget" at bounding box center [422, 110] width 133 height 27
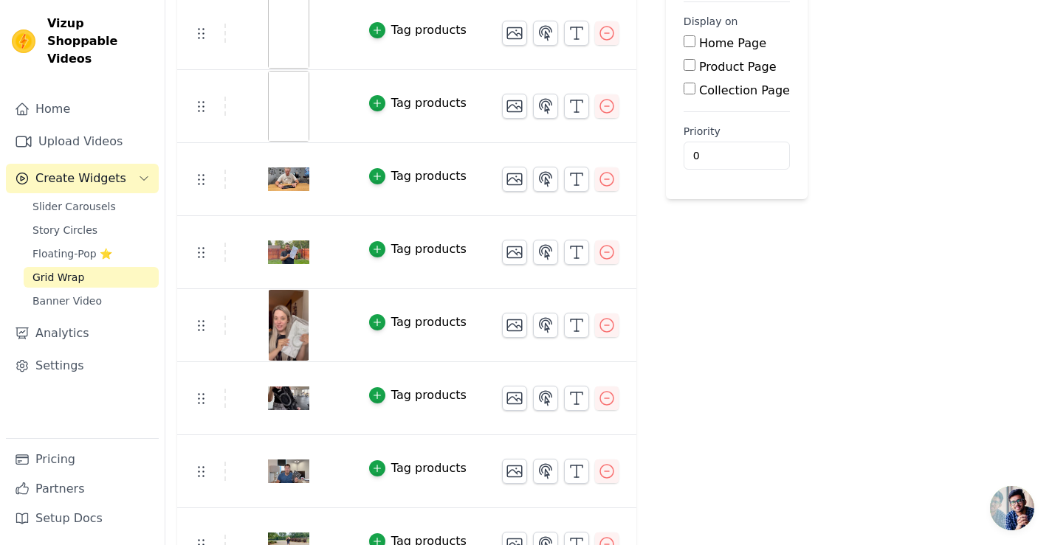
scroll to position [216, 0]
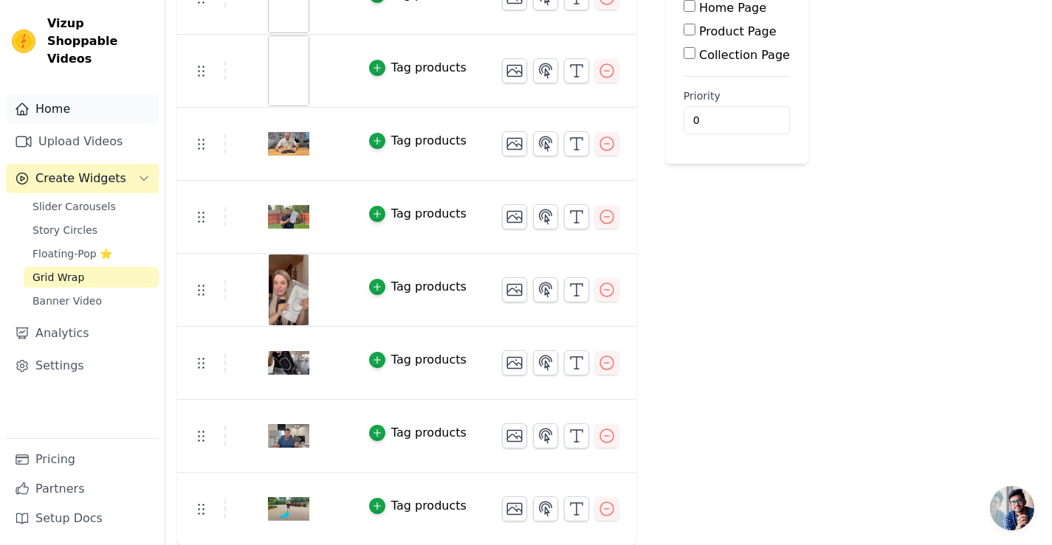
click at [80, 100] on link "Home" at bounding box center [82, 109] width 153 height 30
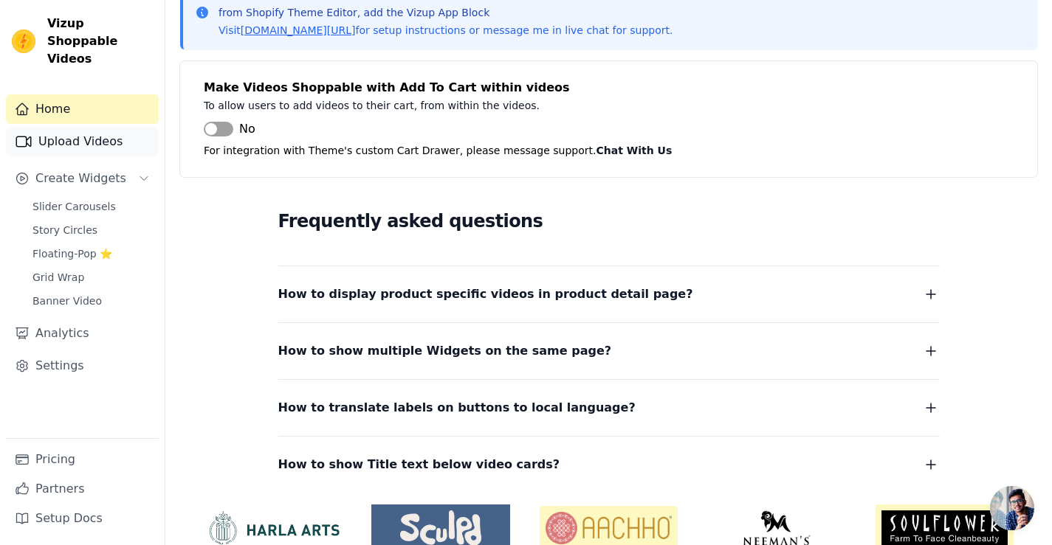
click at [74, 130] on link "Upload Videos" at bounding box center [82, 142] width 153 height 30
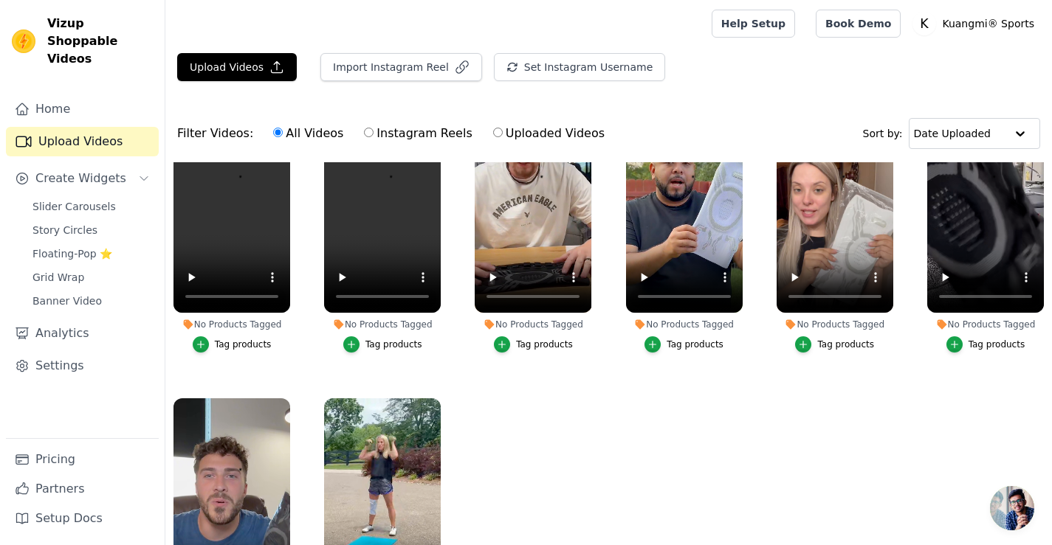
scroll to position [91, 0]
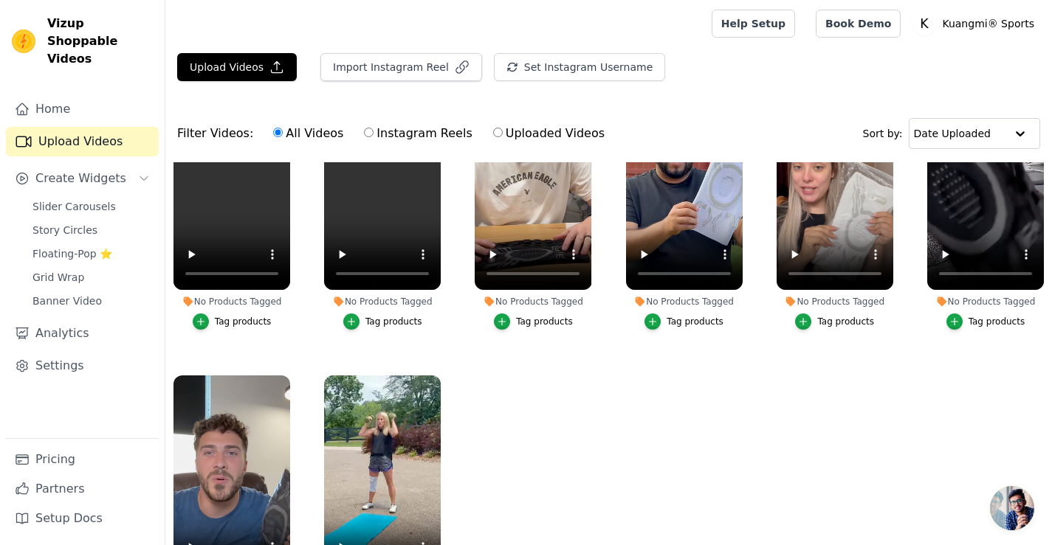
click at [592, 545] on html "Vizup Shoppable Videos Home Upload Videos Create Widgets Slider Carousels Story…" at bounding box center [526, 348] width 1052 height 696
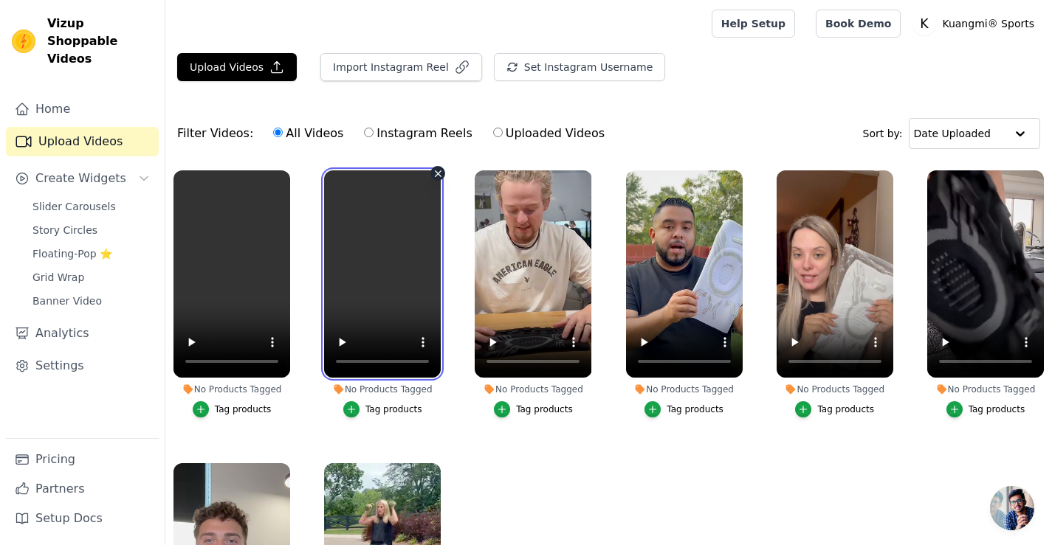
click at [367, 303] on video at bounding box center [382, 273] width 117 height 207
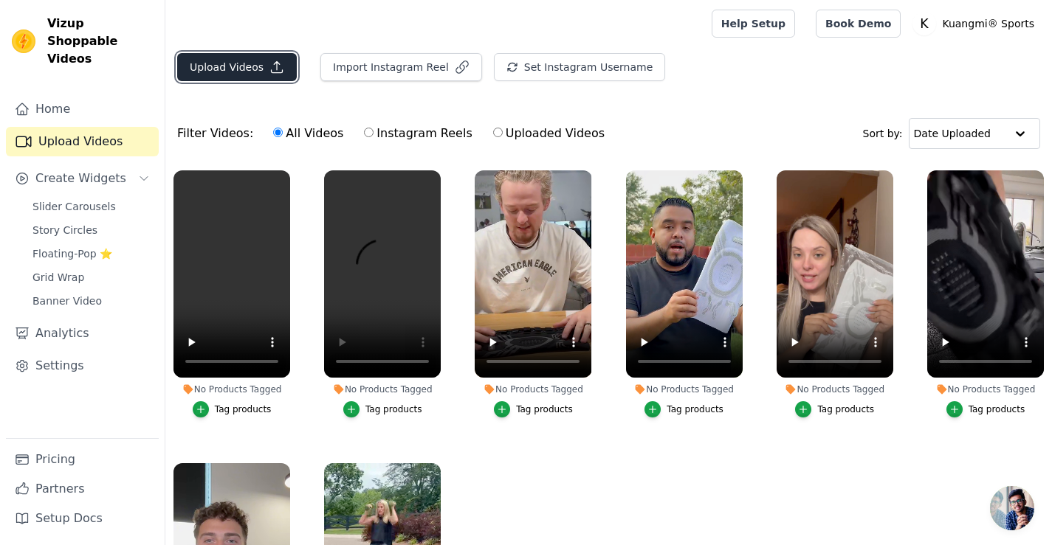
click at [235, 70] on button "Upload Videos" at bounding box center [237, 67] width 120 height 28
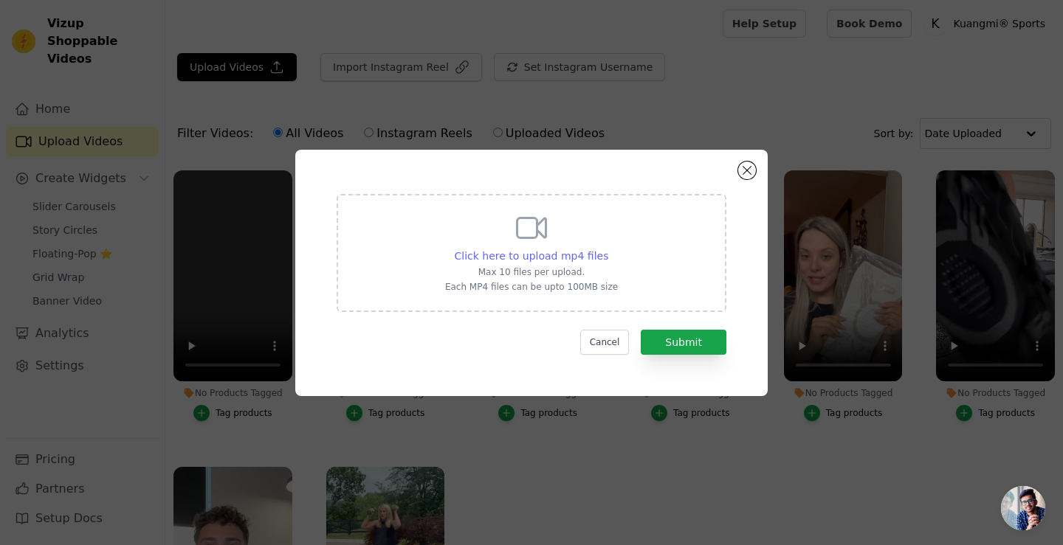
click at [559, 250] on span "Click here to upload mp4 files" at bounding box center [532, 256] width 154 height 12
click at [607, 249] on input "Click here to upload mp4 files Max 10 files per upload. Each MP4 files can be u…" at bounding box center [607, 248] width 1 height 1
type input "C:\fakepath\亚马逊2.mp4"
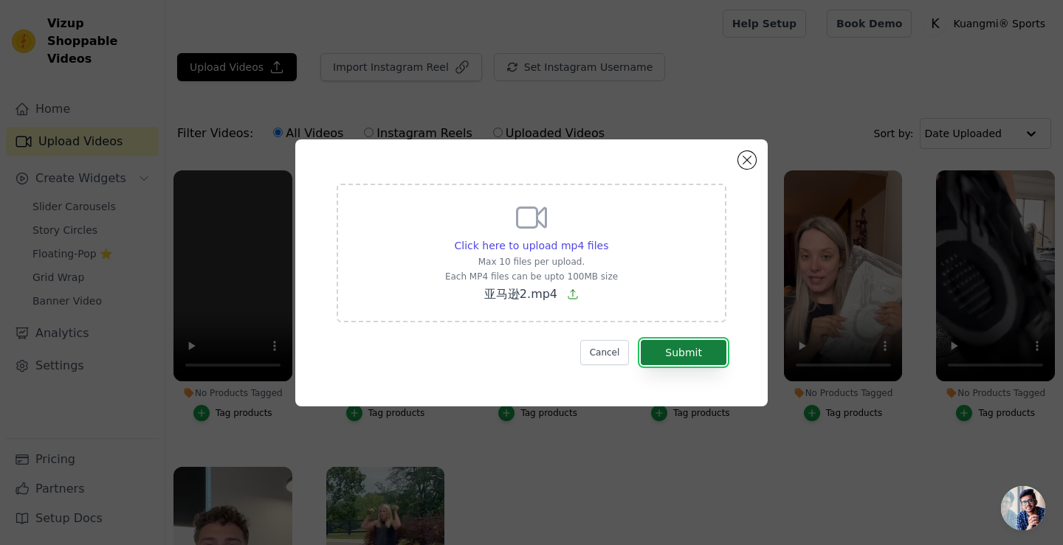
click at [686, 356] on button "Submit" at bounding box center [684, 352] width 86 height 25
click at [672, 353] on button "Submit" at bounding box center [684, 352] width 86 height 25
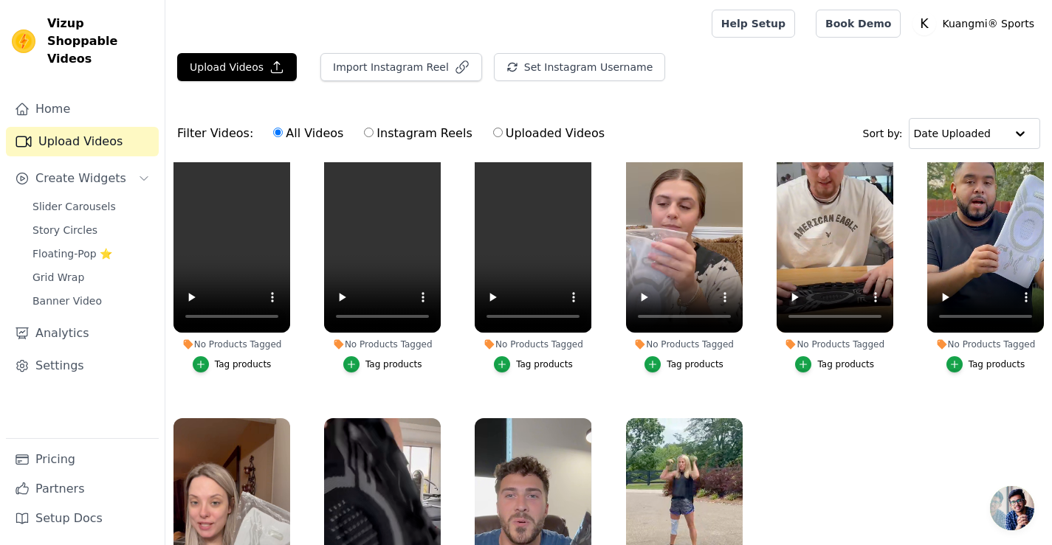
scroll to position [91, 0]
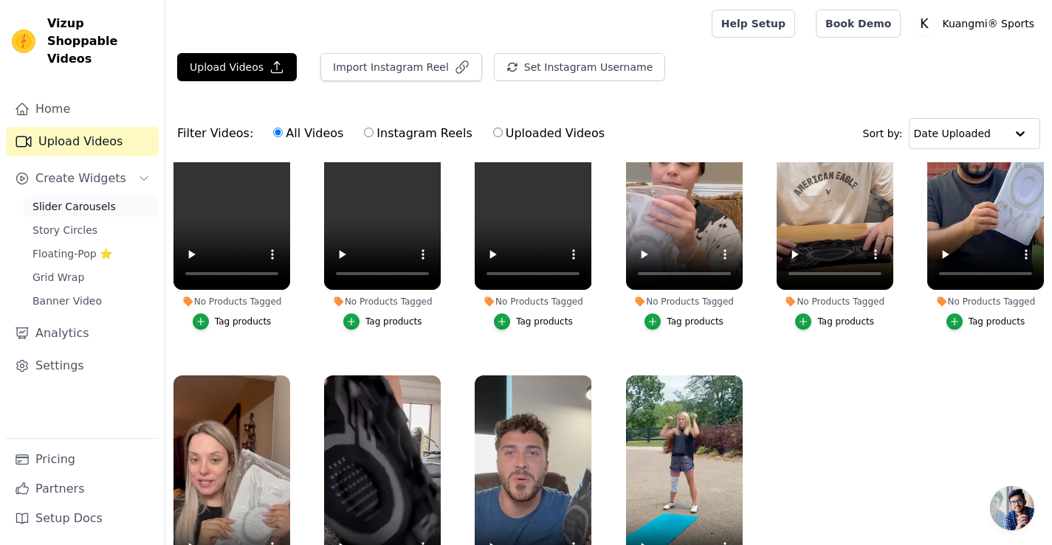
click at [64, 199] on span "Slider Carousels" at bounding box center [73, 206] width 83 height 15
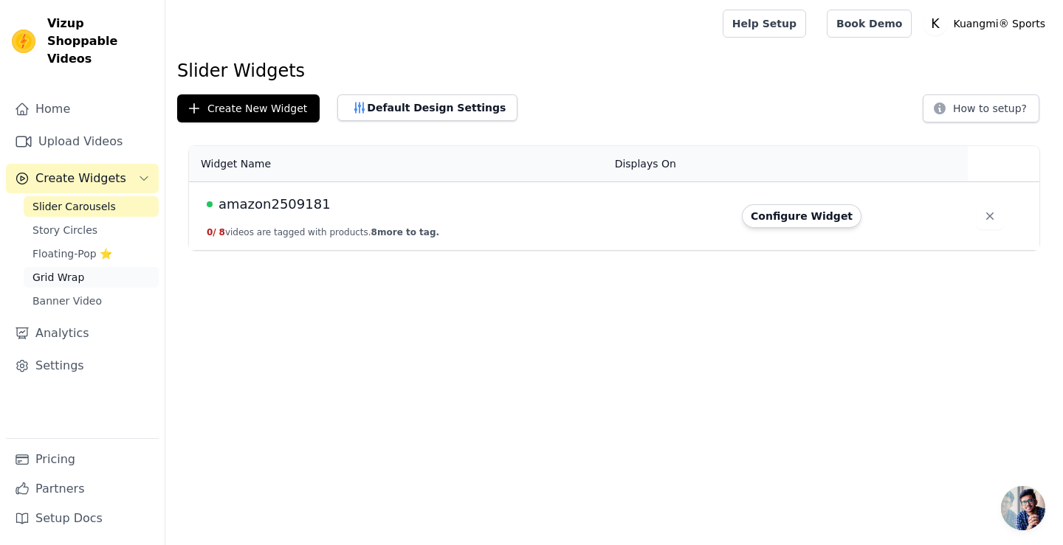
click at [53, 267] on link "Grid Wrap" at bounding box center [91, 277] width 135 height 21
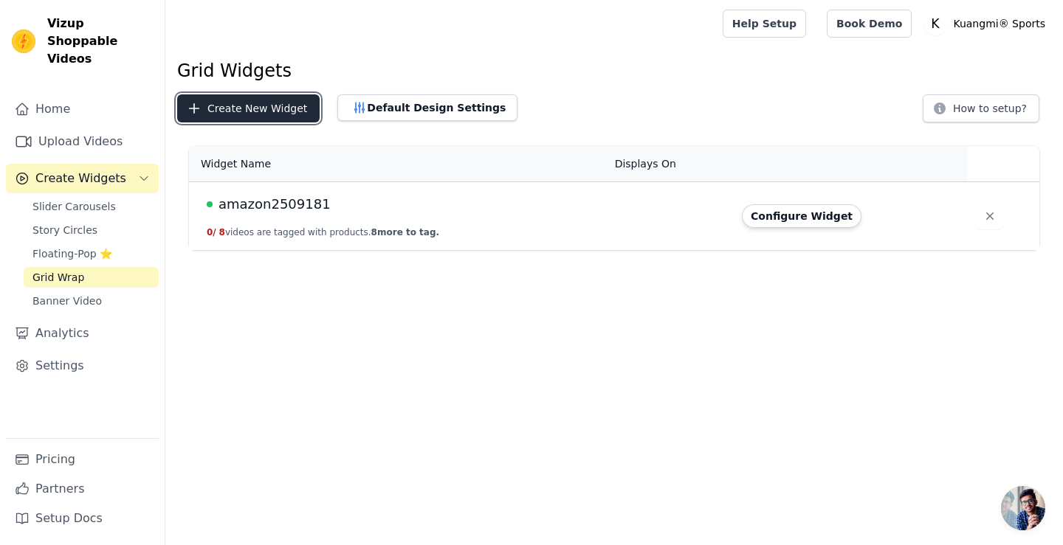
click at [257, 109] on button "Create New Widget" at bounding box center [248, 108] width 142 height 28
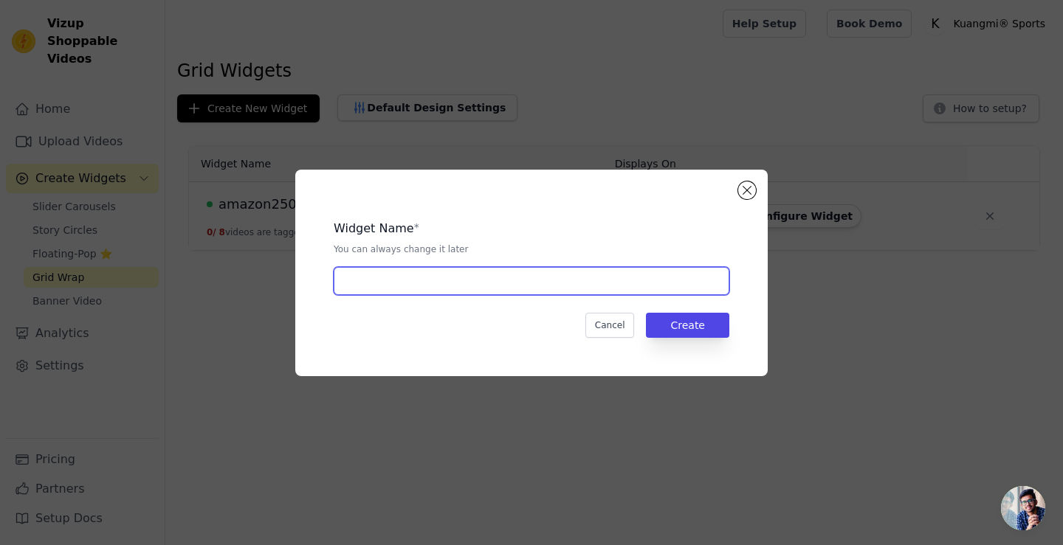
click at [652, 288] on input "text" at bounding box center [532, 281] width 396 height 28
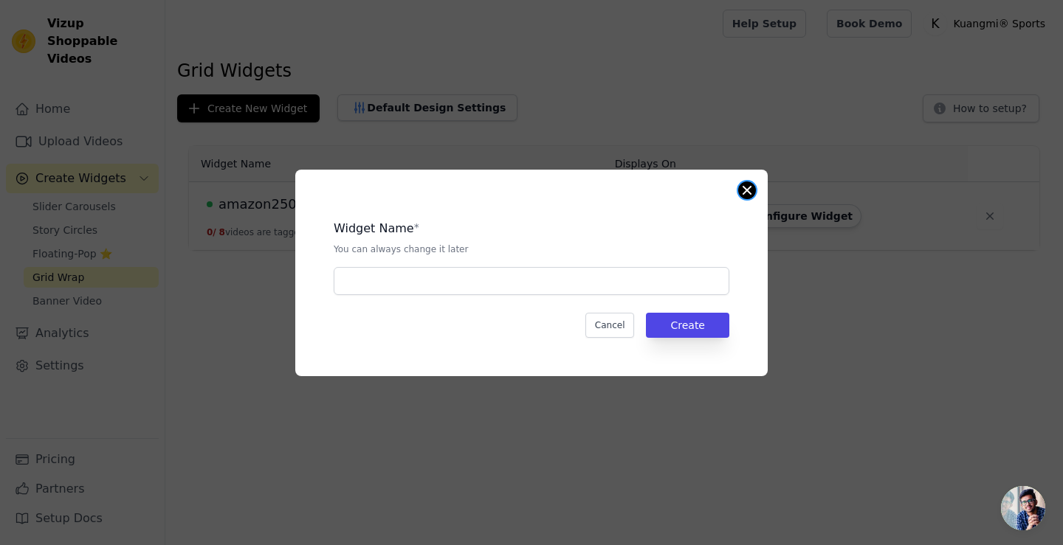
click at [747, 190] on button "Close modal" at bounding box center [747, 191] width 18 height 18
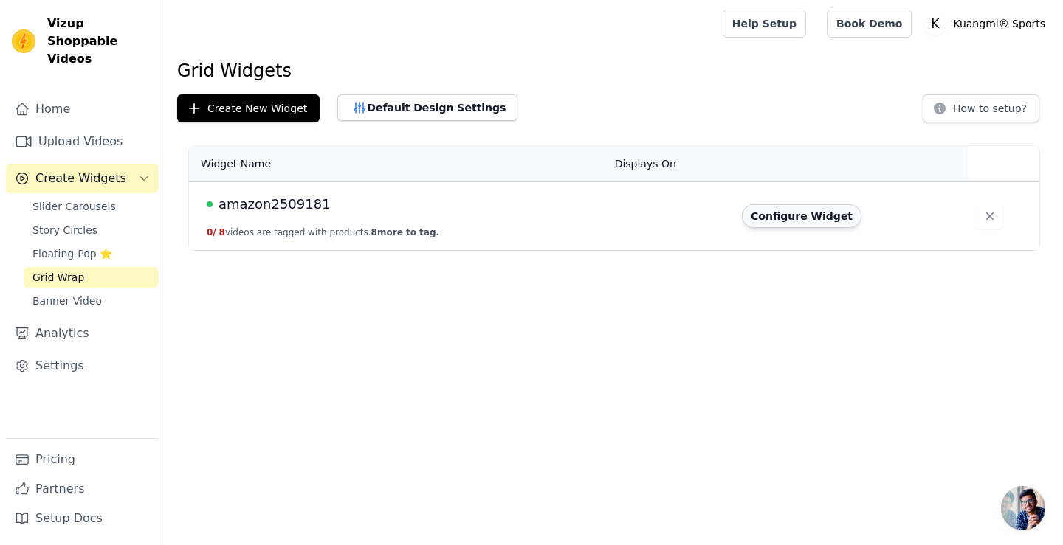
click at [781, 211] on button "Configure Widget" at bounding box center [802, 216] width 120 height 24
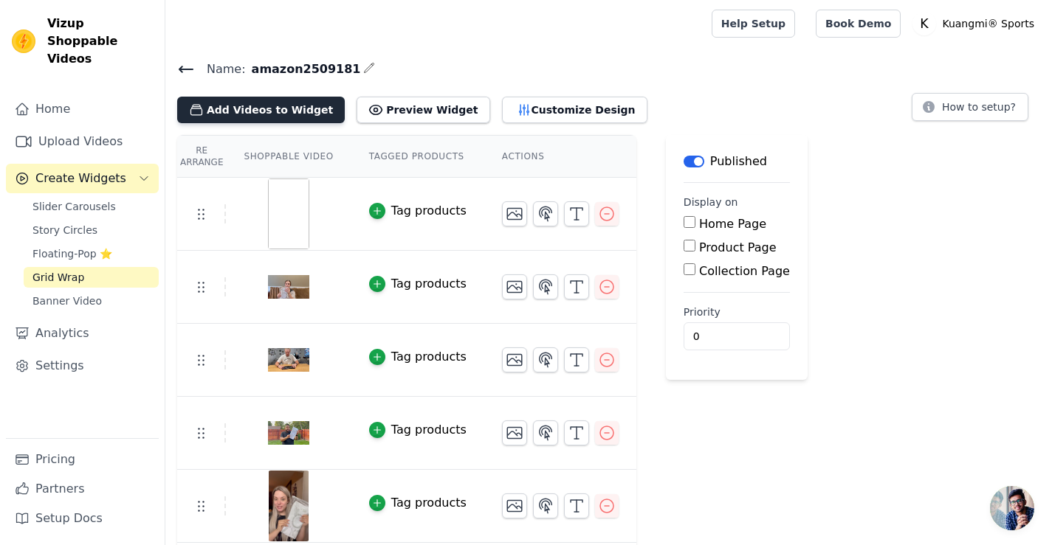
click at [289, 108] on button "Add Videos to Widget" at bounding box center [261, 110] width 168 height 27
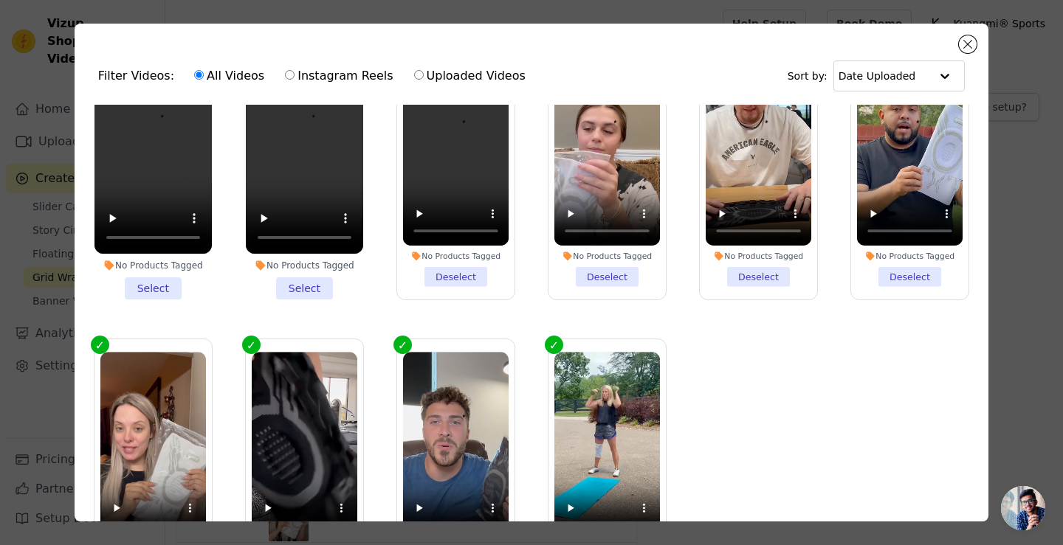
scroll to position [13, 0]
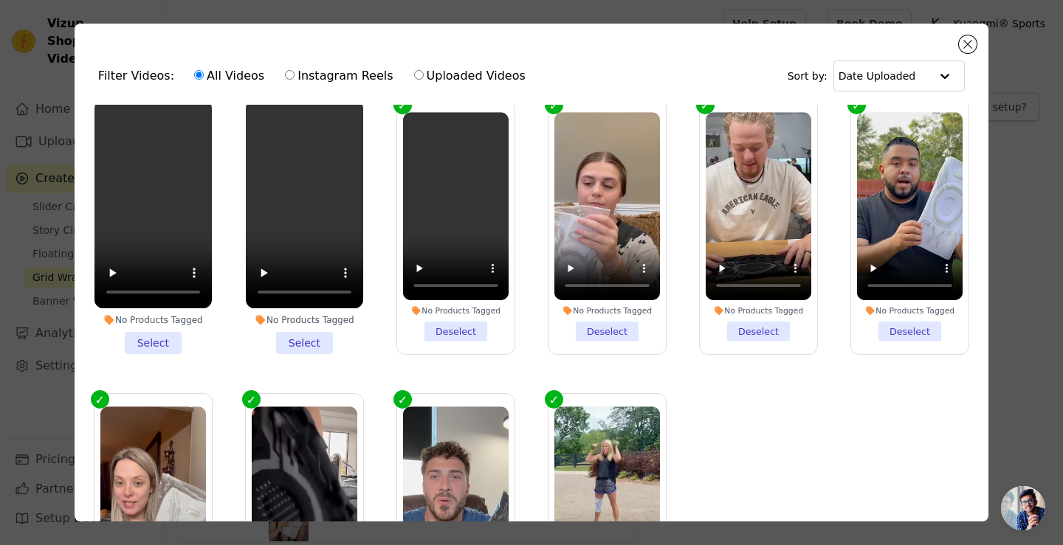
click at [298, 325] on li "No Products Tagged Select" at bounding box center [304, 227] width 117 height 255
click at [0, 0] on input "No Products Tagged Select" at bounding box center [0, 0] width 0 height 0
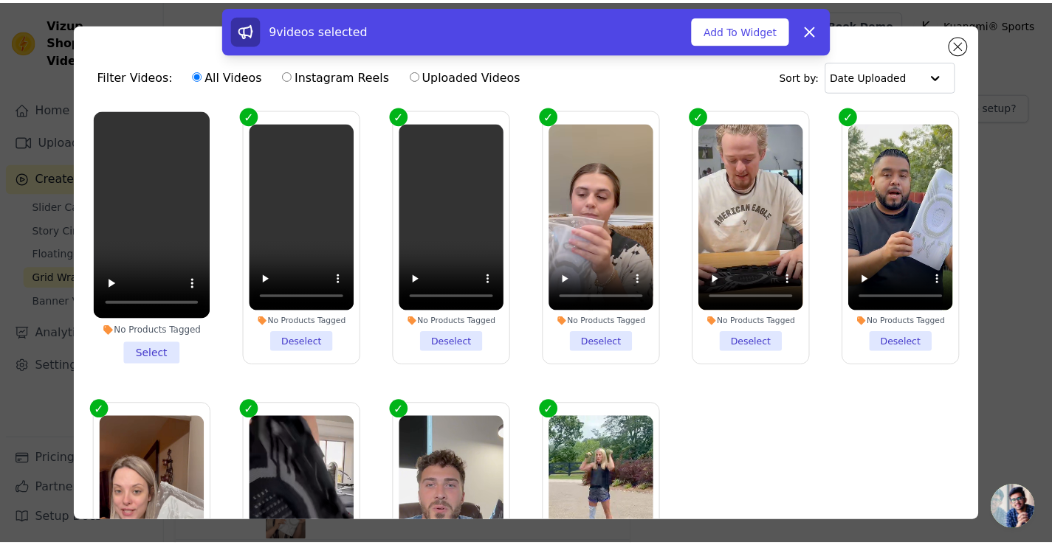
scroll to position [0, 0]
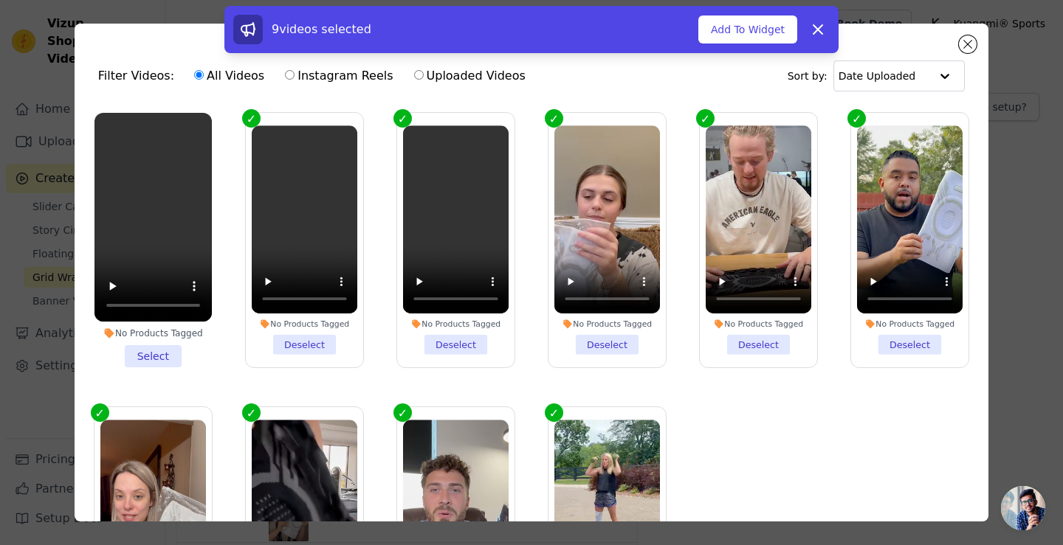
click at [145, 346] on li "No Products Tagged Select" at bounding box center [152, 240] width 117 height 255
click at [0, 0] on input "No Products Tagged Select" at bounding box center [0, 0] width 0 height 0
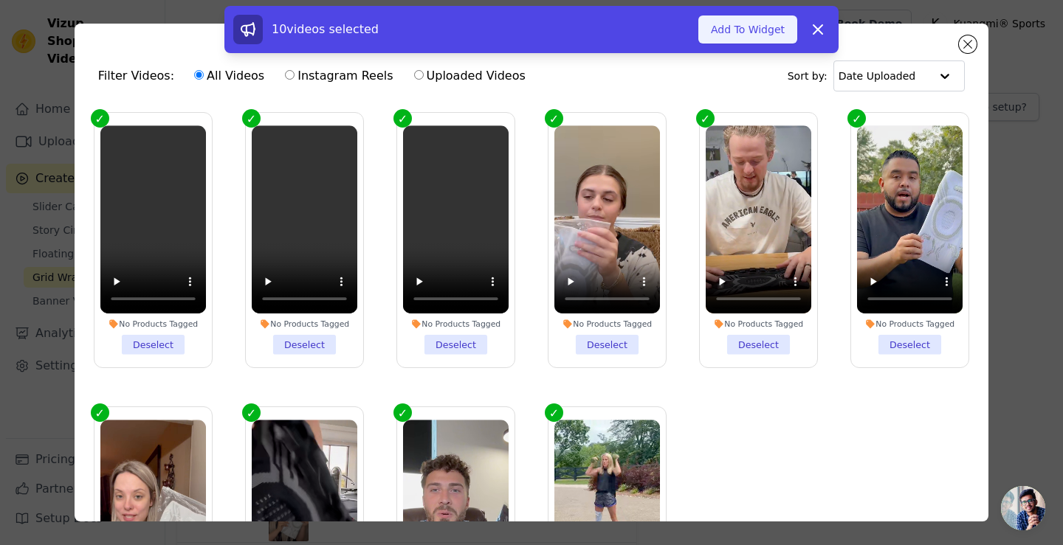
click at [759, 21] on button "Add To Widget" at bounding box center [747, 29] width 99 height 28
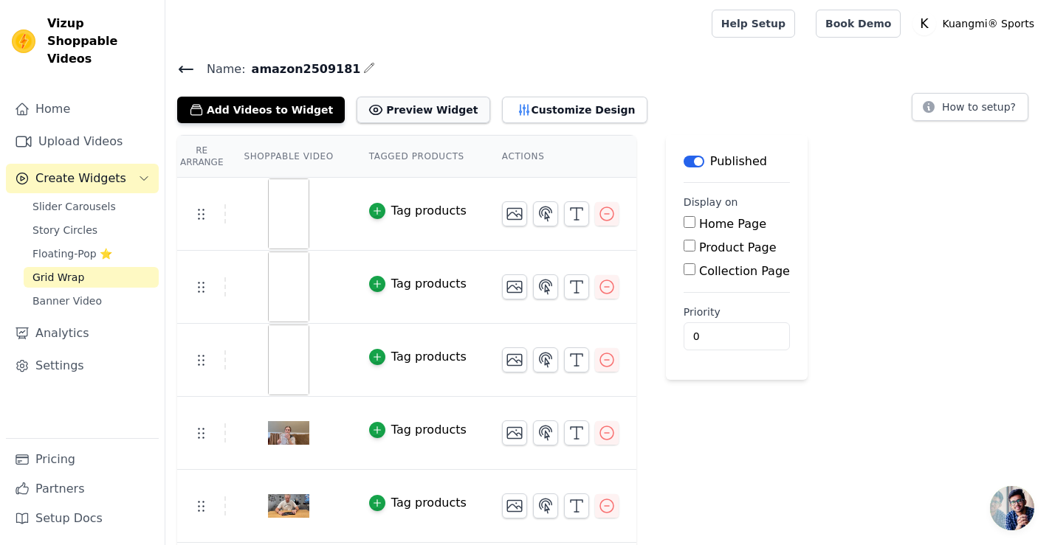
click at [391, 115] on button "Preview Widget" at bounding box center [422, 110] width 133 height 27
click at [604, 214] on icon "button" at bounding box center [607, 214] width 18 height 18
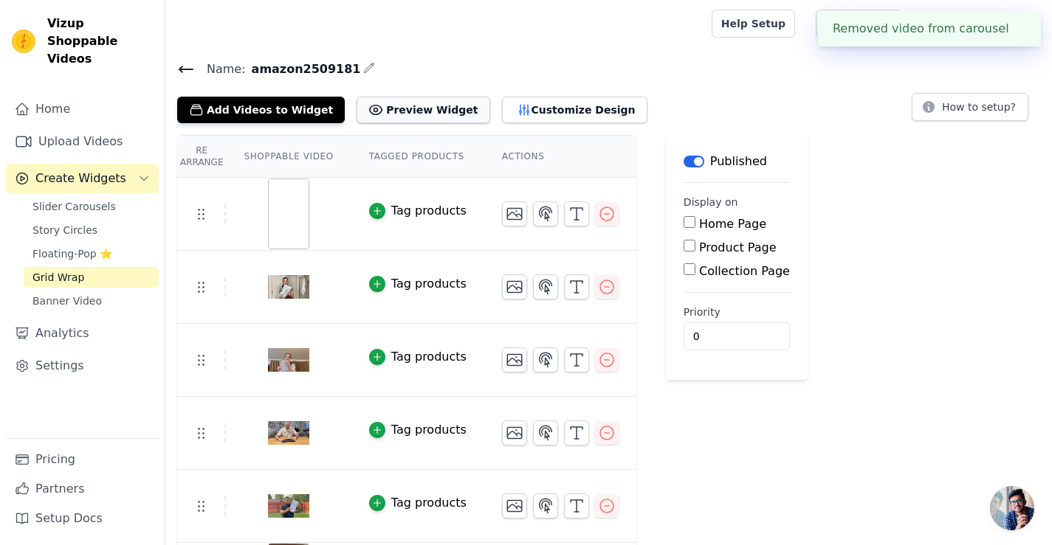
click at [381, 108] on button "Preview Widget" at bounding box center [422, 110] width 133 height 27
